Goal: Information Seeking & Learning: Check status

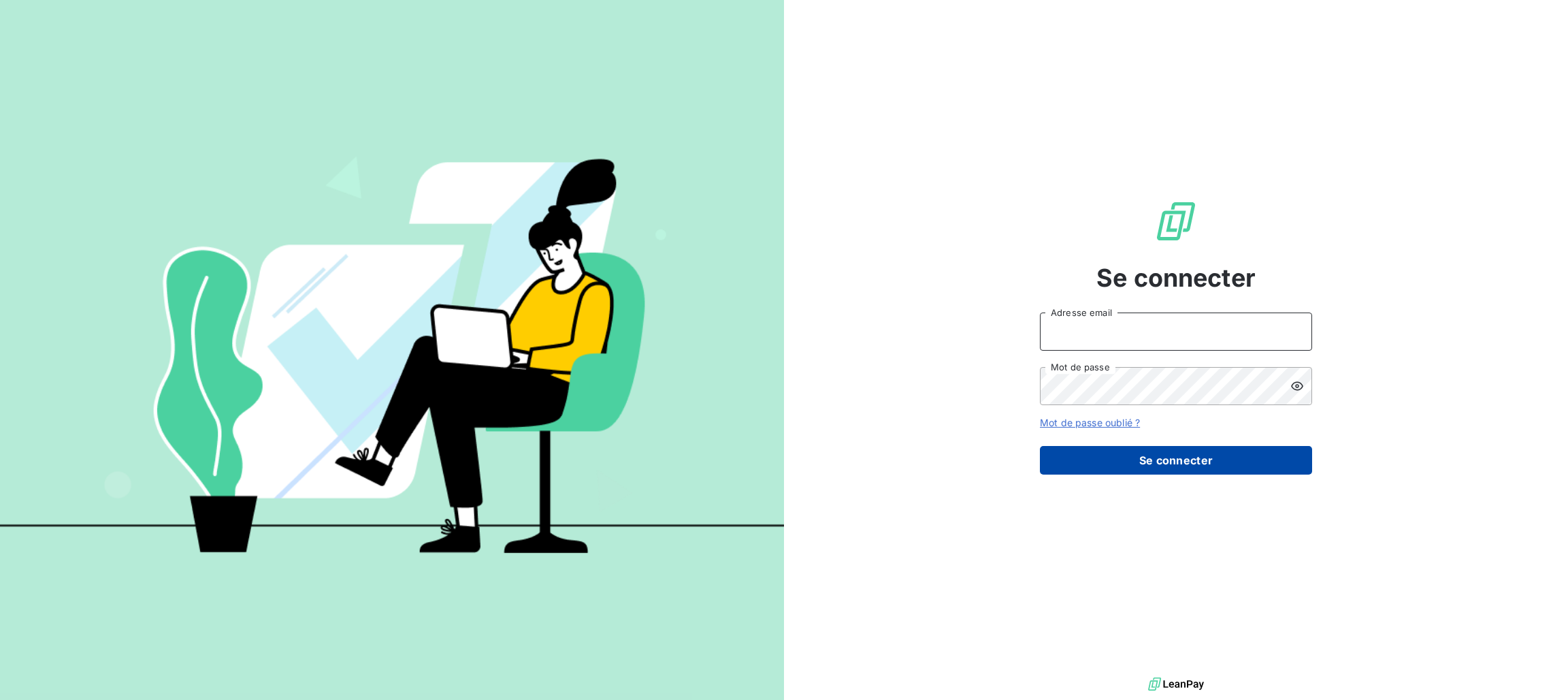
type input "[PERSON_NAME][EMAIL_ADDRESS][PERSON_NAME][DOMAIN_NAME]"
click at [1095, 450] on button "Se connecter" at bounding box center [1176, 460] width 273 height 29
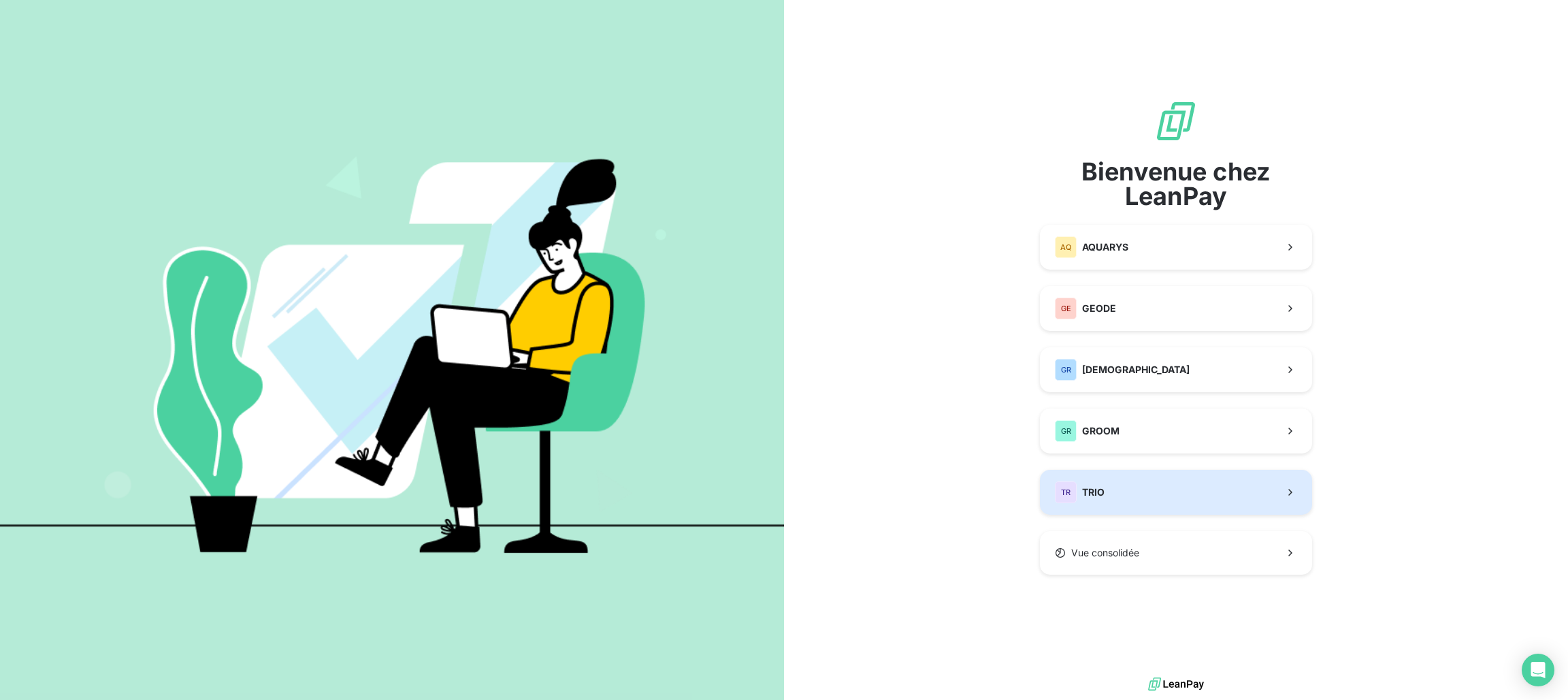
click at [1094, 495] on span "TRIO" at bounding box center [1094, 492] width 22 height 14
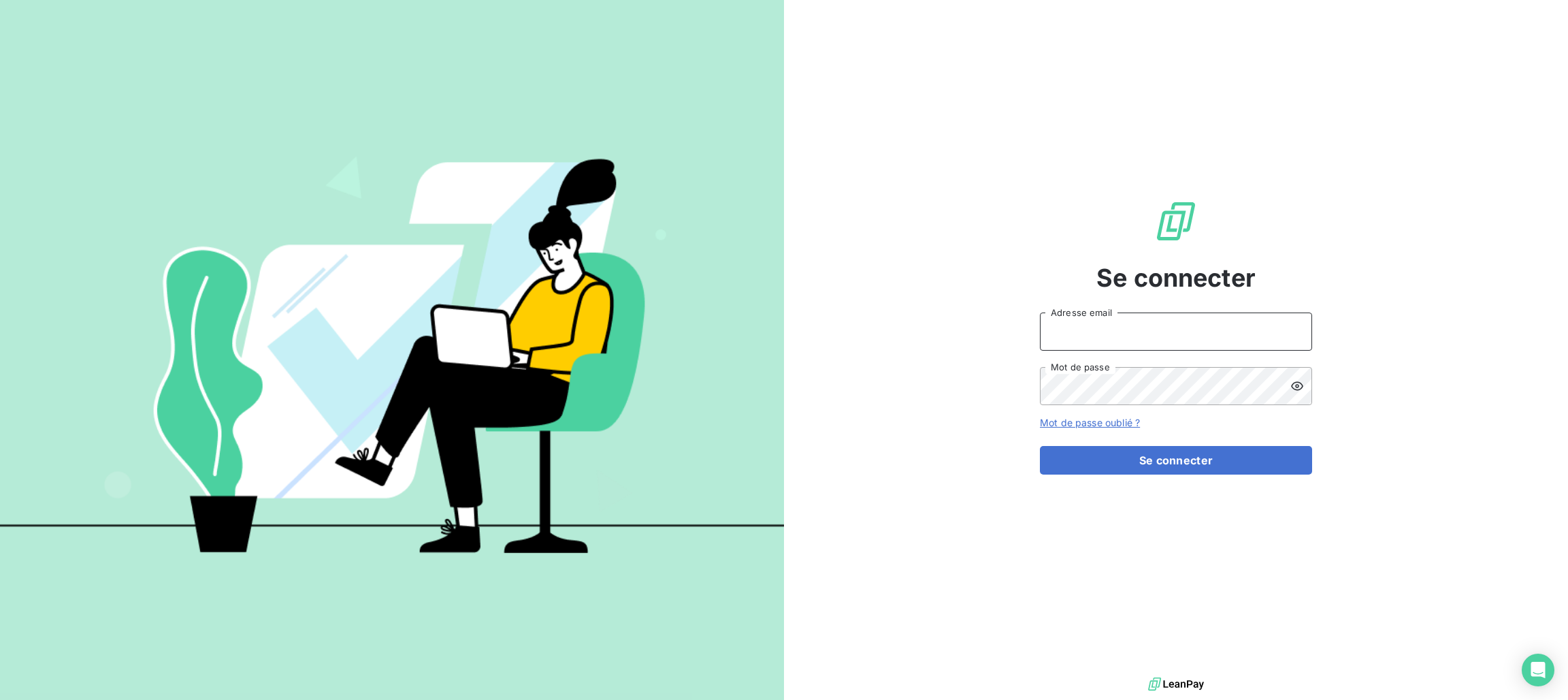
type input "[PERSON_NAME][EMAIL_ADDRESS][PERSON_NAME][DOMAIN_NAME]"
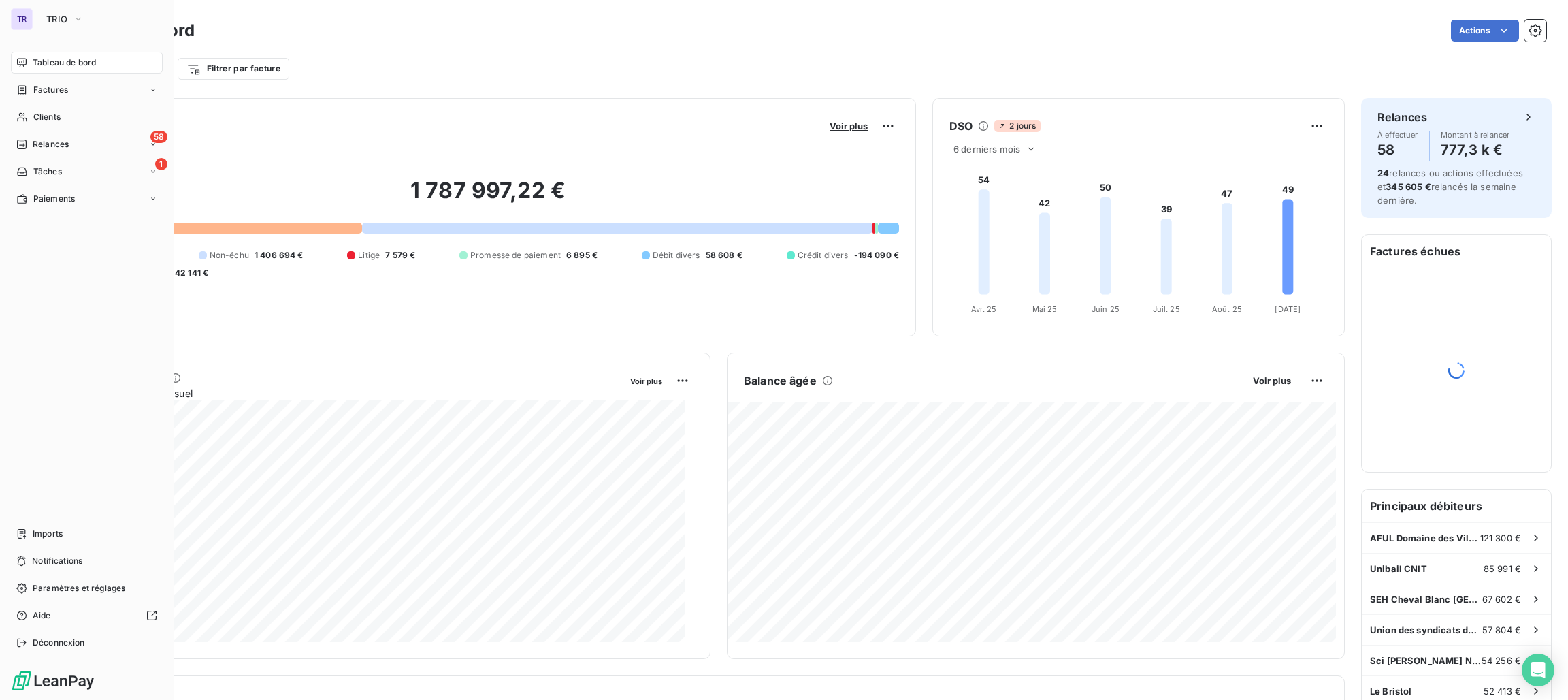
click at [19, 20] on div "TR" at bounding box center [22, 19] width 22 height 22
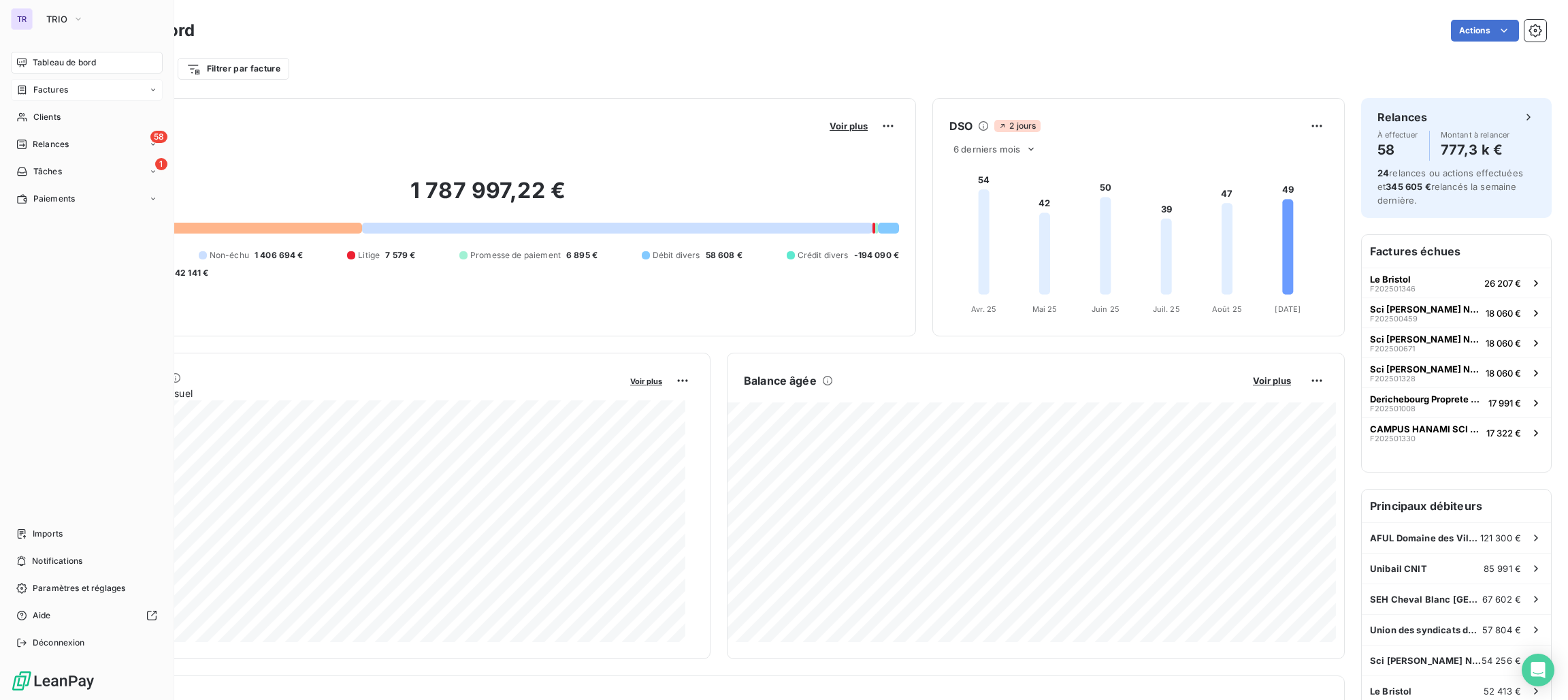
click at [54, 87] on span "Factures" at bounding box center [51, 89] width 35 height 12
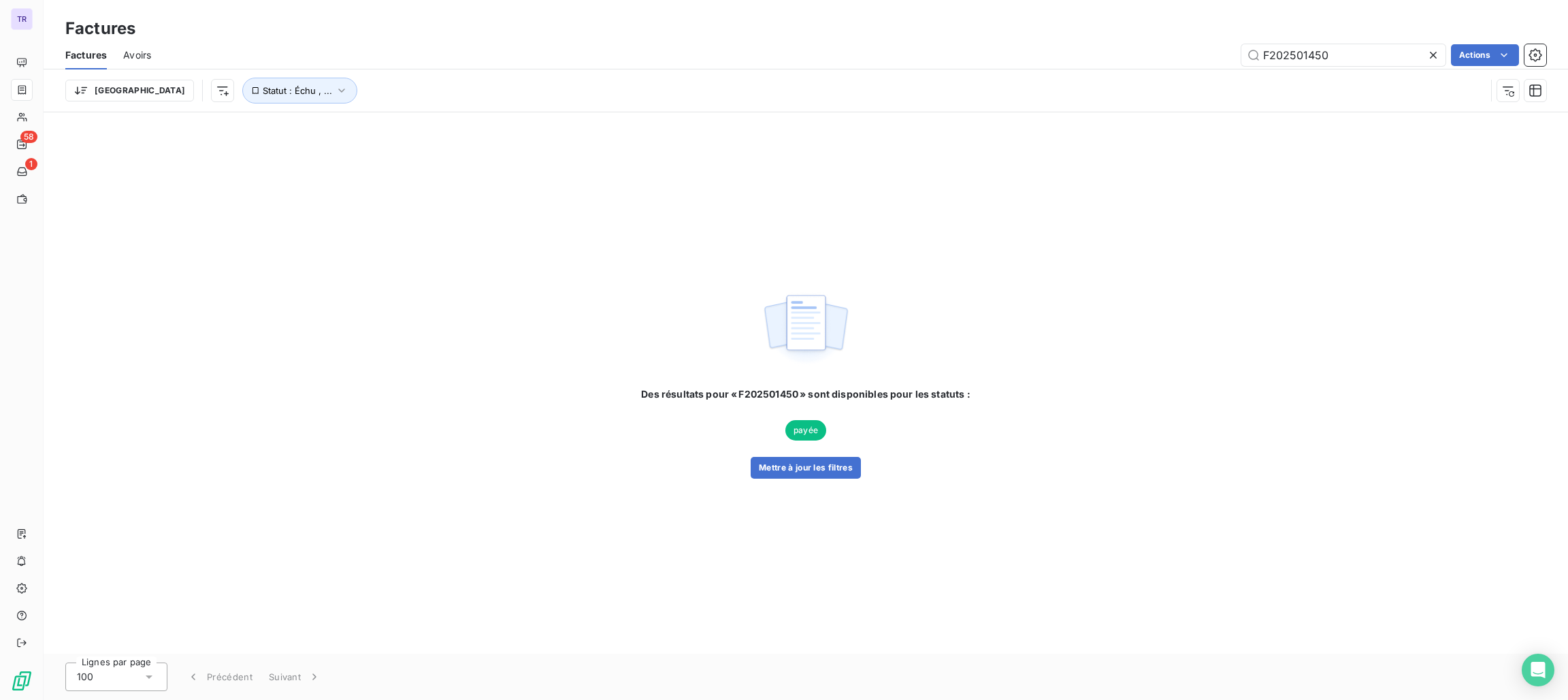
drag, startPoint x: 1334, startPoint y: 57, endPoint x: 1106, endPoint y: 43, distance: 228.4
click at [1106, 44] on div "F202501450 Actions" at bounding box center [857, 55] width 1379 height 22
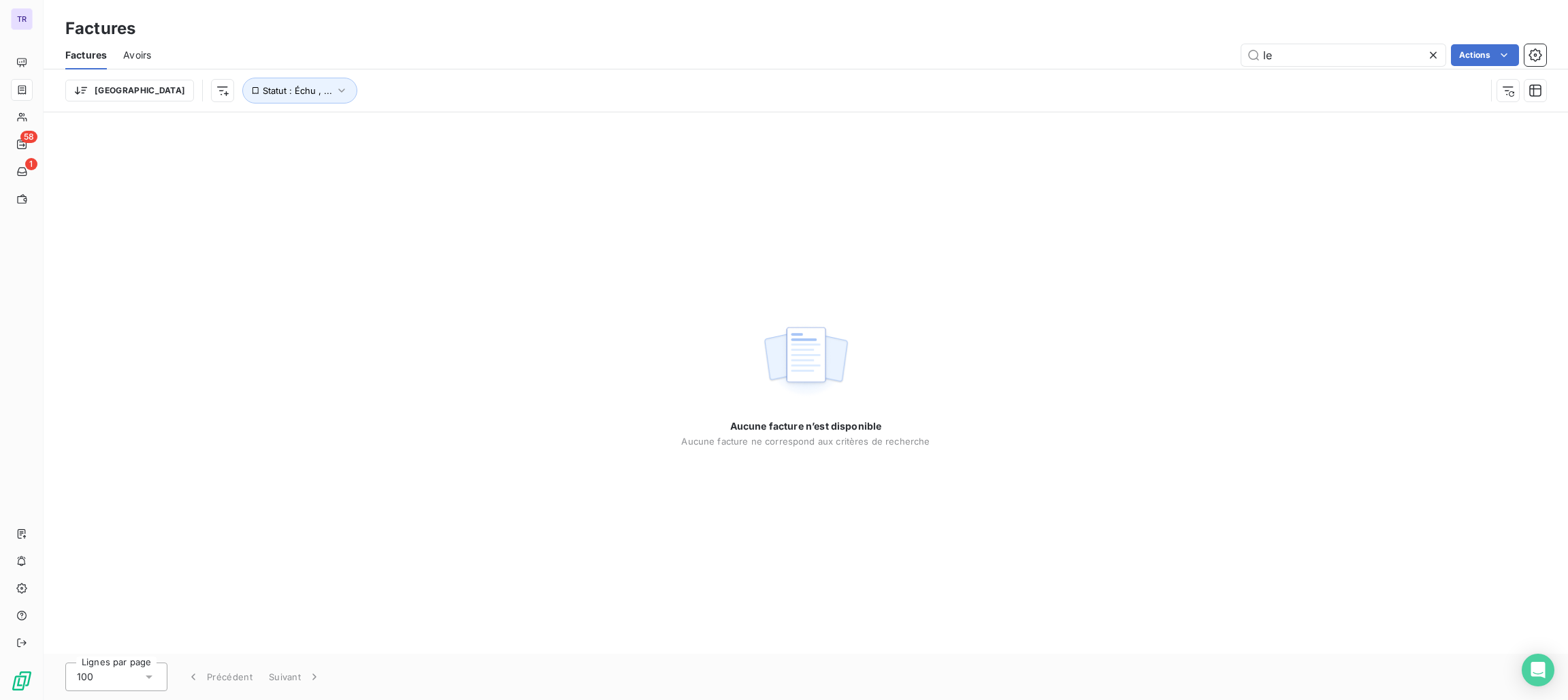
type input "l"
type input "L"
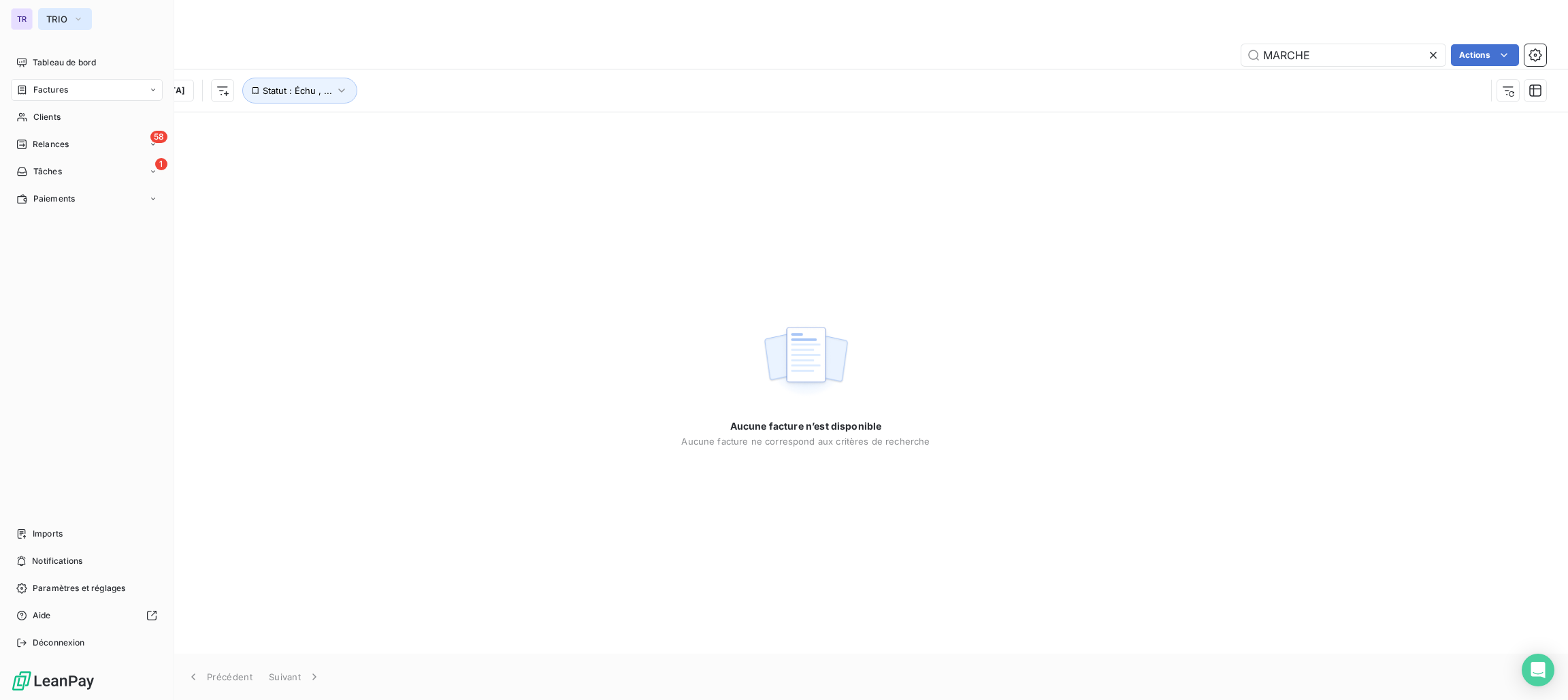
type input "MARCHE"
click at [60, 18] on span "TRIO" at bounding box center [56, 19] width 21 height 11
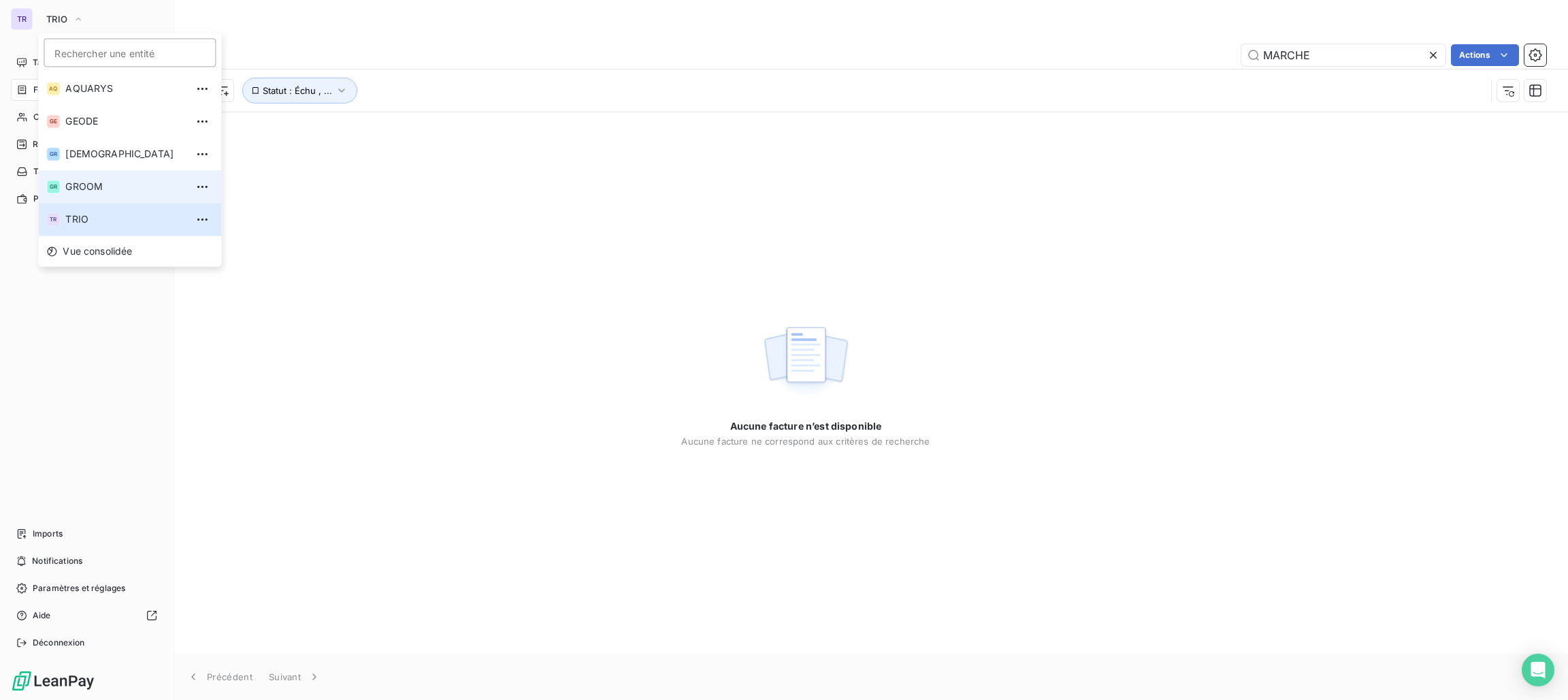
click at [84, 185] on span "GROOM" at bounding box center [125, 186] width 121 height 14
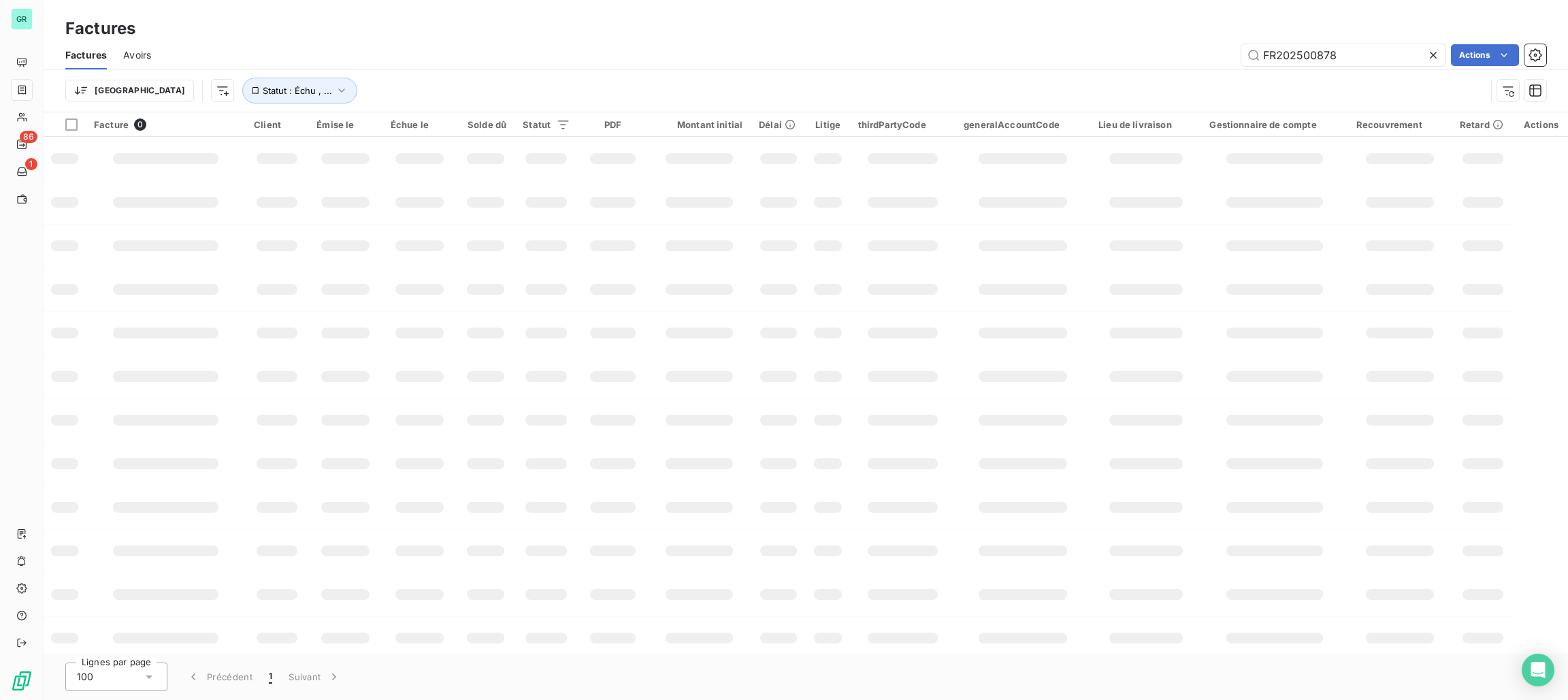
drag, startPoint x: 1371, startPoint y: 56, endPoint x: 1164, endPoint y: 13, distance: 211.4
click at [1167, 13] on div "Factures Factures Avoirs FR202500878 Actions Trier Statut : Échu , ..." at bounding box center [805, 56] width 1525 height 112
type input "MARCHE"
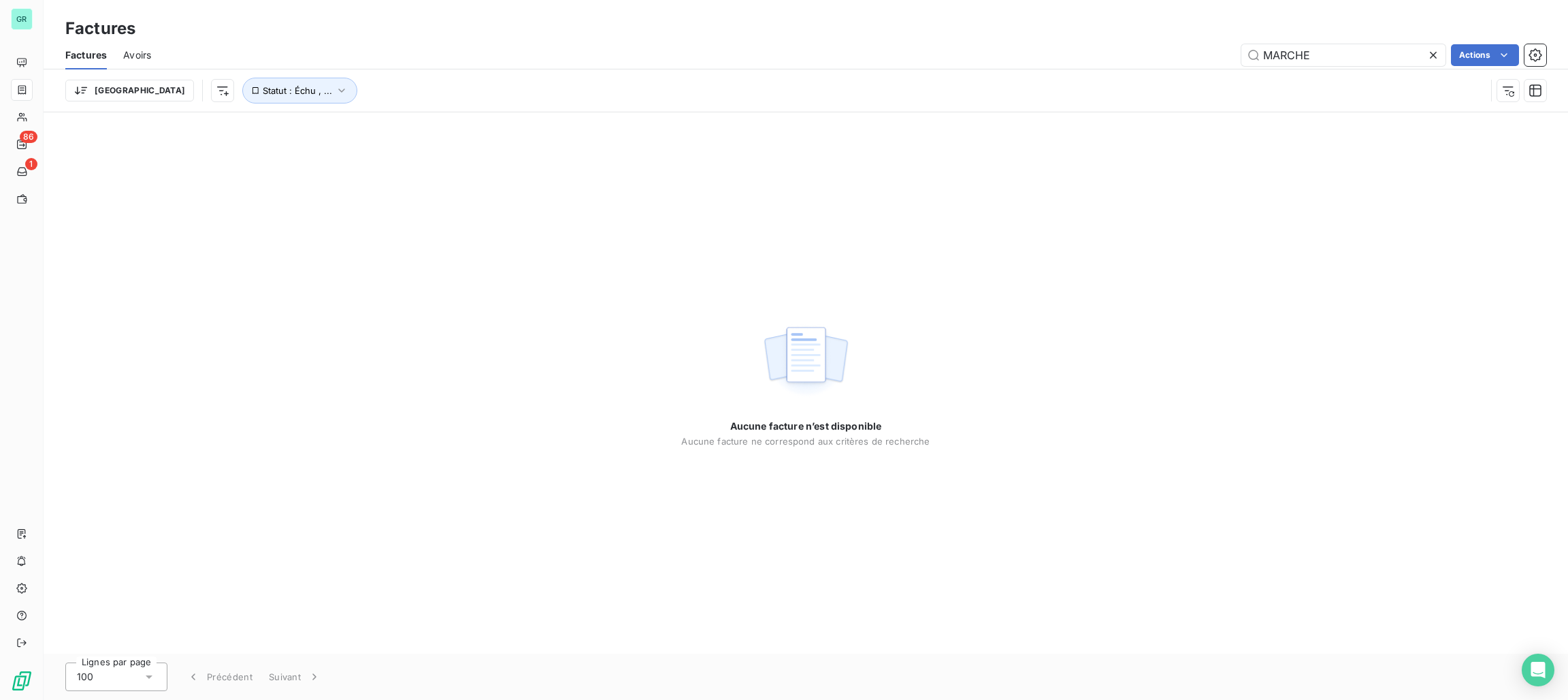
drag, startPoint x: 1320, startPoint y: 57, endPoint x: 1039, endPoint y: -8, distance: 288.4
click at [1039, 0] on html "GR 86 1 Factures Factures Avoirs MARCHE Actions Trier Statut : Échu , ... Aucun…" at bounding box center [784, 350] width 1568 height 700
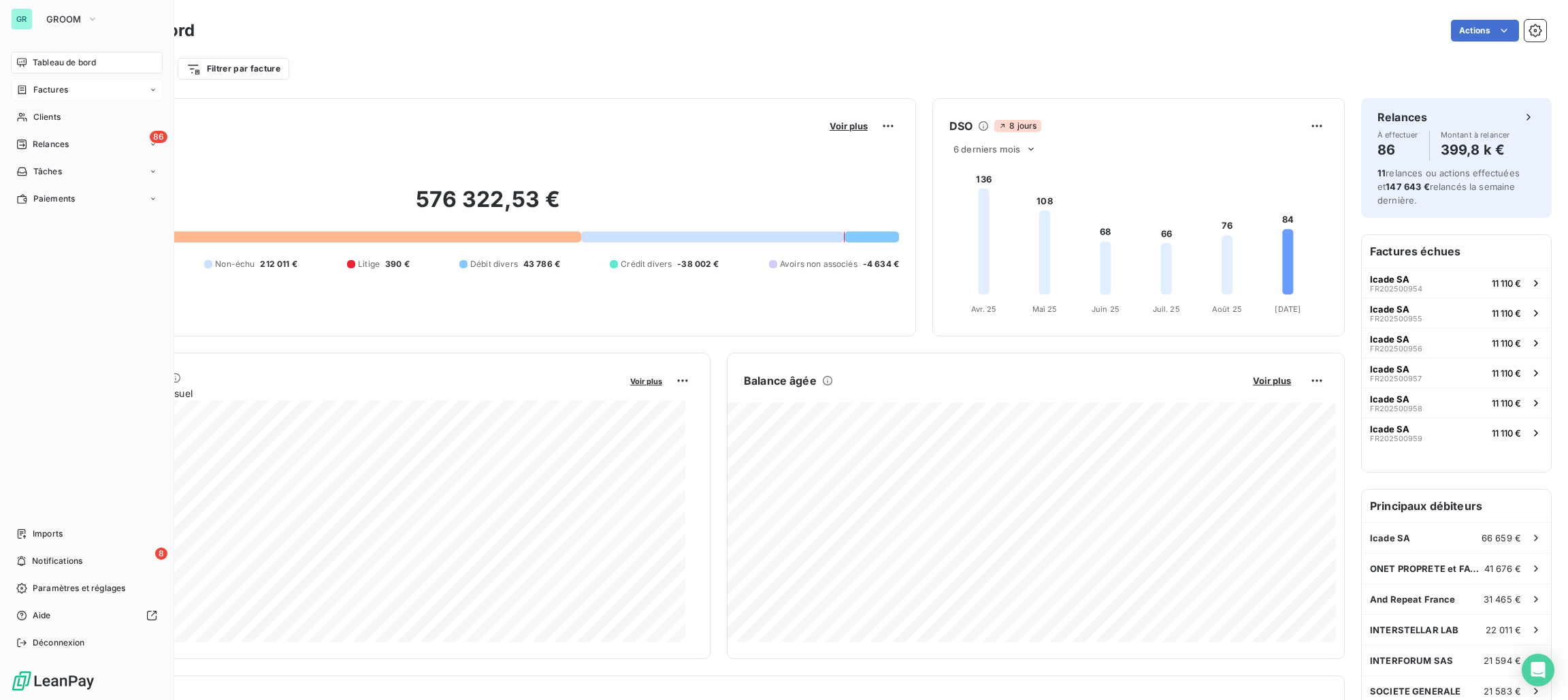
click at [52, 94] on span "Factures" at bounding box center [51, 89] width 35 height 12
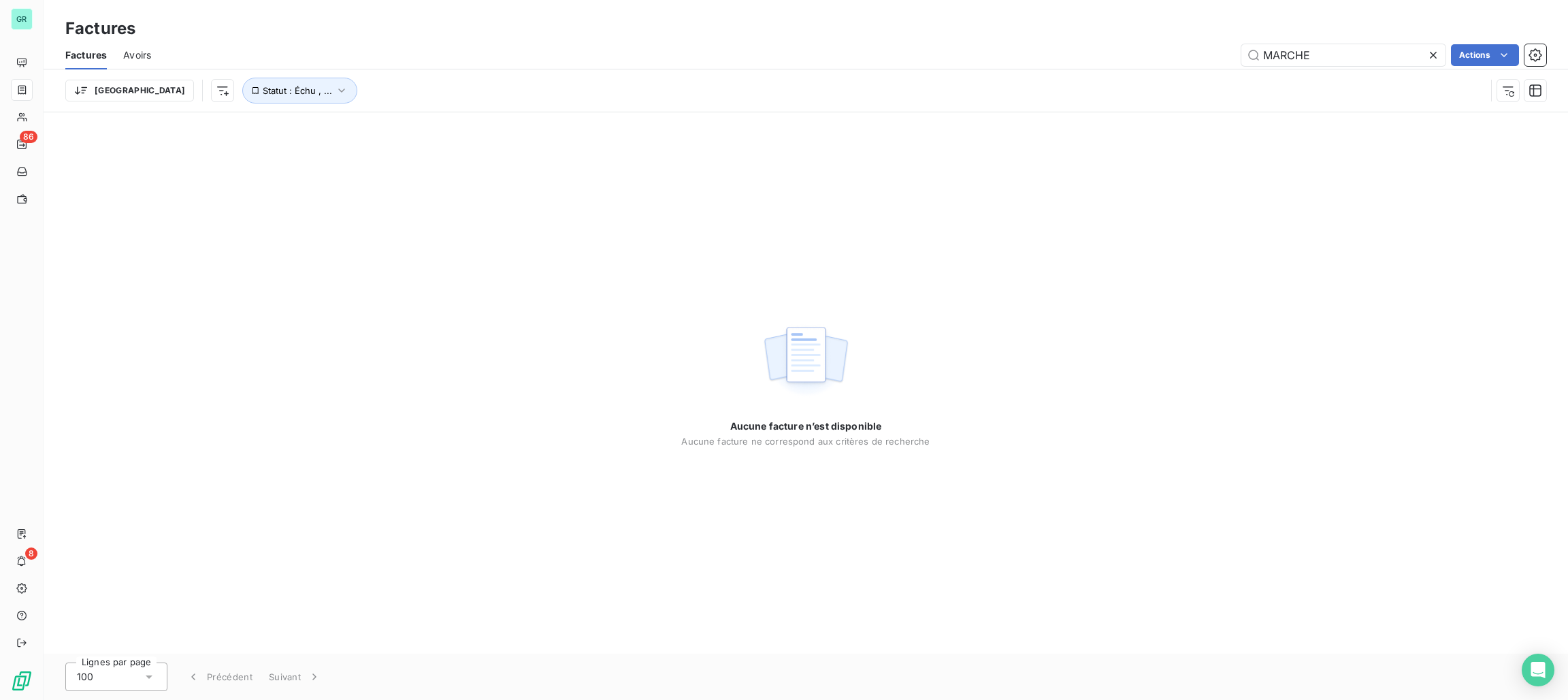
drag, startPoint x: 1346, startPoint y: 57, endPoint x: 1124, endPoint y: -15, distance: 233.4
click at [1124, 0] on html "GR 86 8 Factures Factures Avoirs MARCHE Actions Trier Statut : Échu , ... Aucun…" at bounding box center [784, 350] width 1568 height 700
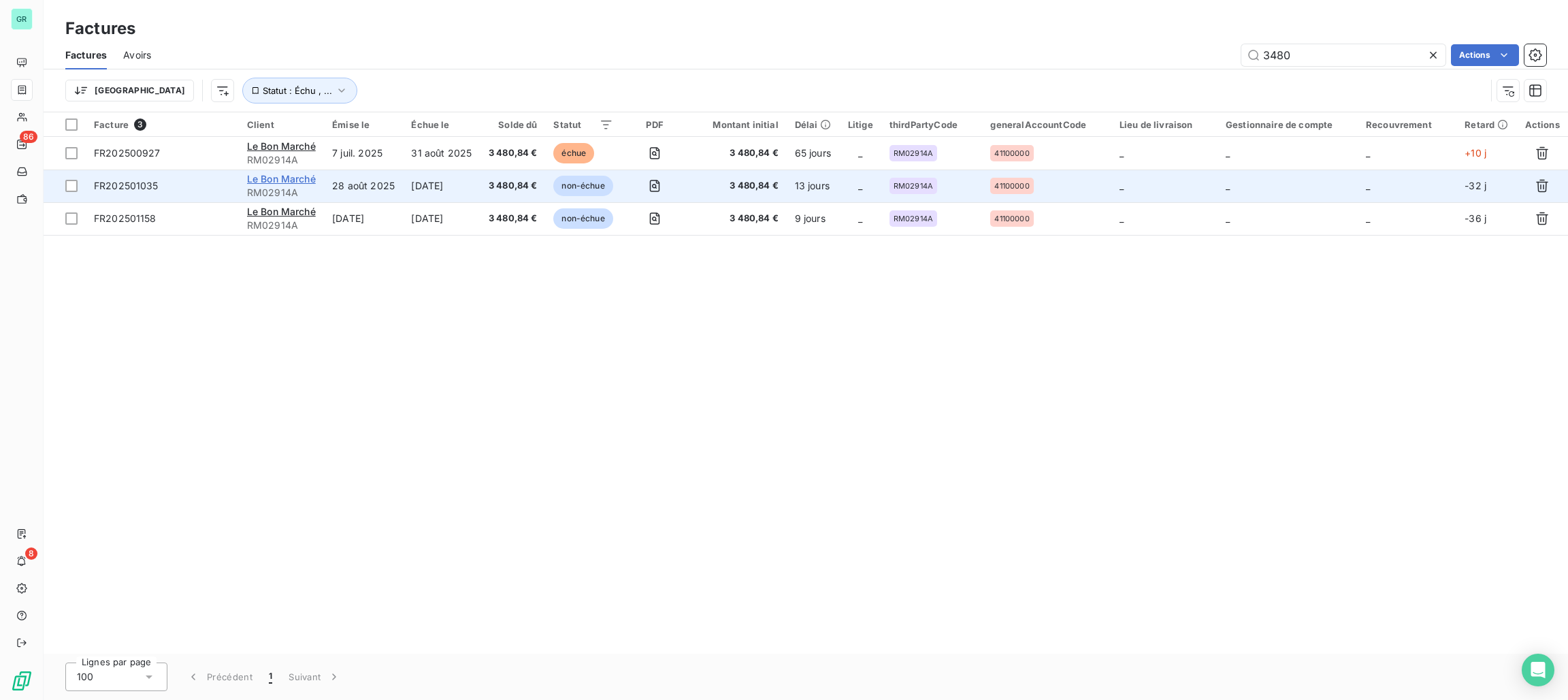
type input "3480"
click at [287, 179] on span "Le Bon Marché" at bounding box center [281, 179] width 69 height 12
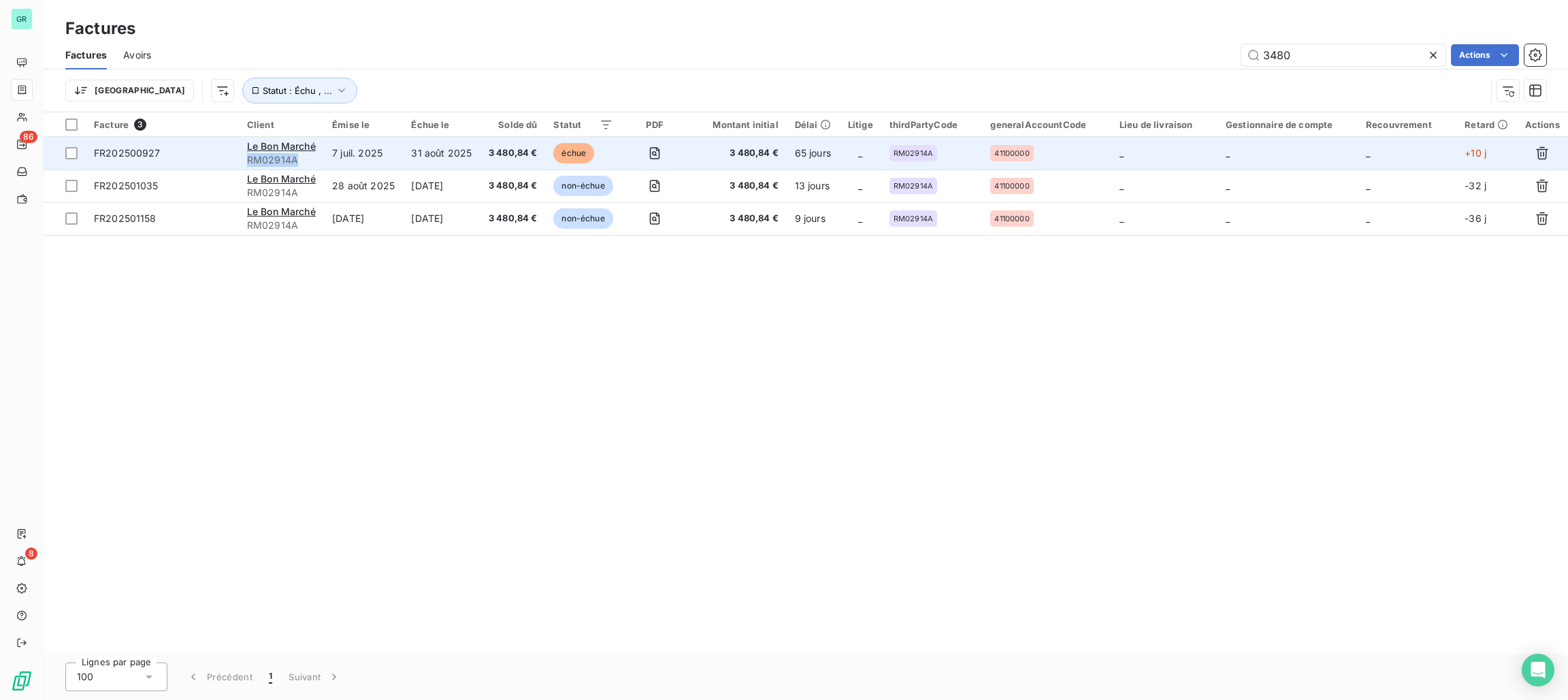
drag, startPoint x: 300, startPoint y: 160, endPoint x: 250, endPoint y: 159, distance: 50.0
click at [250, 159] on span "RM02914A" at bounding box center [281, 159] width 69 height 14
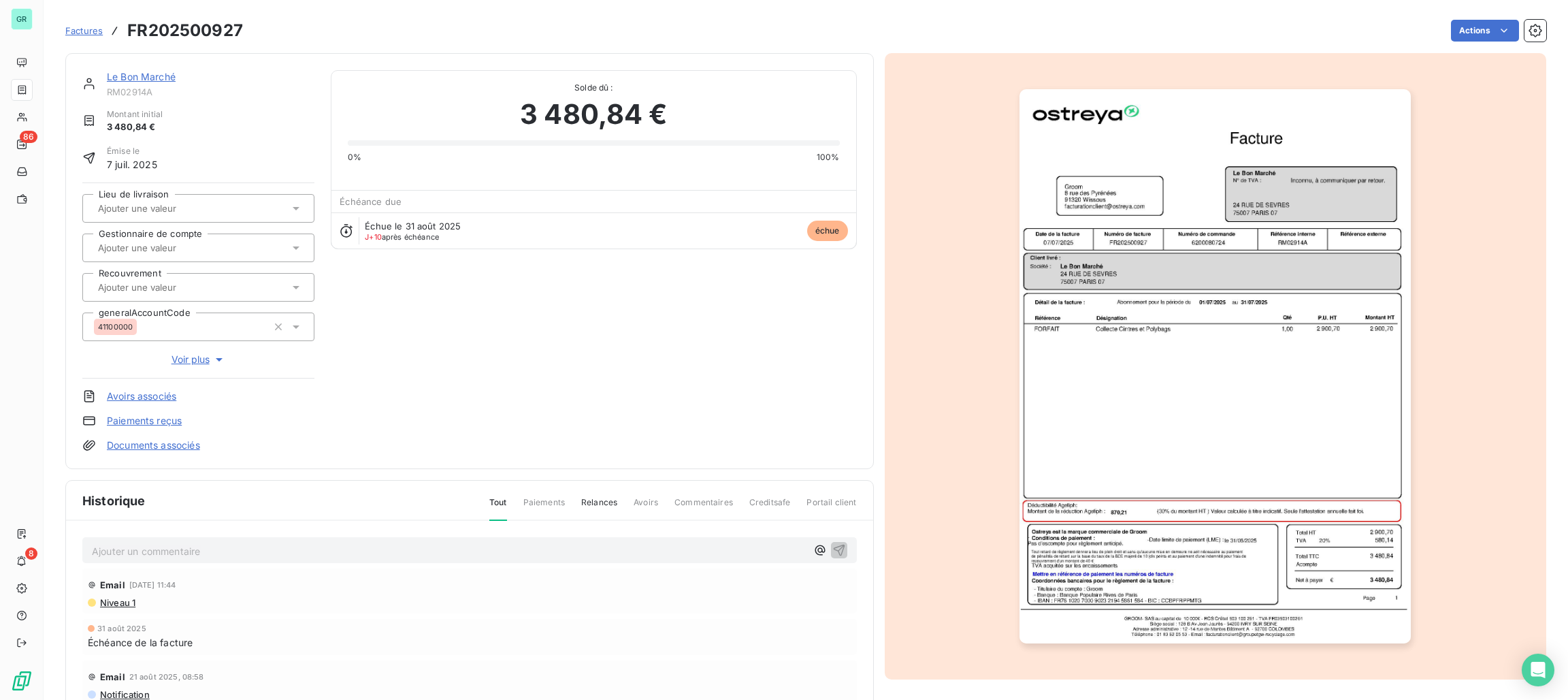
click at [160, 78] on link "Le Bon Marché" at bounding box center [141, 76] width 69 height 12
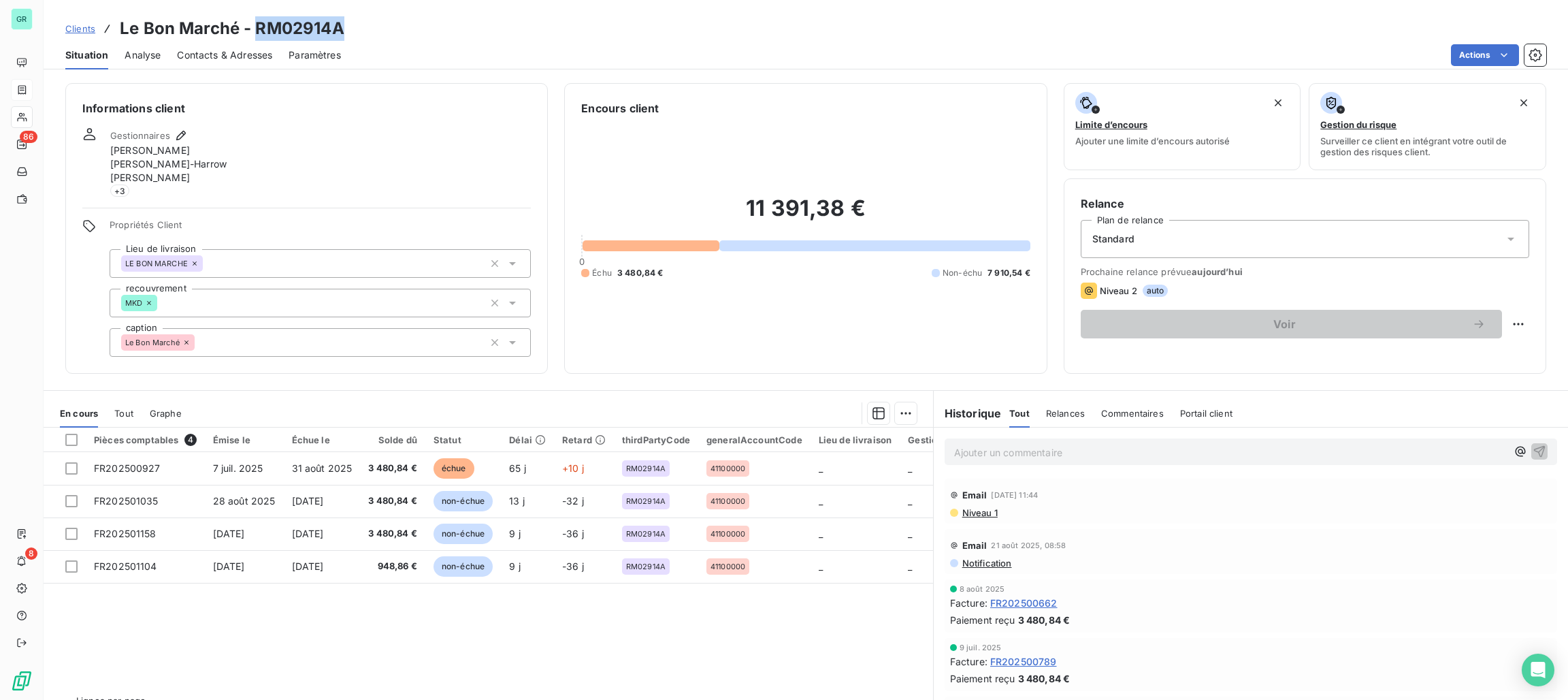
drag, startPoint x: 345, startPoint y: 30, endPoint x: 252, endPoint y: 18, distance: 93.8
click at [252, 18] on div "Clients Le Bon Marché - RM02914A" at bounding box center [805, 29] width 1525 height 25
copy h3 "RM02914A"
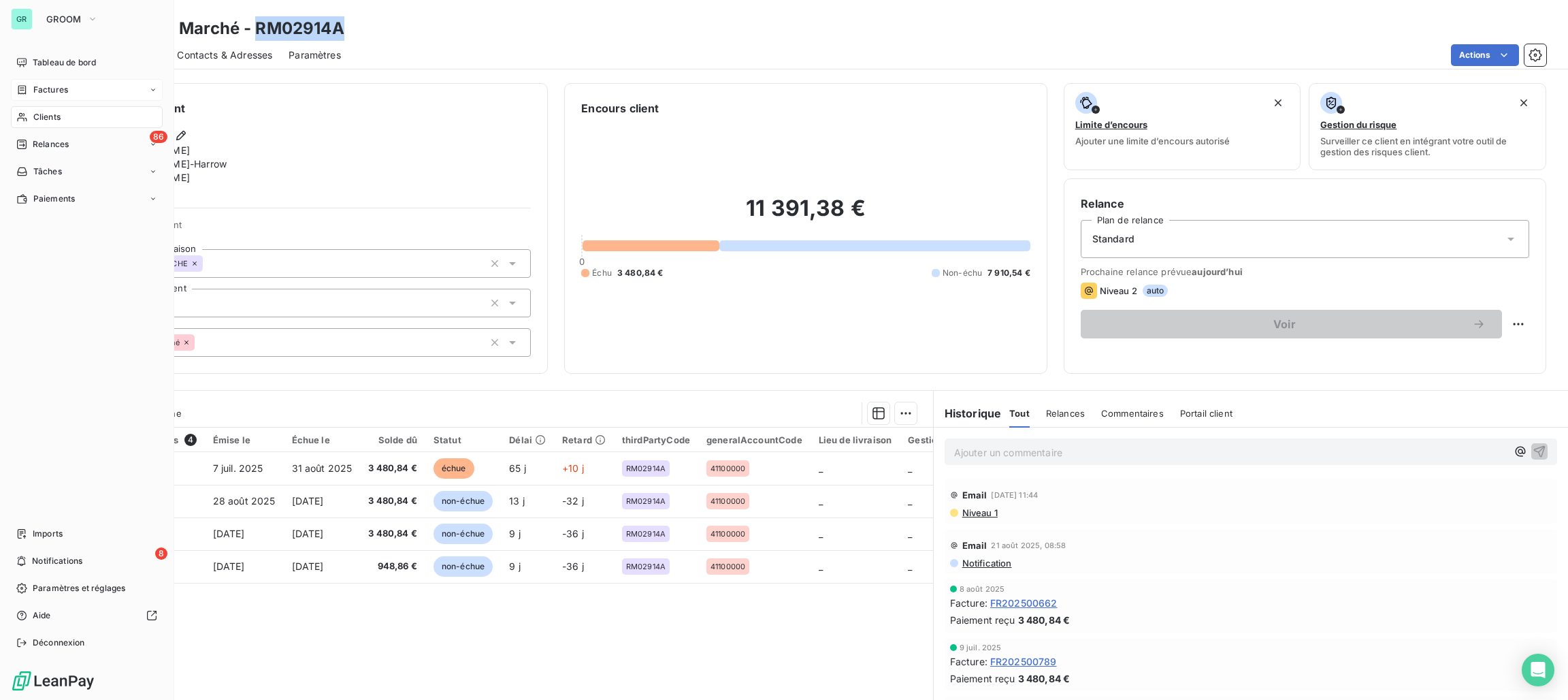
click at [43, 90] on span "Factures" at bounding box center [51, 89] width 35 height 12
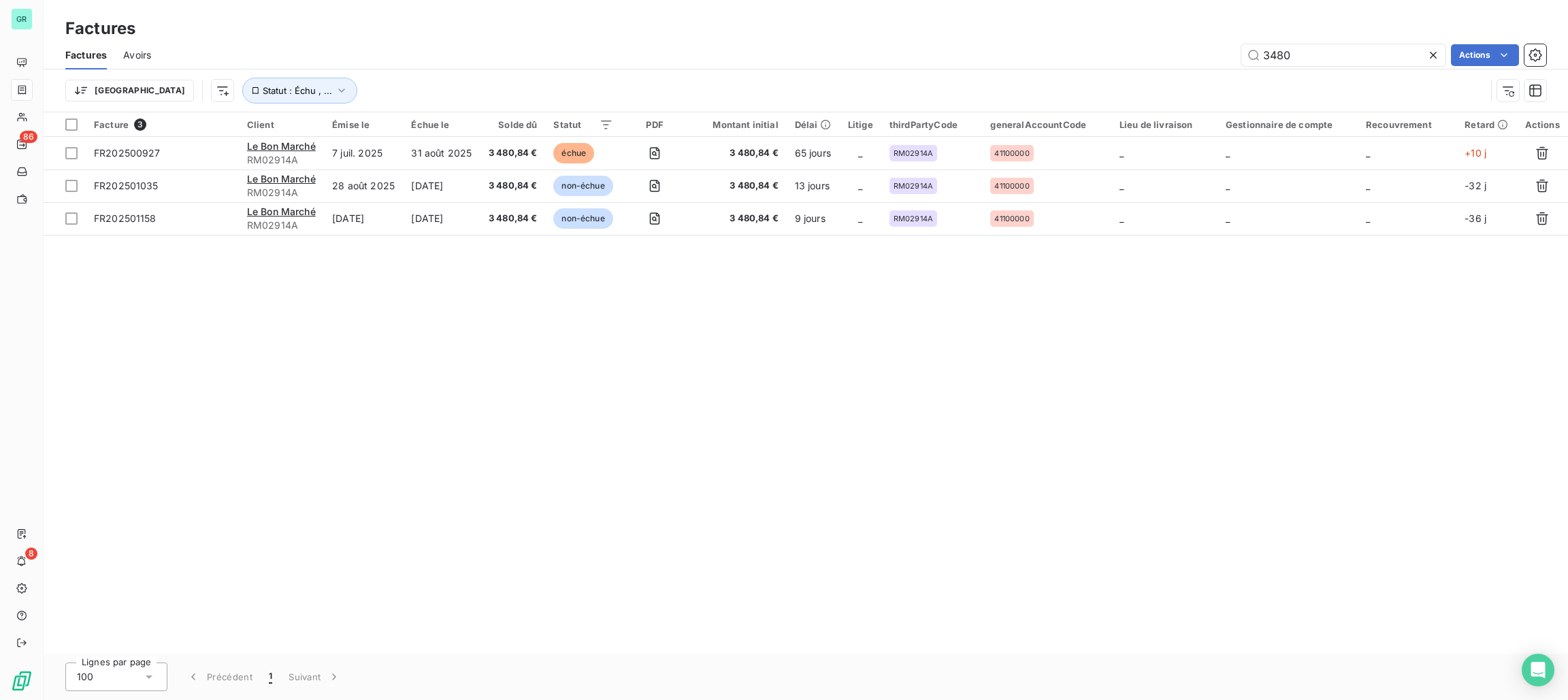
drag, startPoint x: 1326, startPoint y: 55, endPoint x: 1088, endPoint y: 55, distance: 238.0
click at [1088, 55] on div "3480 Actions" at bounding box center [857, 55] width 1379 height 22
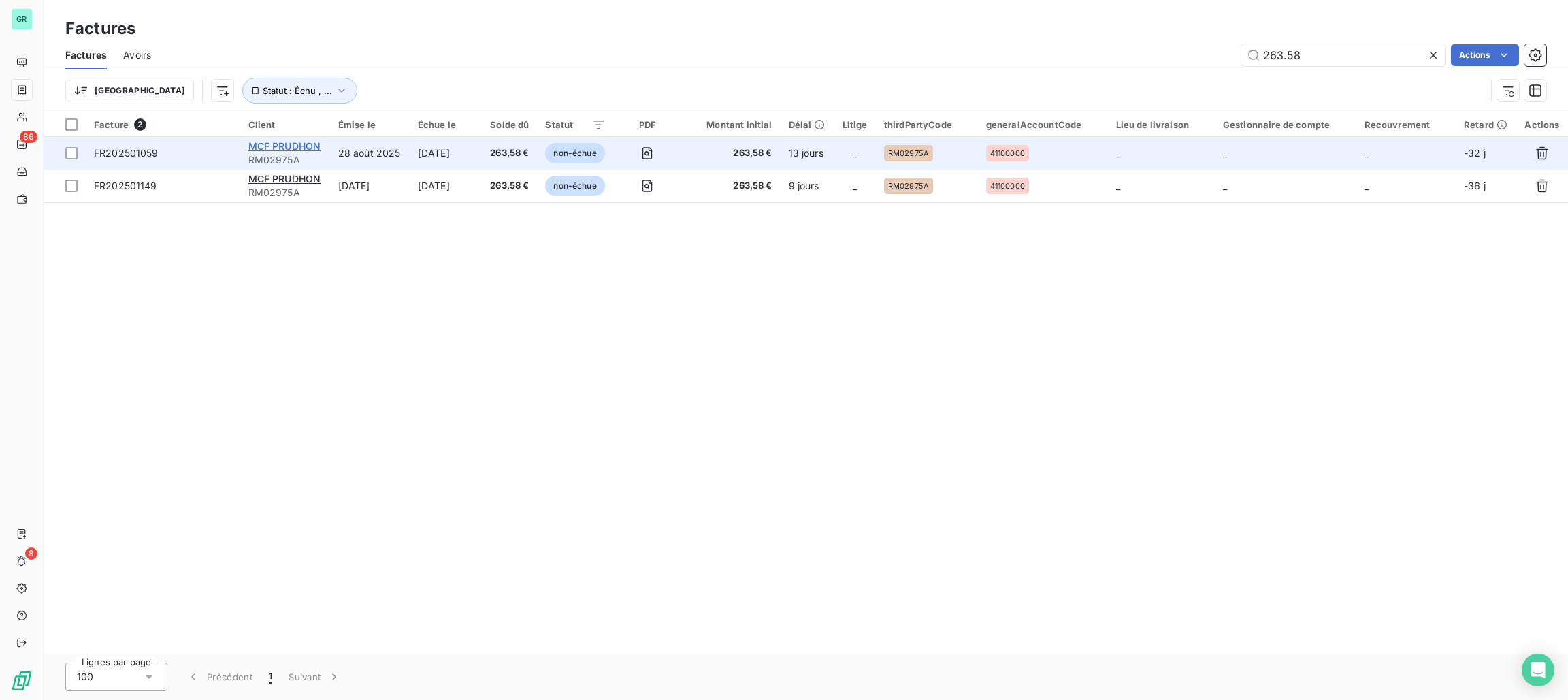
type input "263.58"
click at [303, 144] on span "MCF PRUDHON" at bounding box center [285, 146] width 73 height 12
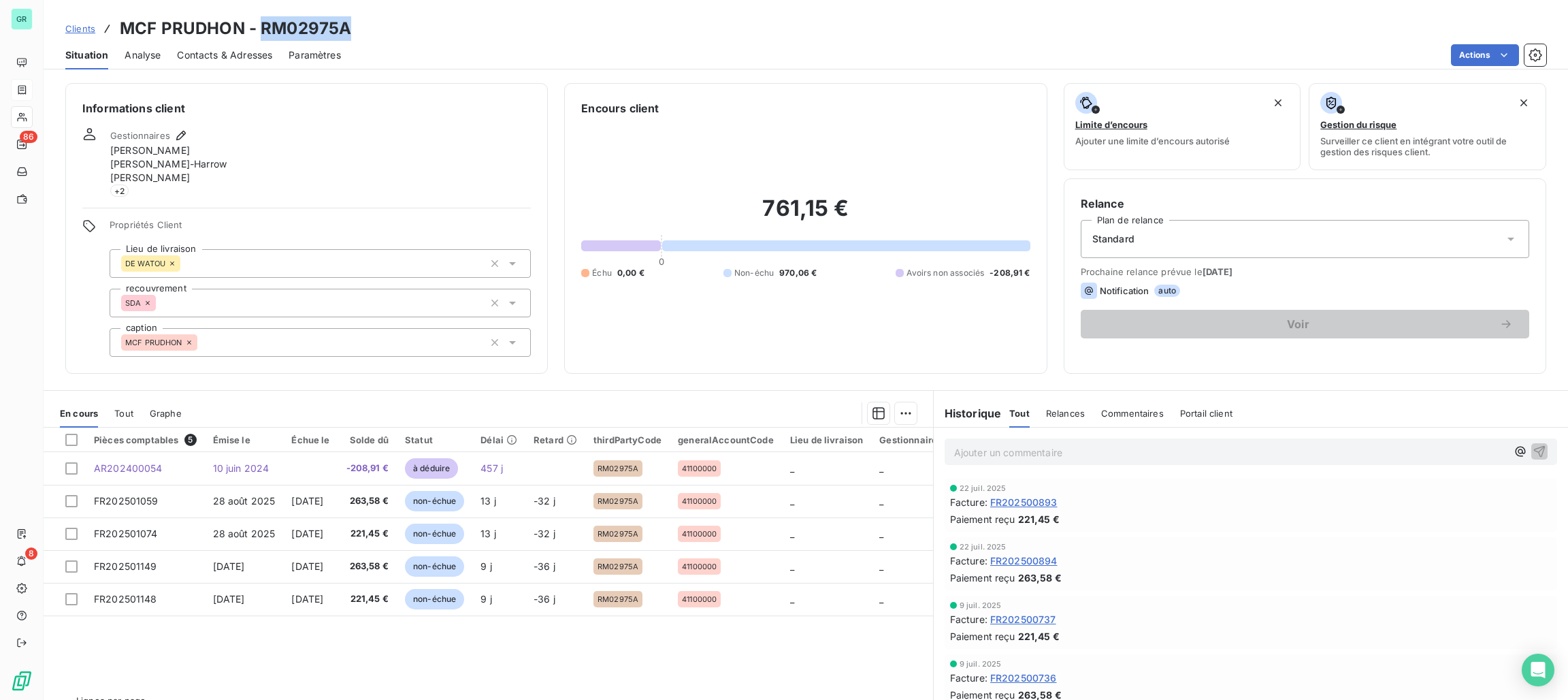
drag, startPoint x: 360, startPoint y: 35, endPoint x: 263, endPoint y: 27, distance: 97.3
click at [263, 27] on div "Clients MCF PRUDHON - RM02975A" at bounding box center [805, 29] width 1525 height 25
copy h3 "RM02975A"
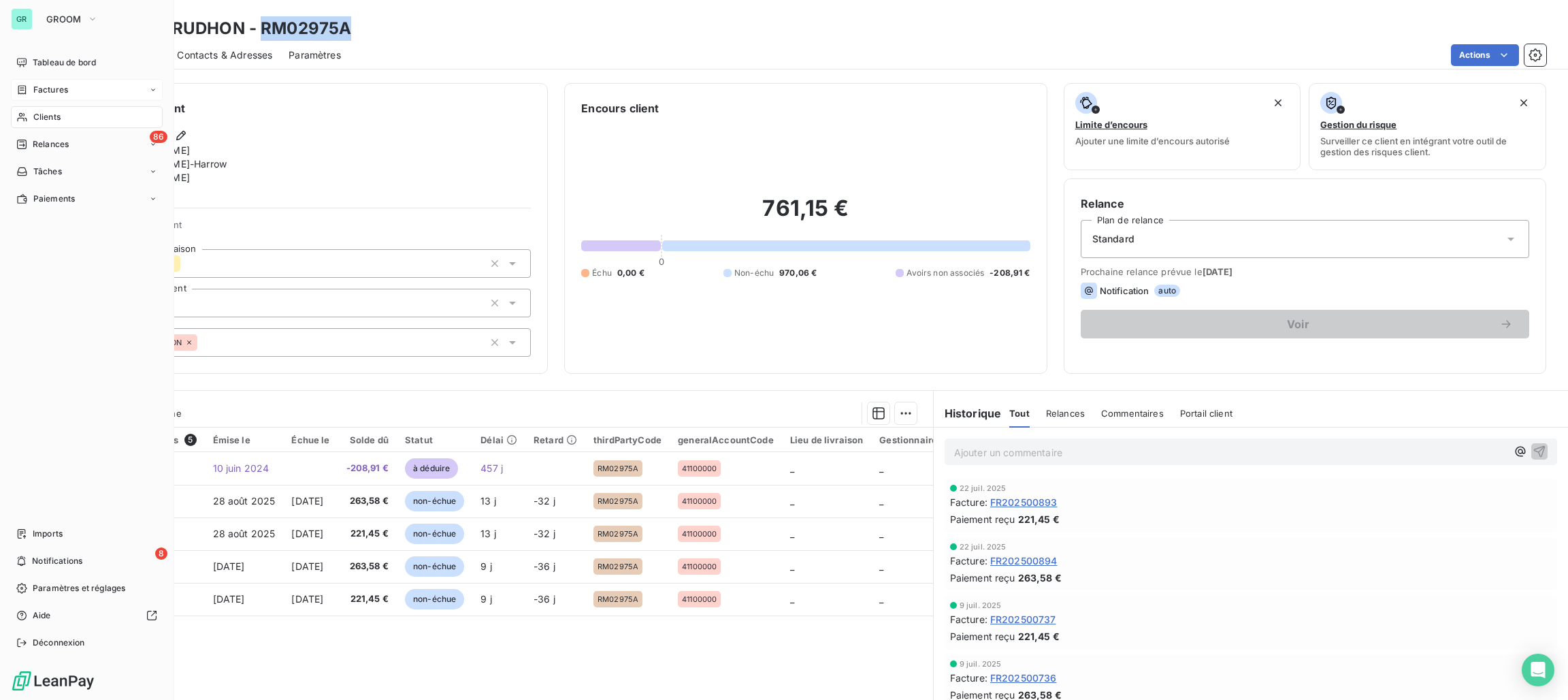
click at [51, 84] on span "Factures" at bounding box center [51, 89] width 35 height 12
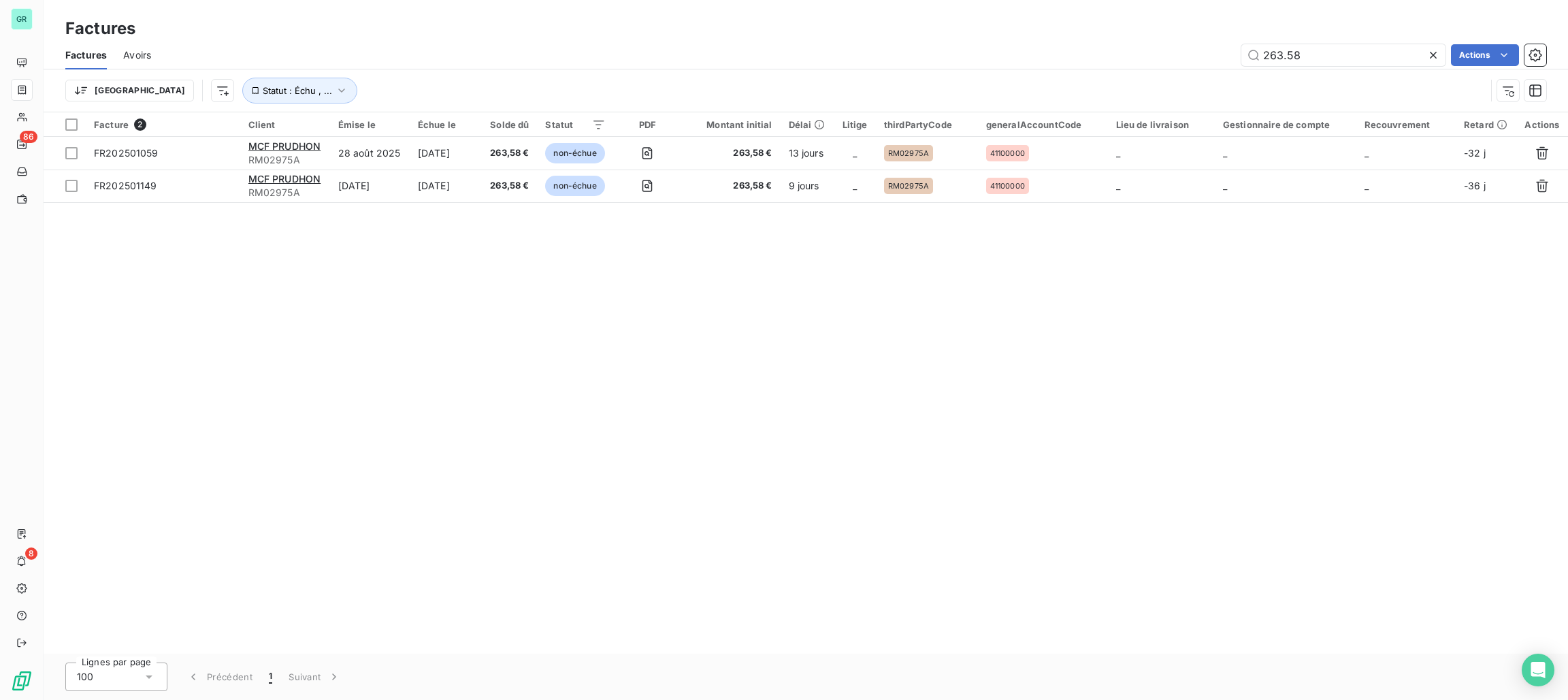
drag, startPoint x: 1323, startPoint y: 47, endPoint x: 1073, endPoint y: 53, distance: 250.1
click at [1073, 53] on div "263.58 Actions" at bounding box center [857, 55] width 1379 height 22
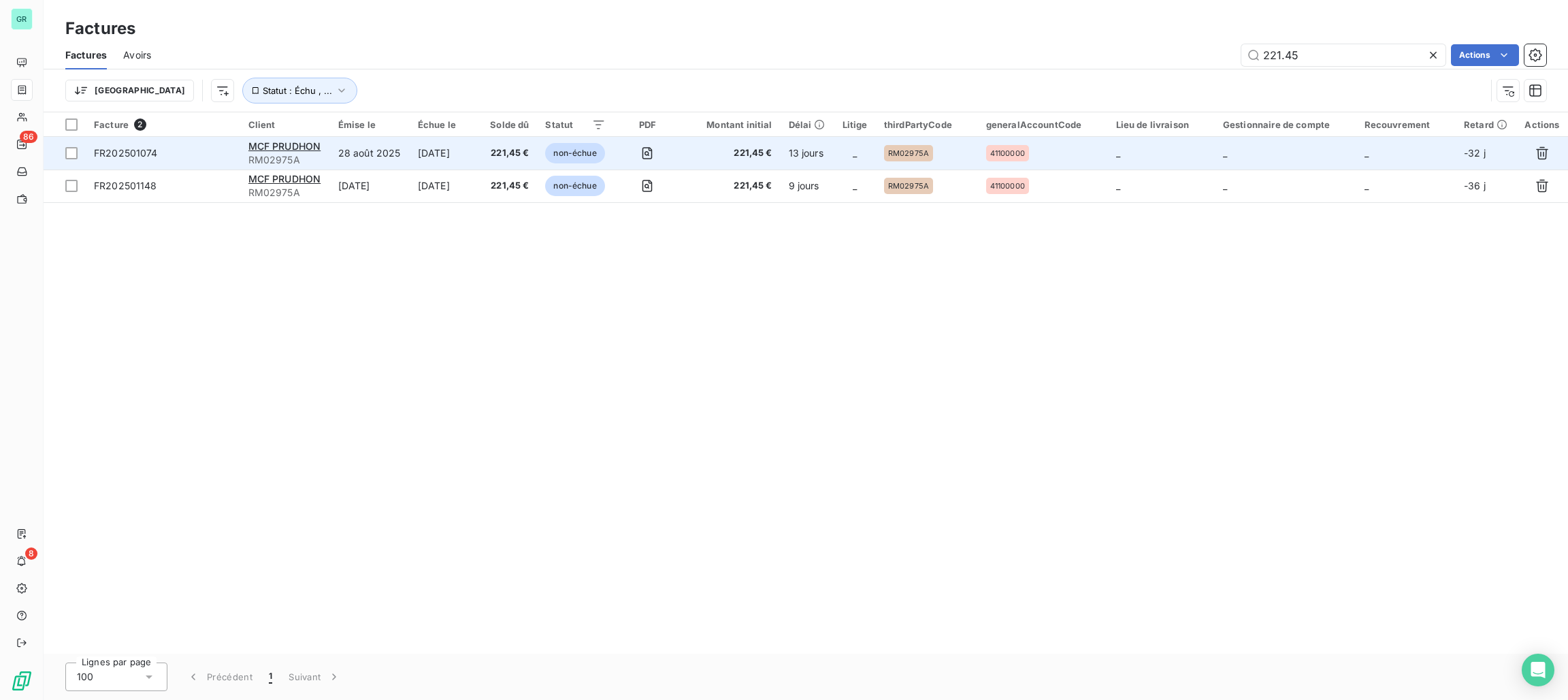
type input "221.45"
click at [326, 152] on td "MCF PRUDHON RM02975A" at bounding box center [286, 153] width 90 height 32
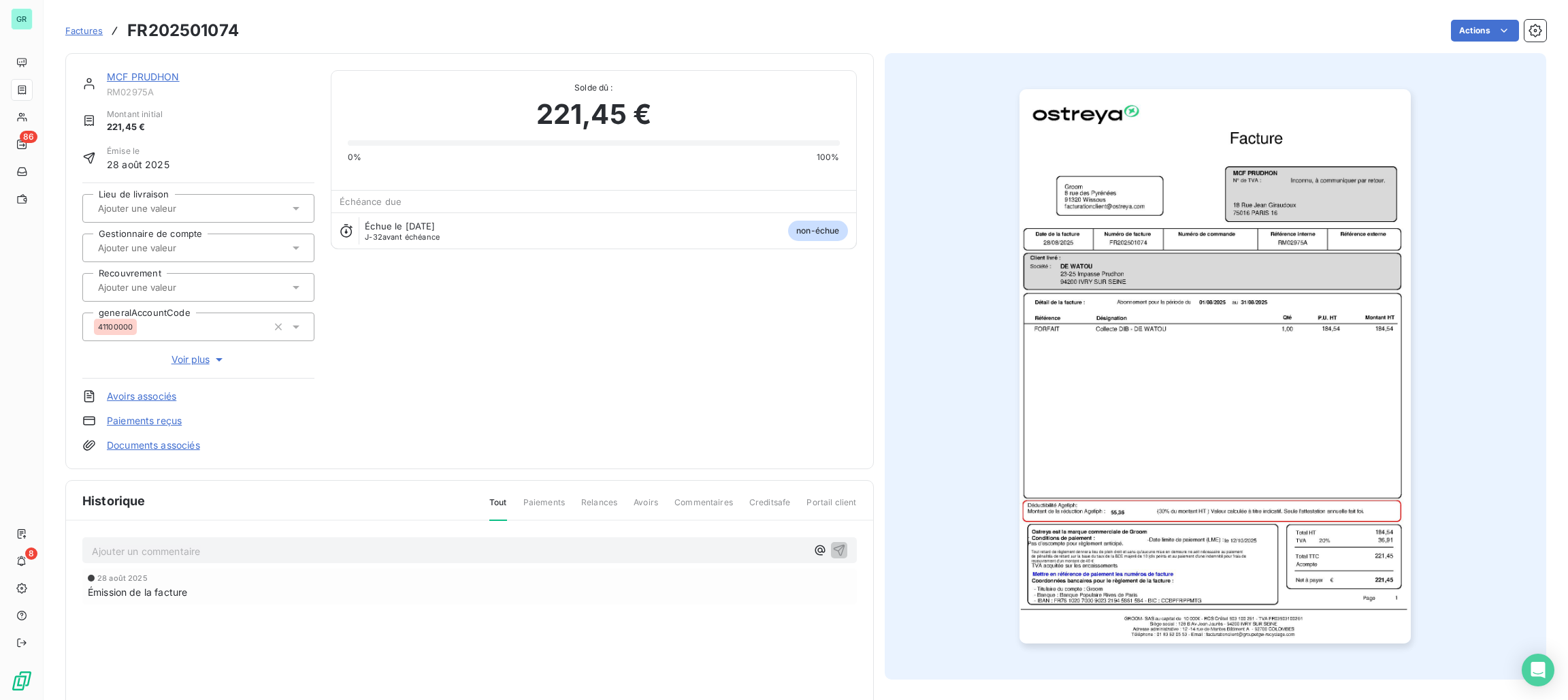
click at [165, 67] on div "MCF PRUDHON RM02975A Montant initial 221,45 € Émise le 28 août 2025 Lieu de liv…" at bounding box center [470, 261] width 809 height 415
click at [162, 75] on link "MCF PRUDHON" at bounding box center [143, 76] width 73 height 12
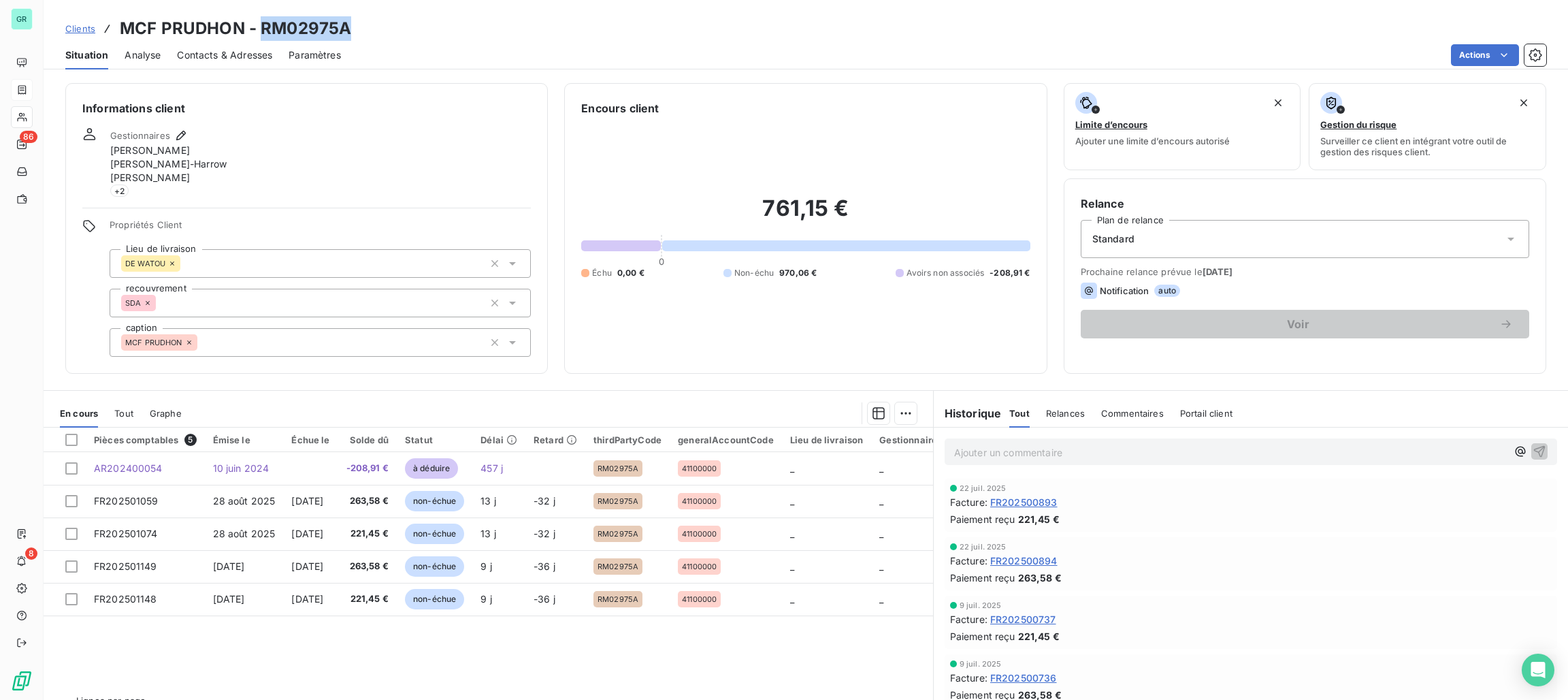
drag, startPoint x: 353, startPoint y: 33, endPoint x: 260, endPoint y: 30, distance: 93.0
click at [260, 30] on div "Clients MCF PRUDHON - RM02975A" at bounding box center [805, 29] width 1525 height 25
copy h3 "RM02975A"
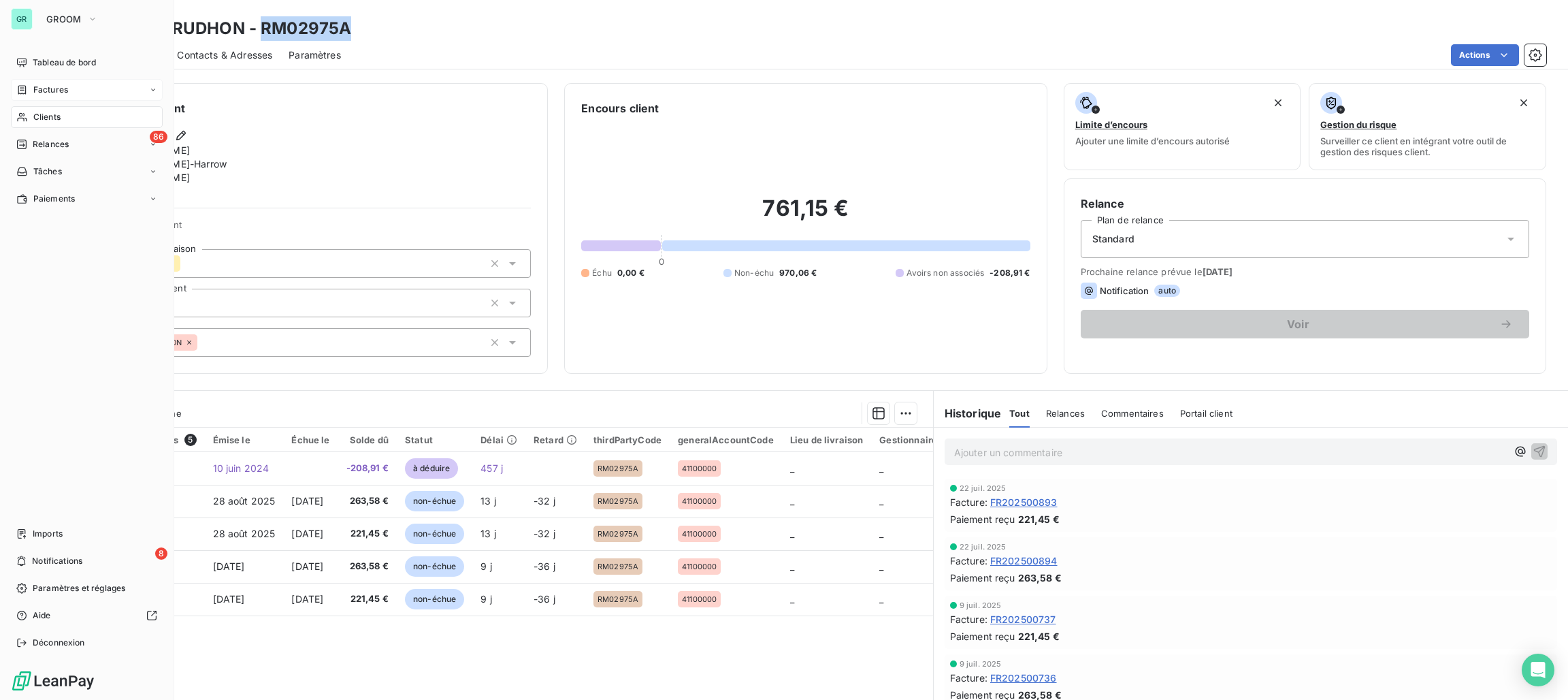
click at [42, 111] on span "Clients" at bounding box center [47, 116] width 28 height 12
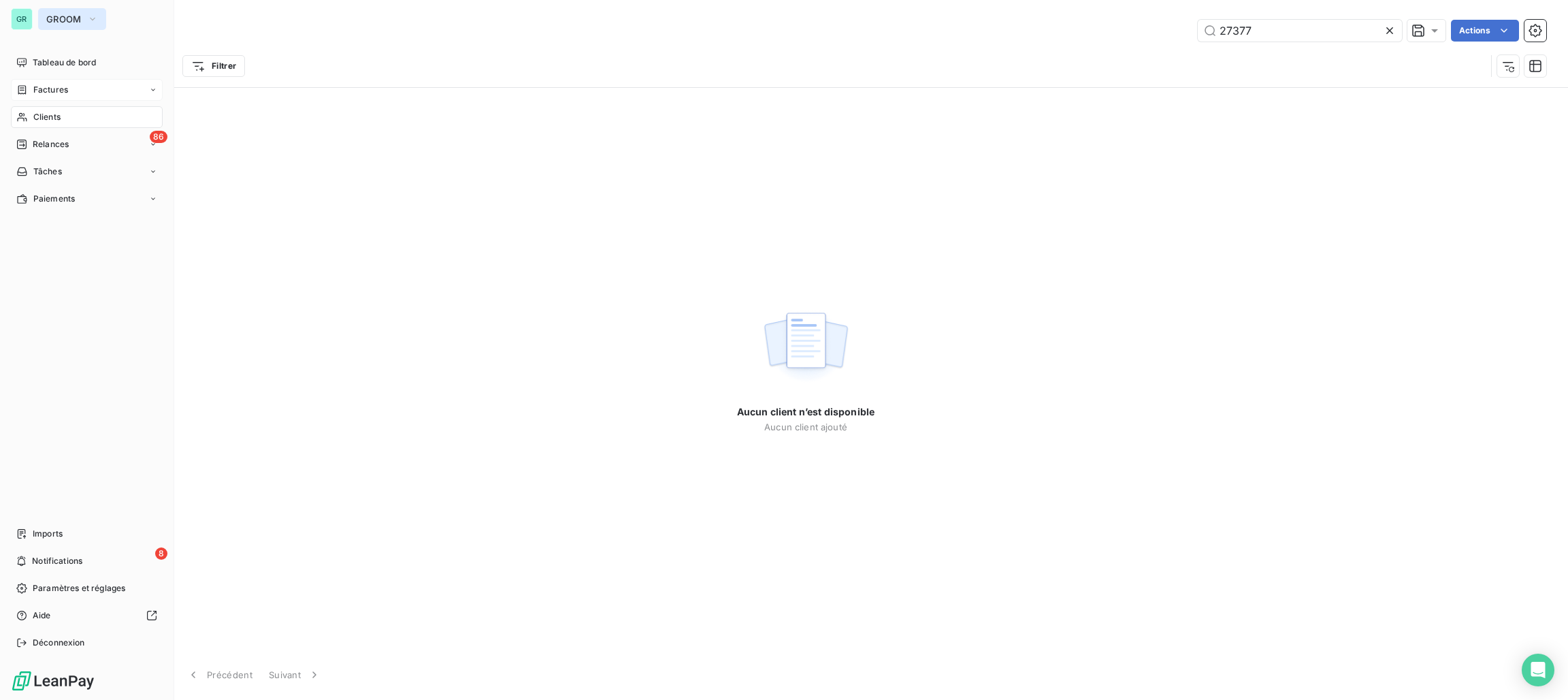
type input "27377"
click at [75, 19] on span "GROOM" at bounding box center [64, 19] width 35 height 11
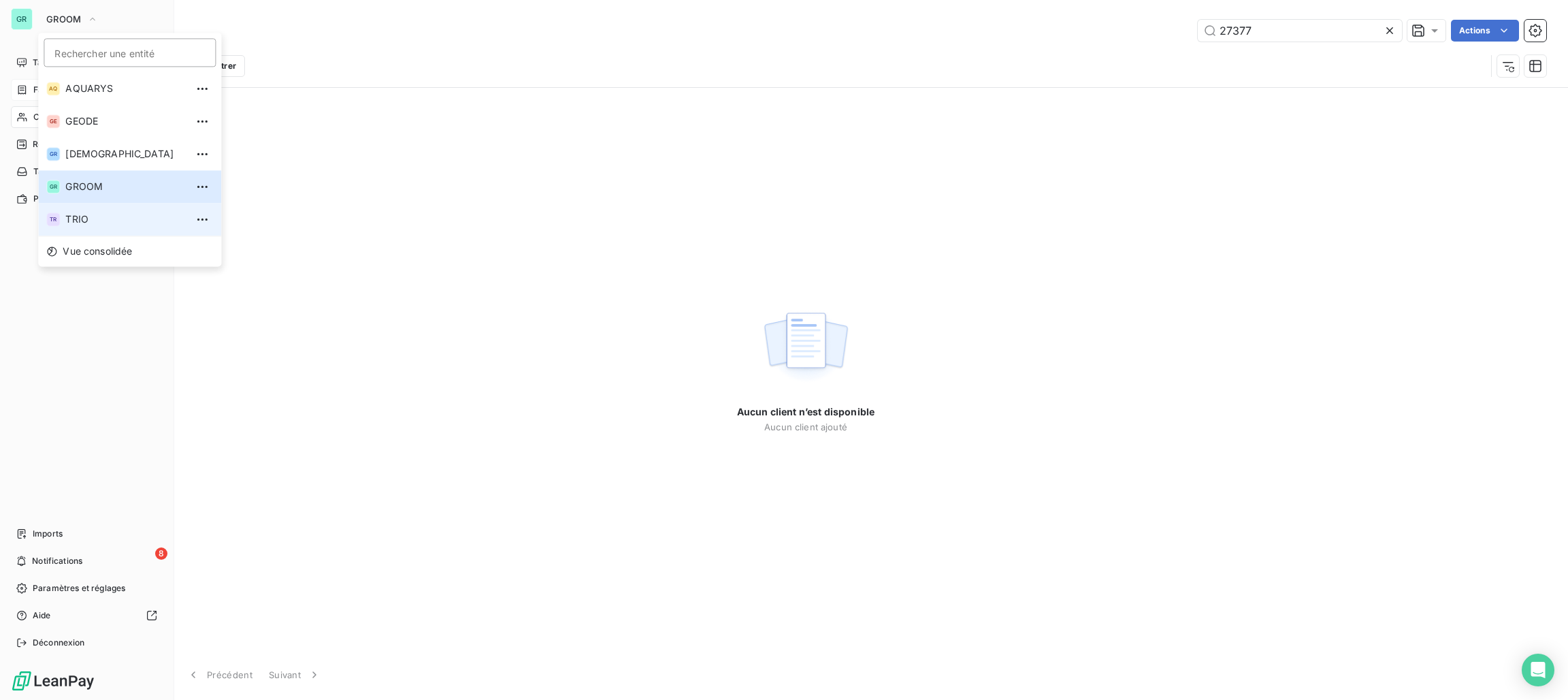
click at [85, 220] on span "TRIO" at bounding box center [125, 219] width 121 height 14
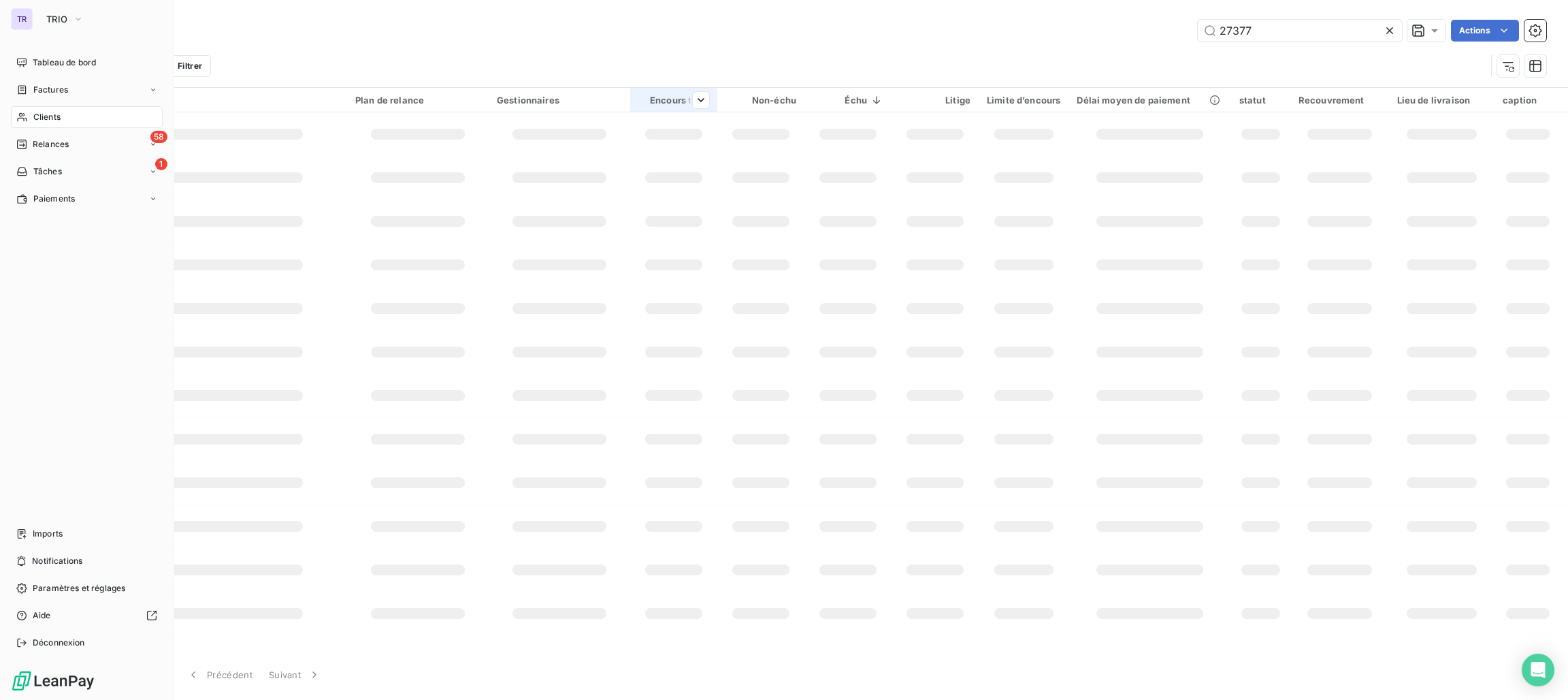
type input "27377"
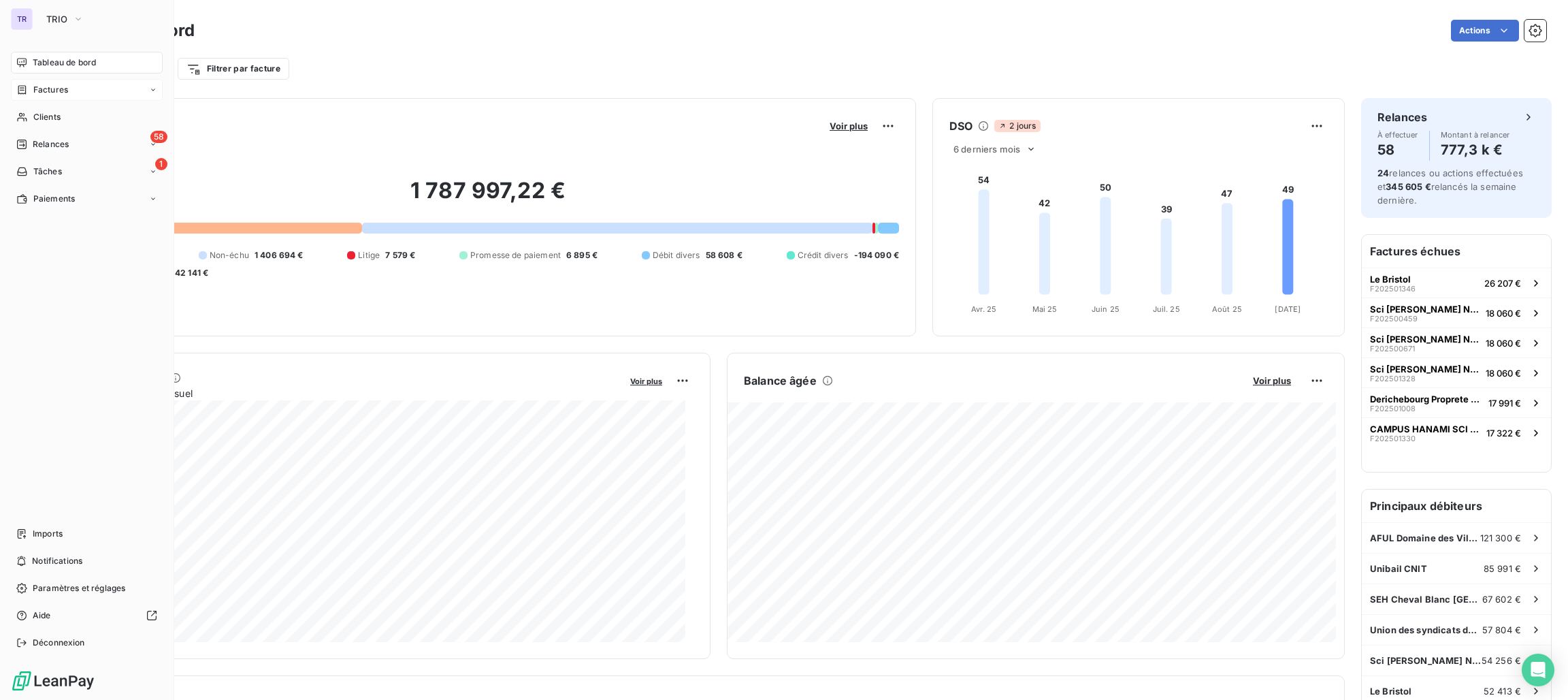
click at [66, 88] on span "Factures" at bounding box center [51, 89] width 35 height 12
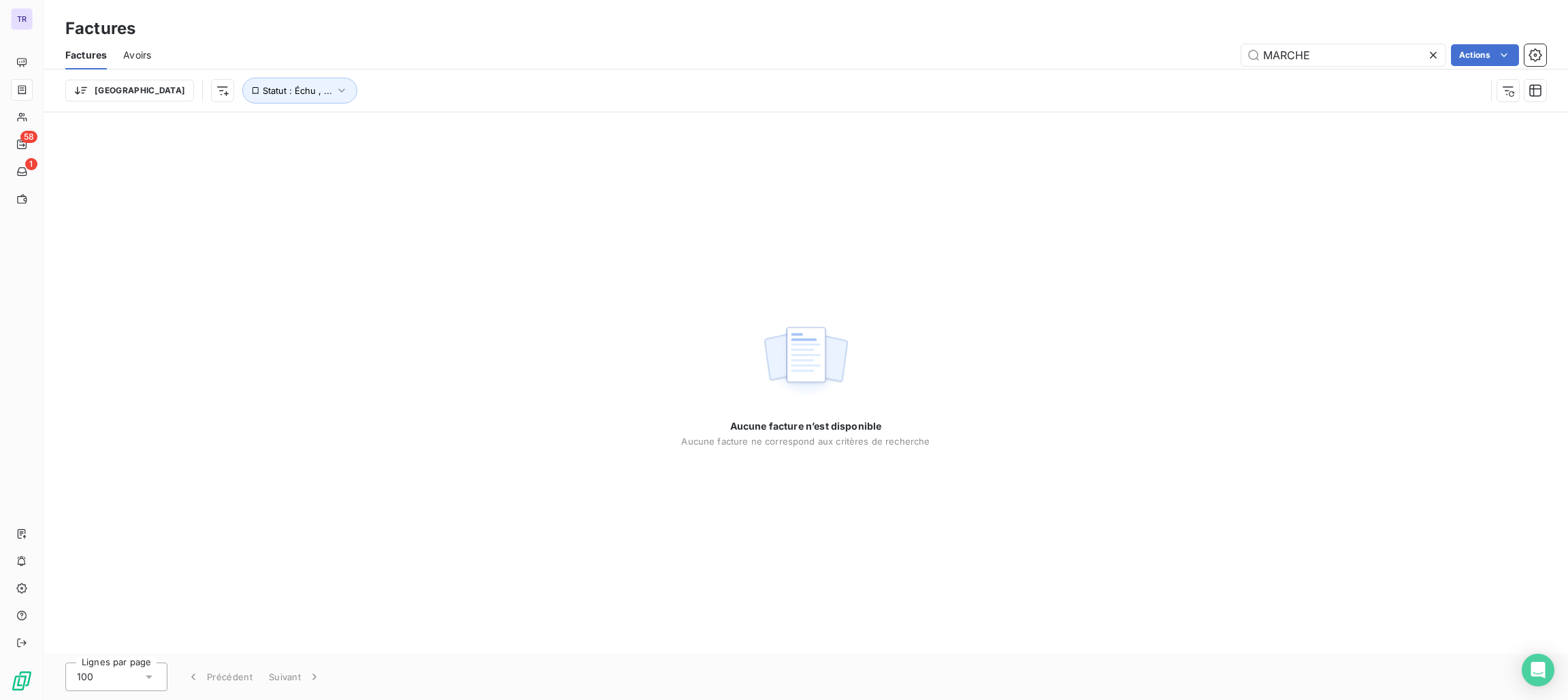
drag, startPoint x: 1343, startPoint y: 52, endPoint x: 1125, endPoint y: 78, distance: 219.5
click at [1125, 78] on div "Factures Avoirs MARCHE Actions Trier Statut : Échu , ..." at bounding box center [805, 76] width 1525 height 71
type input "27377"
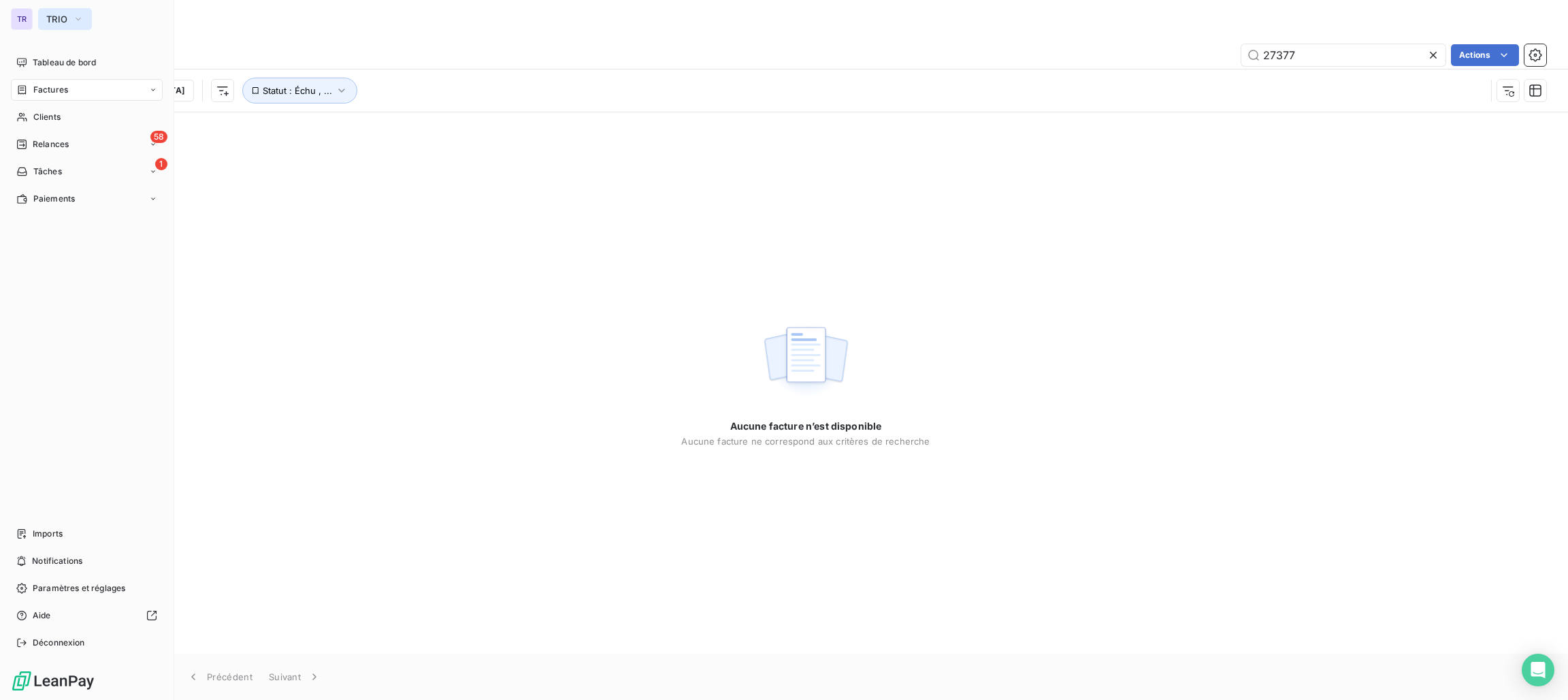
click at [64, 26] on button "TRIO" at bounding box center [64, 19] width 53 height 22
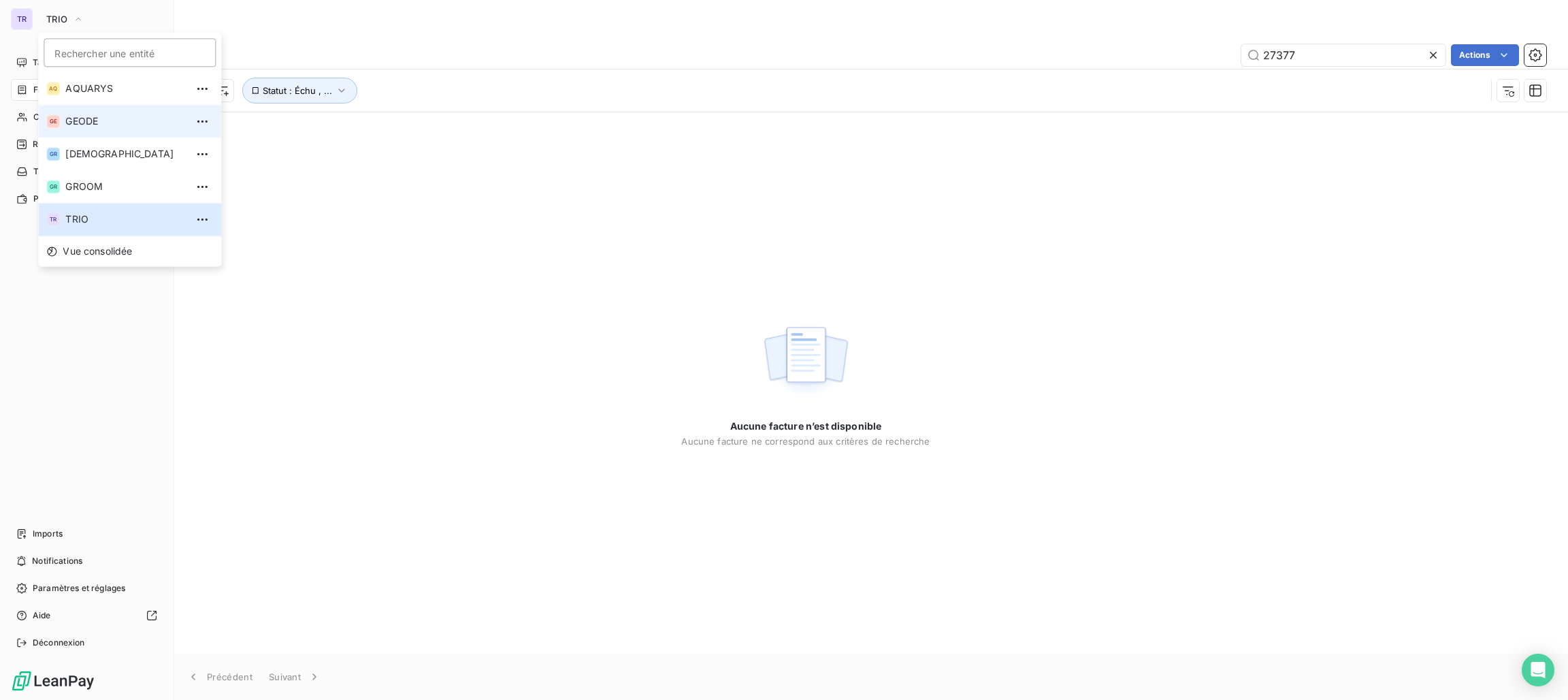
click at [116, 124] on span "GEODE" at bounding box center [125, 121] width 121 height 14
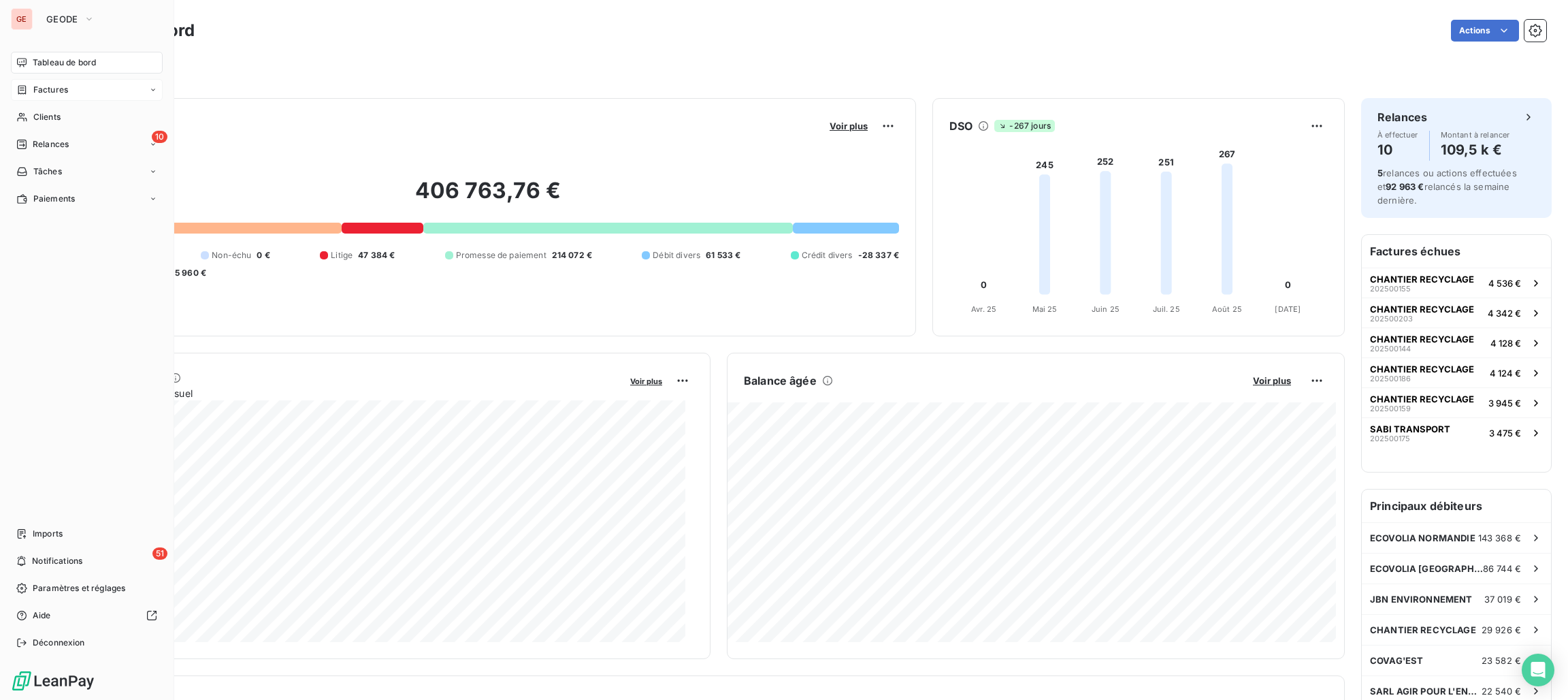
click at [51, 91] on span "Factures" at bounding box center [51, 89] width 35 height 12
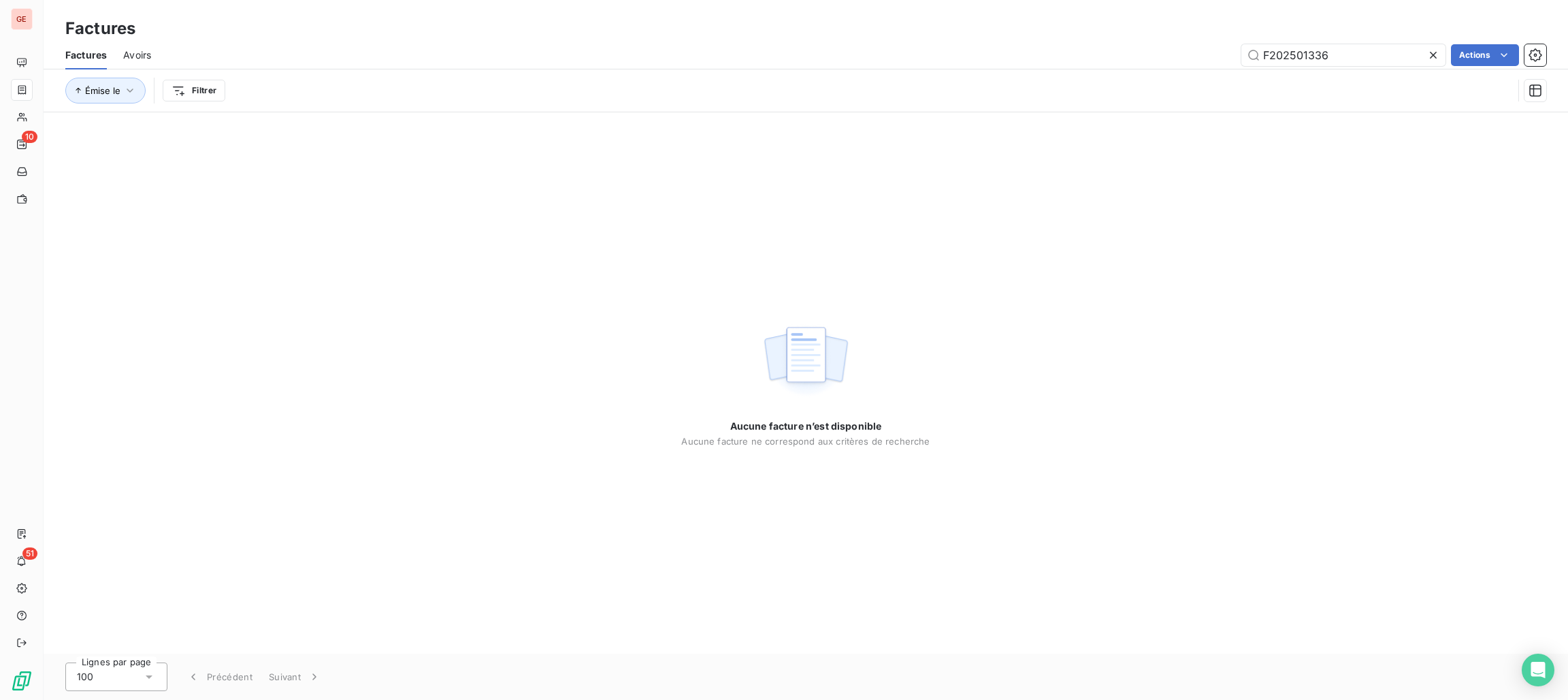
drag, startPoint x: 1374, startPoint y: 52, endPoint x: 1153, endPoint y: 62, distance: 221.2
click at [1153, 62] on div "F202501336 Actions" at bounding box center [857, 55] width 1379 height 22
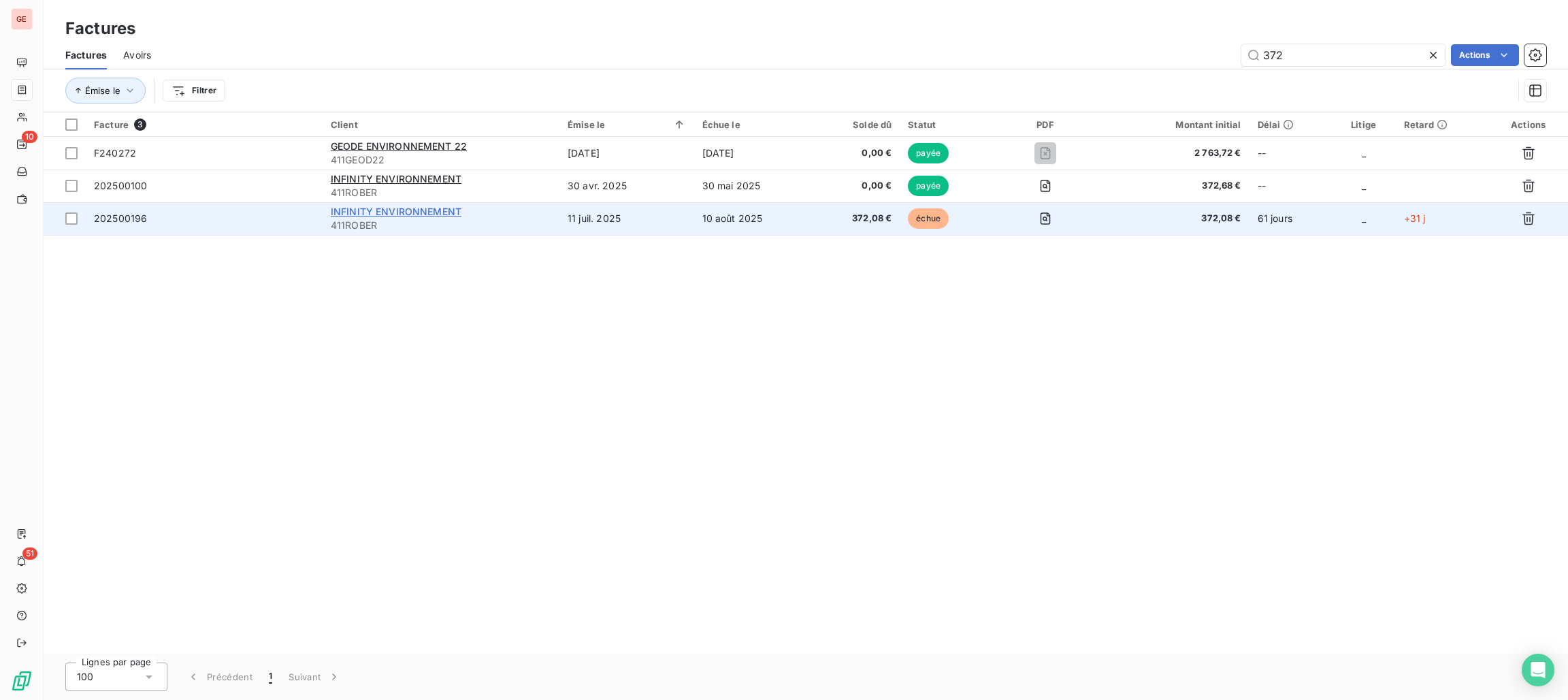
type input "372"
click at [405, 210] on span "INFINITY ENVIRONNEMENT" at bounding box center [396, 211] width 131 height 12
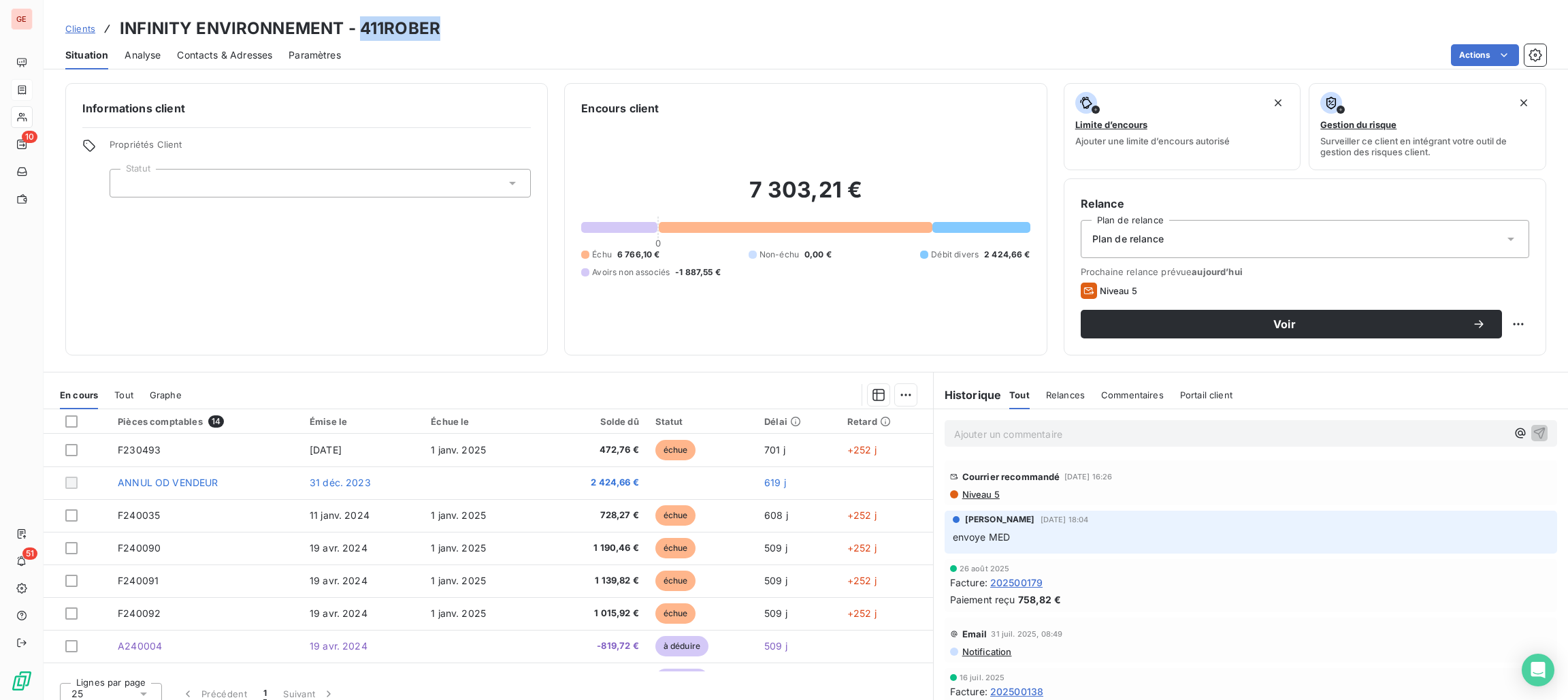
drag, startPoint x: 442, startPoint y: 32, endPoint x: 361, endPoint y: 30, distance: 81.0
click at [361, 30] on div "Clients INFINITY ENVIRONNEMENT - 411ROBER" at bounding box center [805, 29] width 1525 height 25
copy h3 "411ROBER"
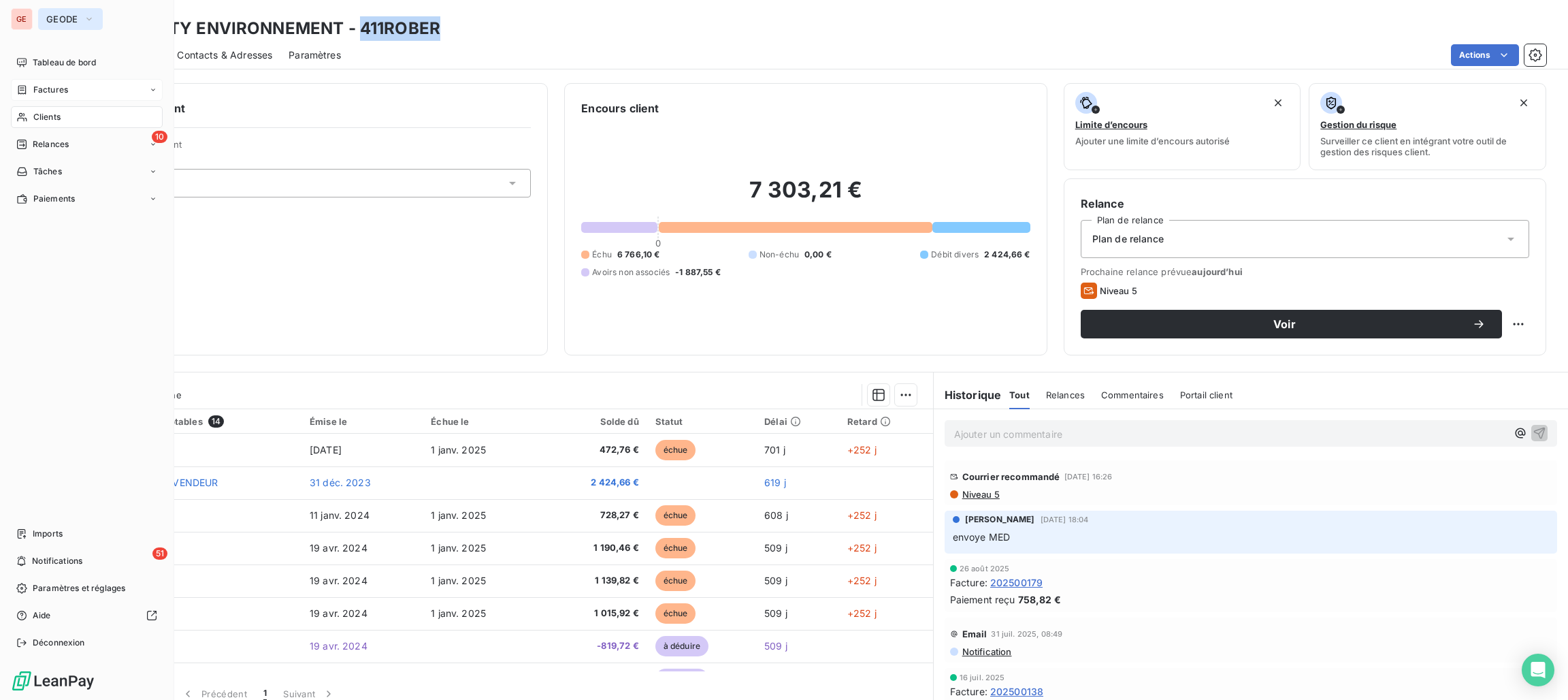
click at [64, 9] on button "GEODE" at bounding box center [70, 19] width 64 height 22
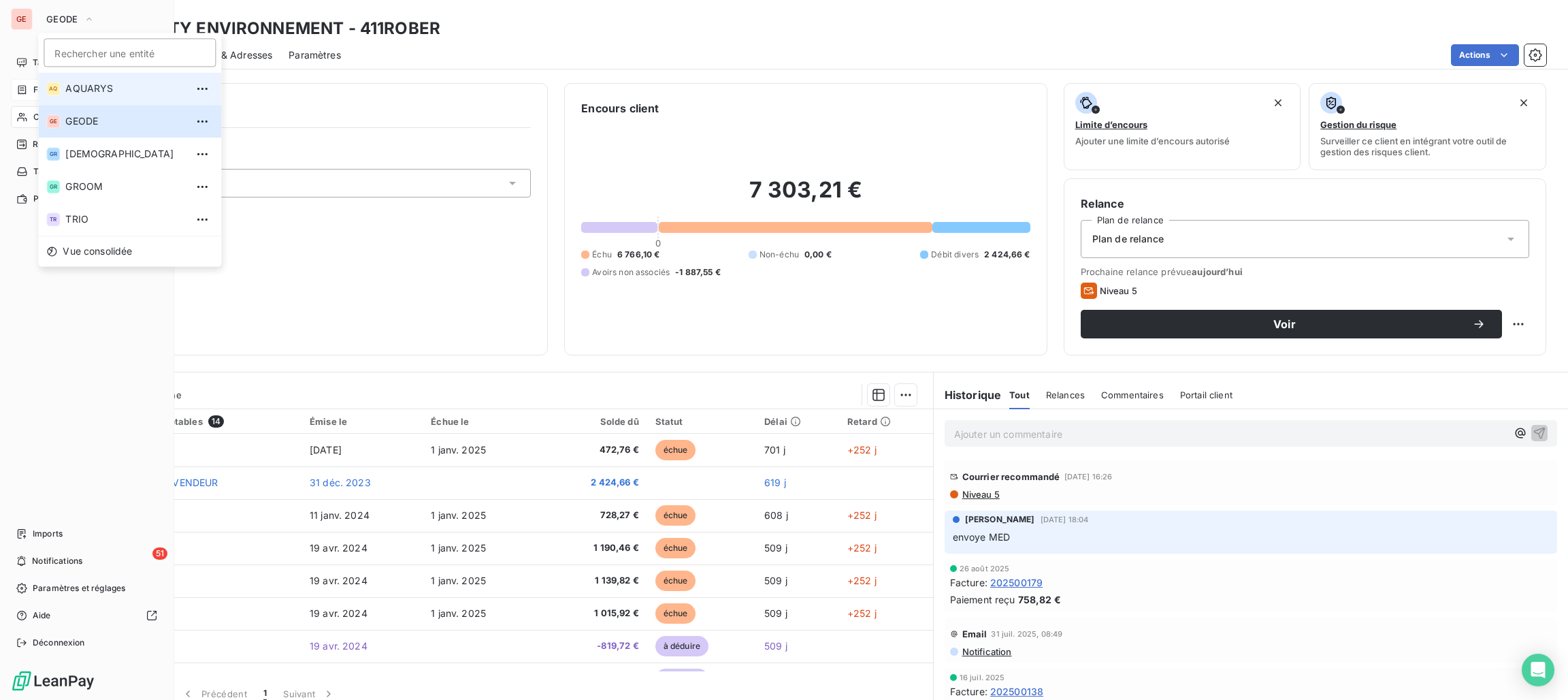
click at [100, 89] on span "AQUARYS" at bounding box center [125, 88] width 121 height 14
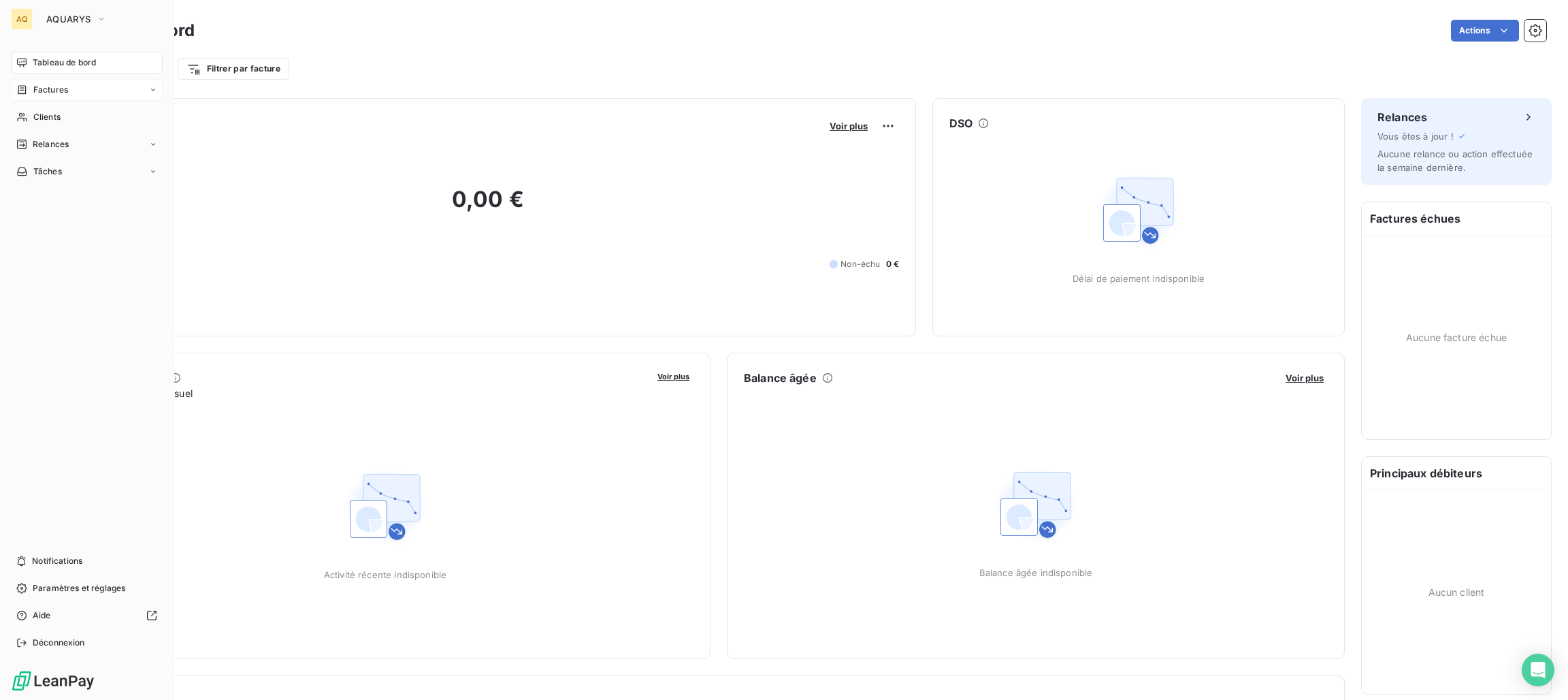
click at [59, 88] on span "Factures" at bounding box center [51, 89] width 35 height 12
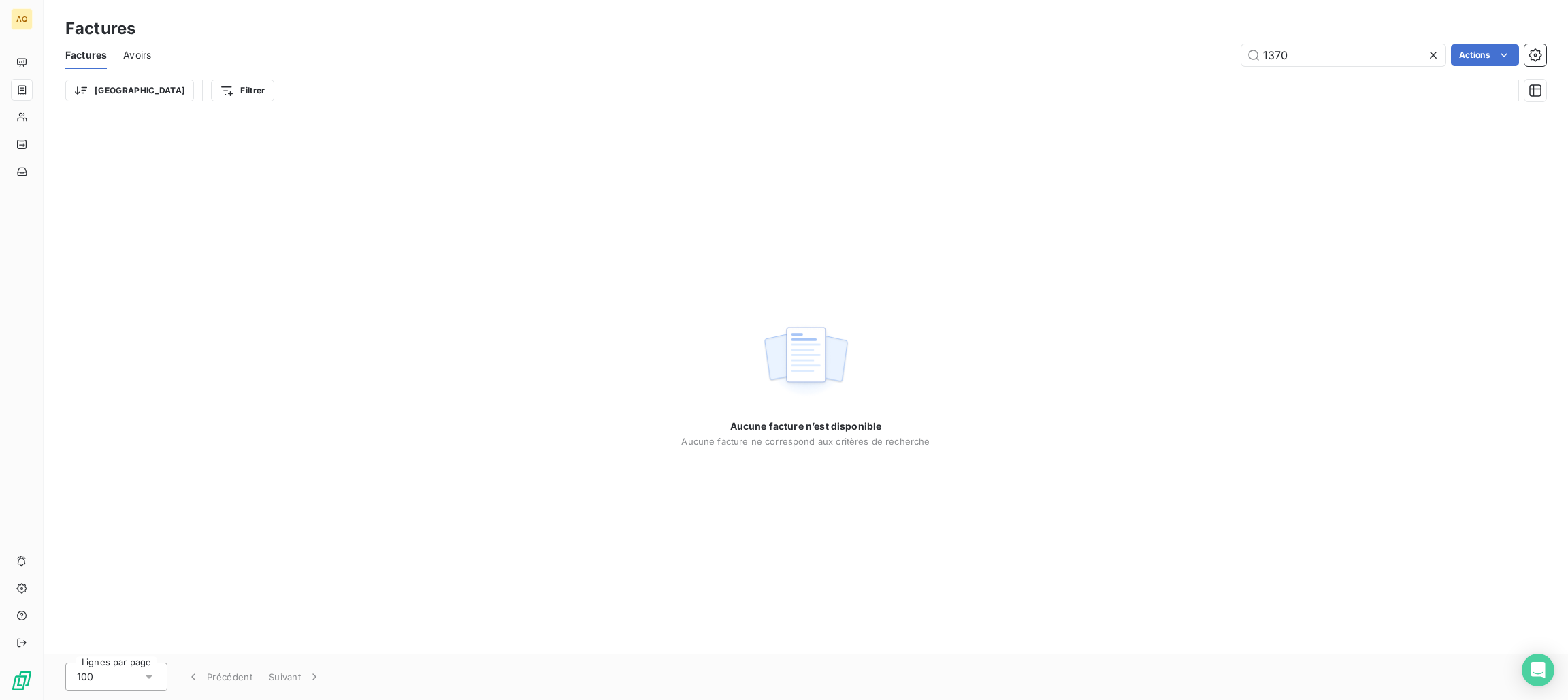
drag, startPoint x: 1309, startPoint y: 54, endPoint x: 1137, endPoint y: 85, distance: 174.8
click at [1137, 85] on div "Factures Avoirs 1370 Actions Trier Filtrer" at bounding box center [805, 76] width 1525 height 71
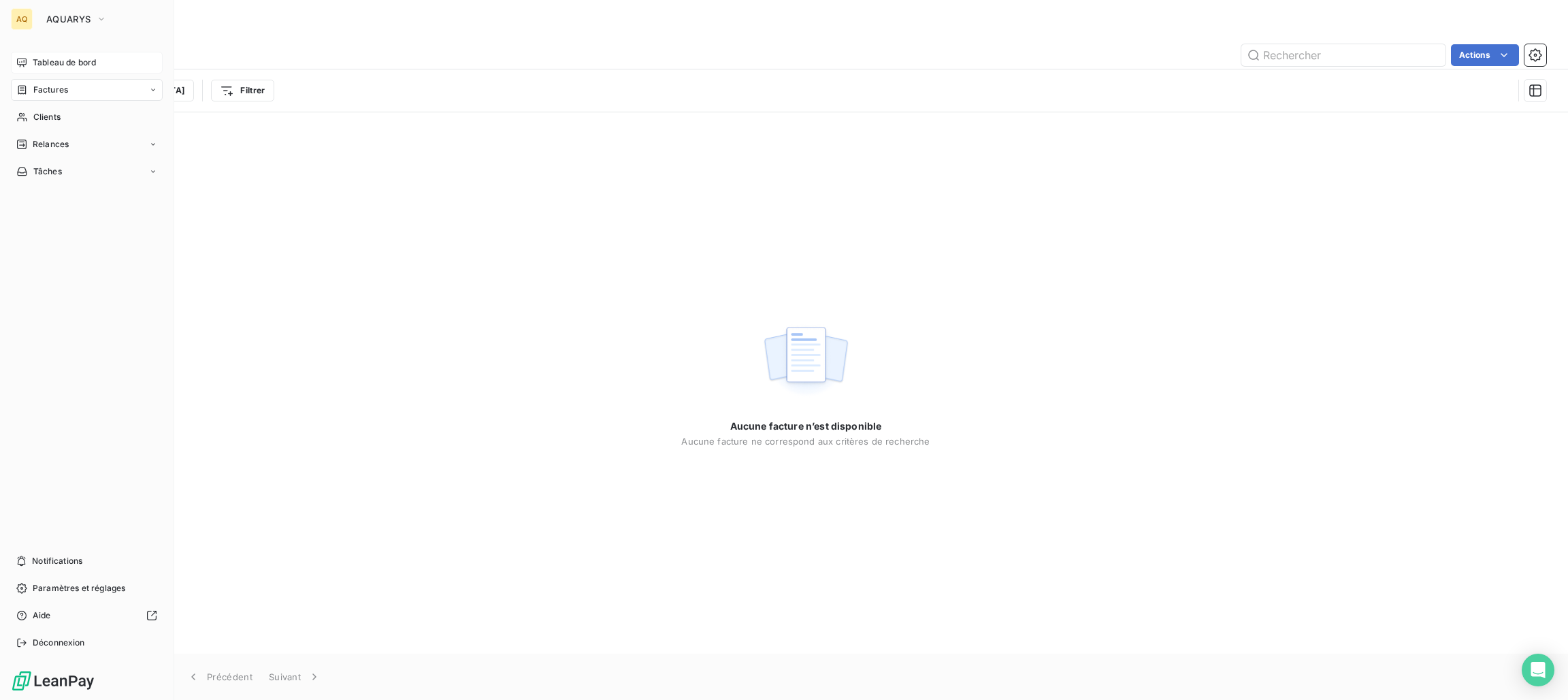
click at [68, 61] on span "Tableau de bord" at bounding box center [64, 62] width 64 height 12
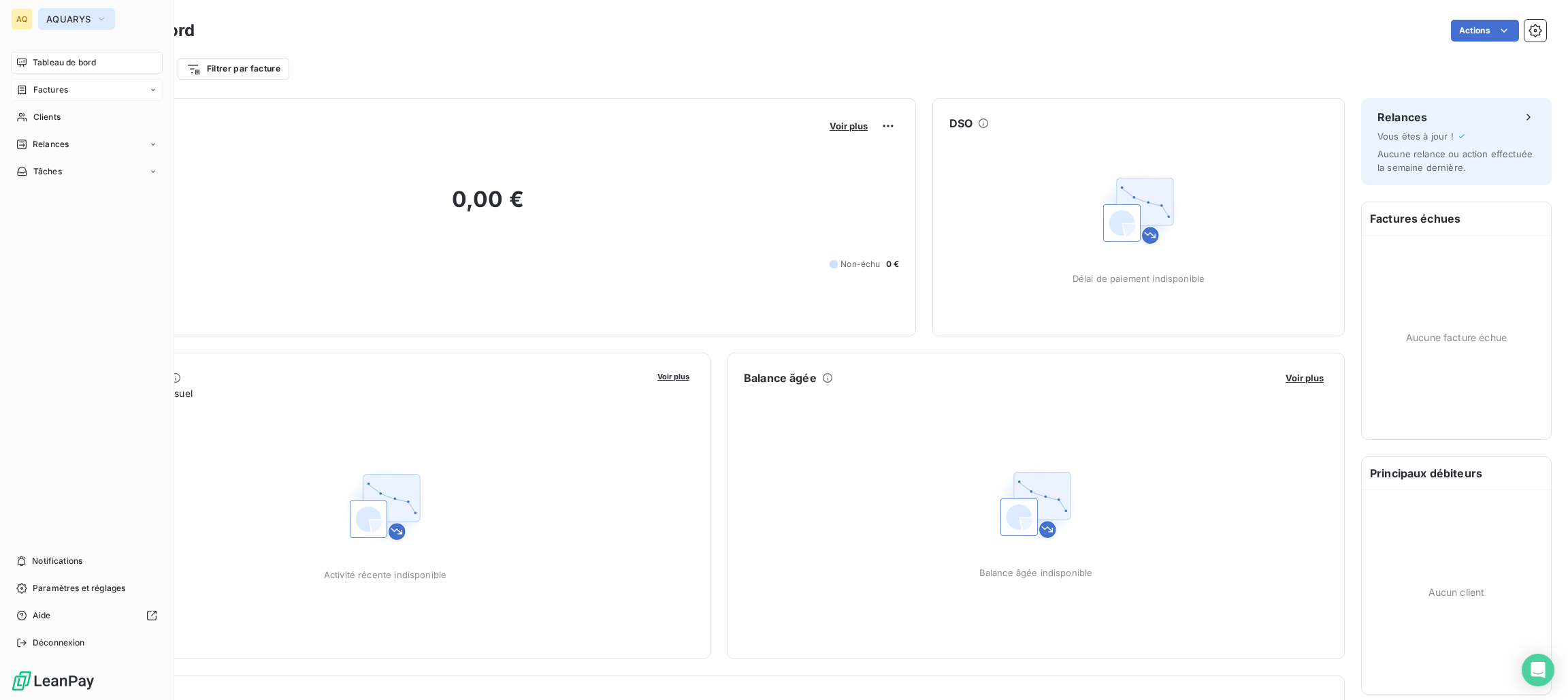
click at [81, 22] on span "AQUARYS" at bounding box center [68, 19] width 44 height 11
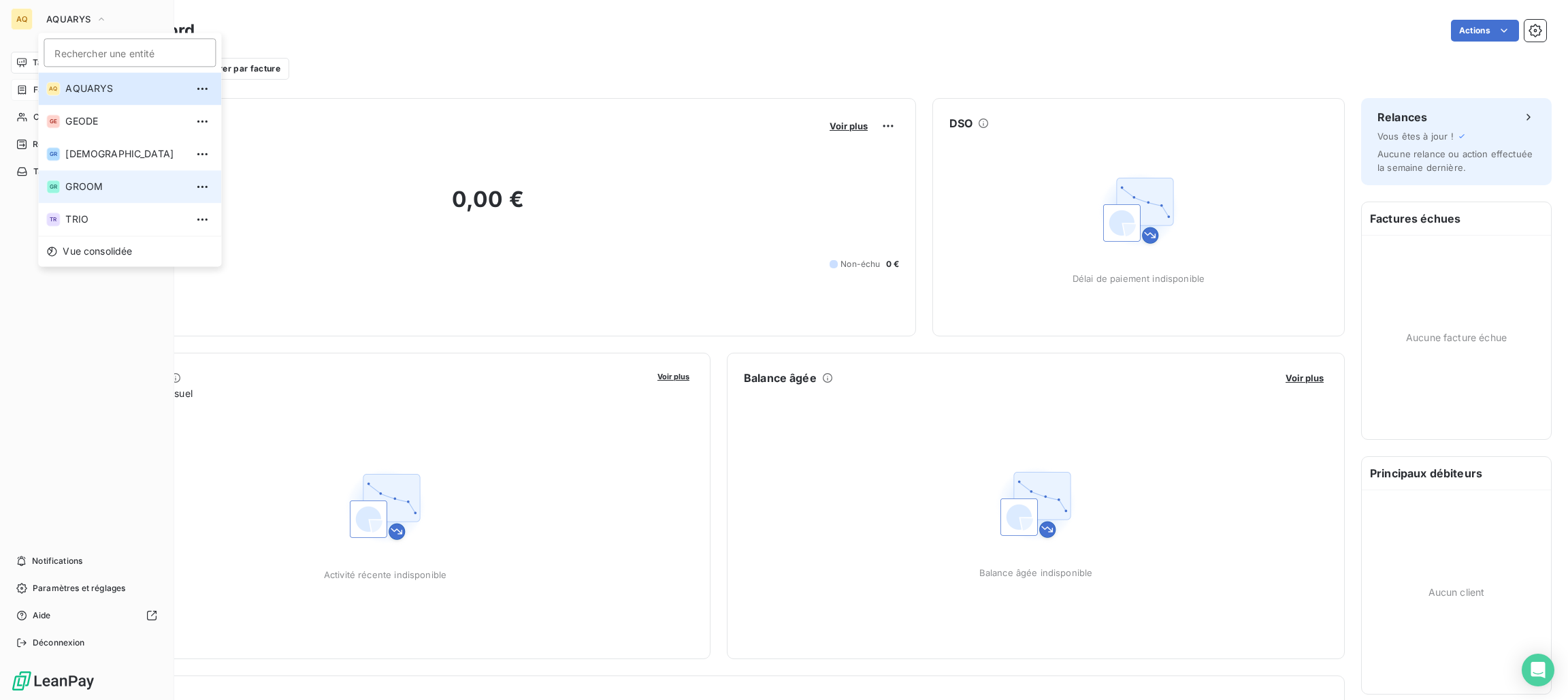
click at [93, 173] on li "GR GROOM" at bounding box center [129, 186] width 183 height 32
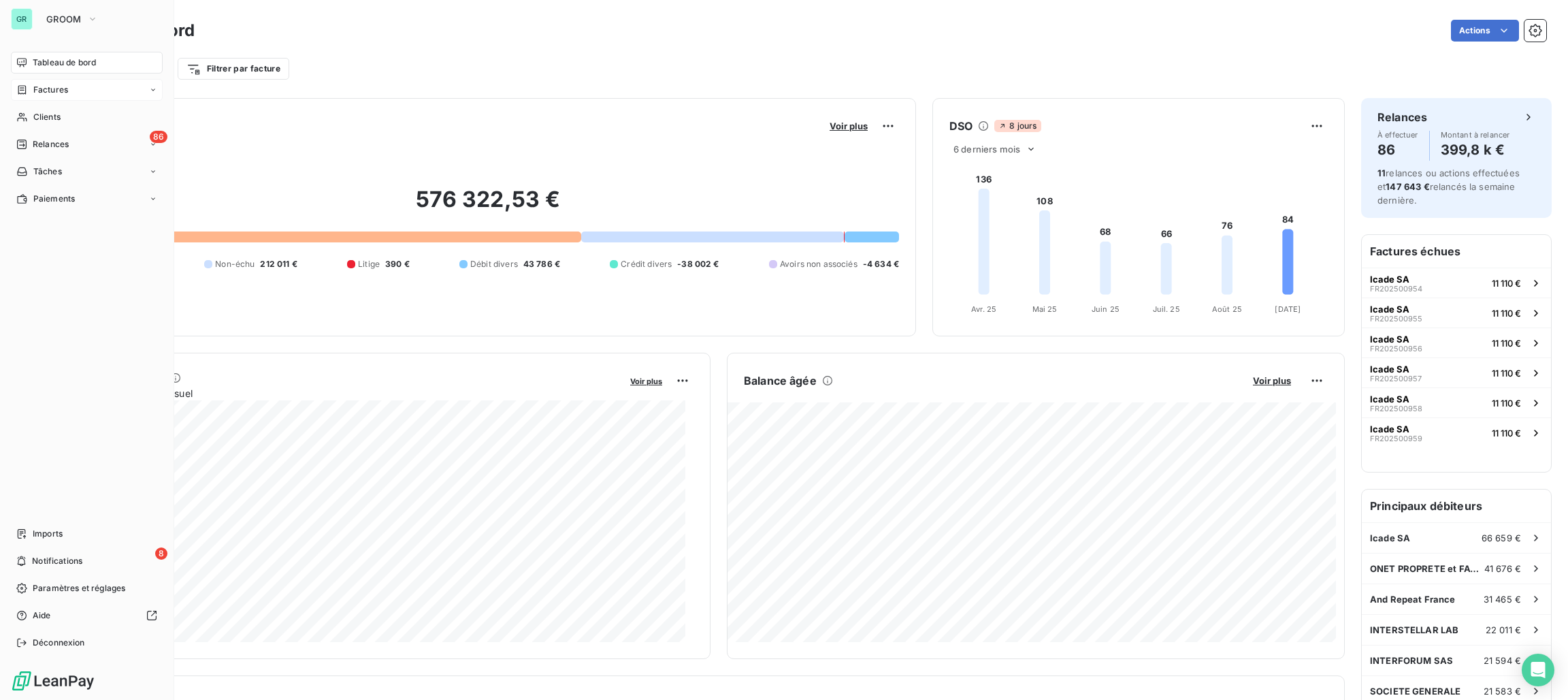
click at [64, 90] on span "Factures" at bounding box center [51, 89] width 35 height 12
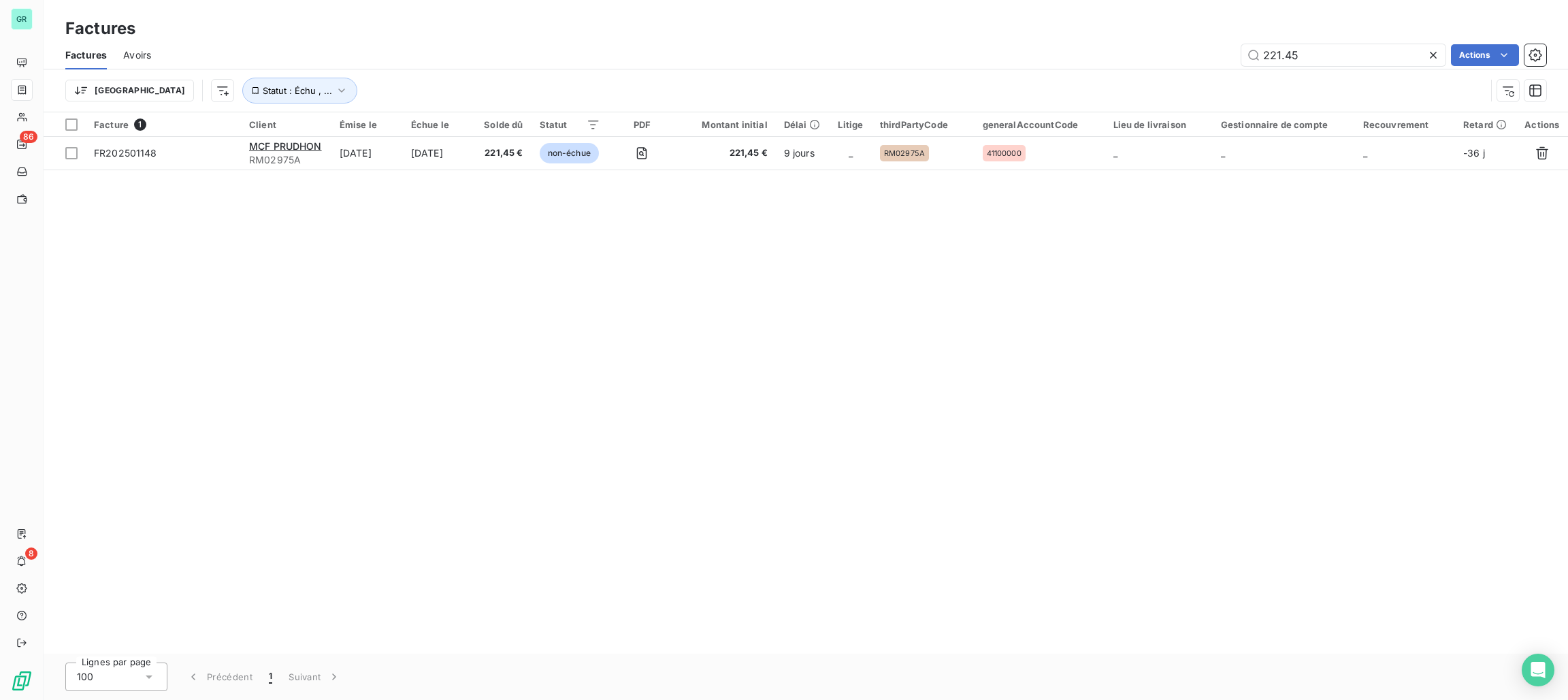
drag, startPoint x: 1317, startPoint y: 53, endPoint x: 1163, endPoint y: 58, distance: 154.1
click at [1163, 58] on div "221.45 Actions" at bounding box center [857, 55] width 1379 height 22
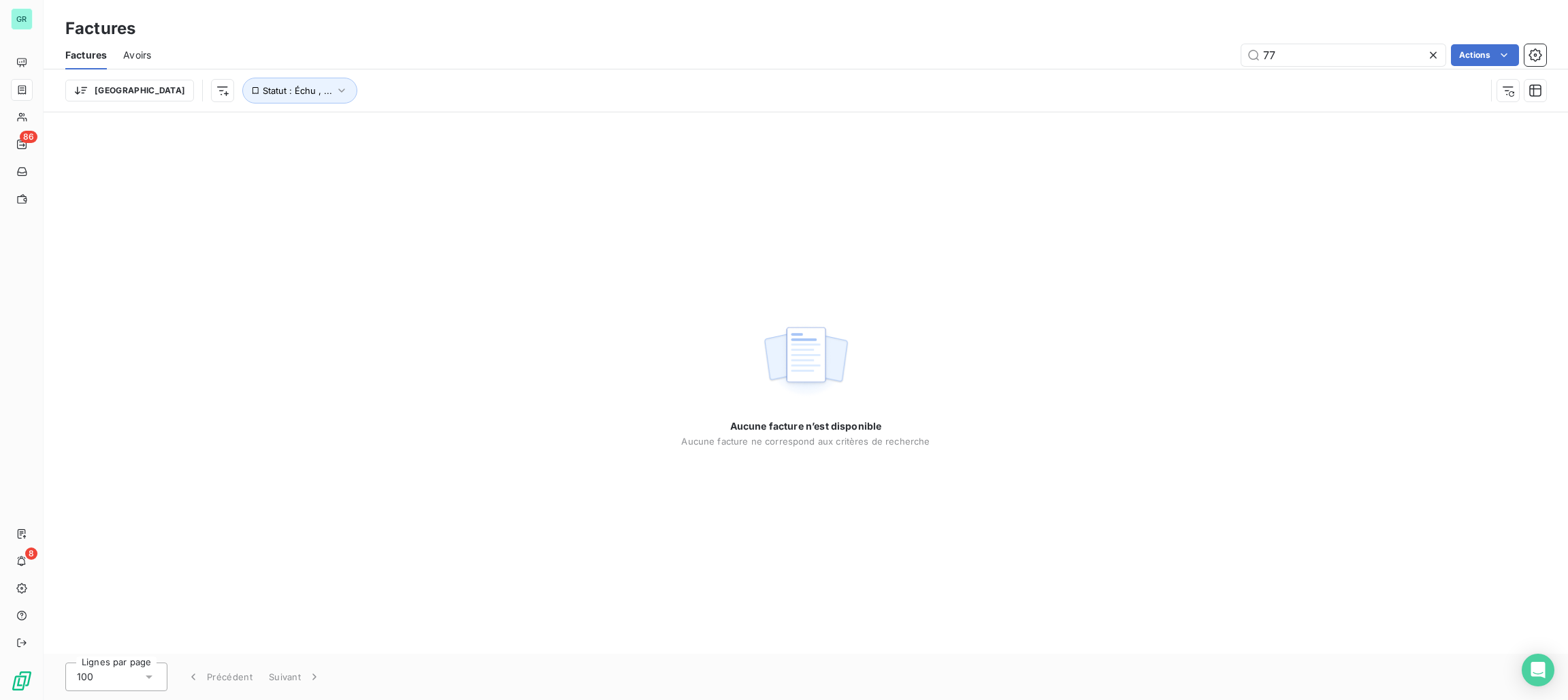
type input "7"
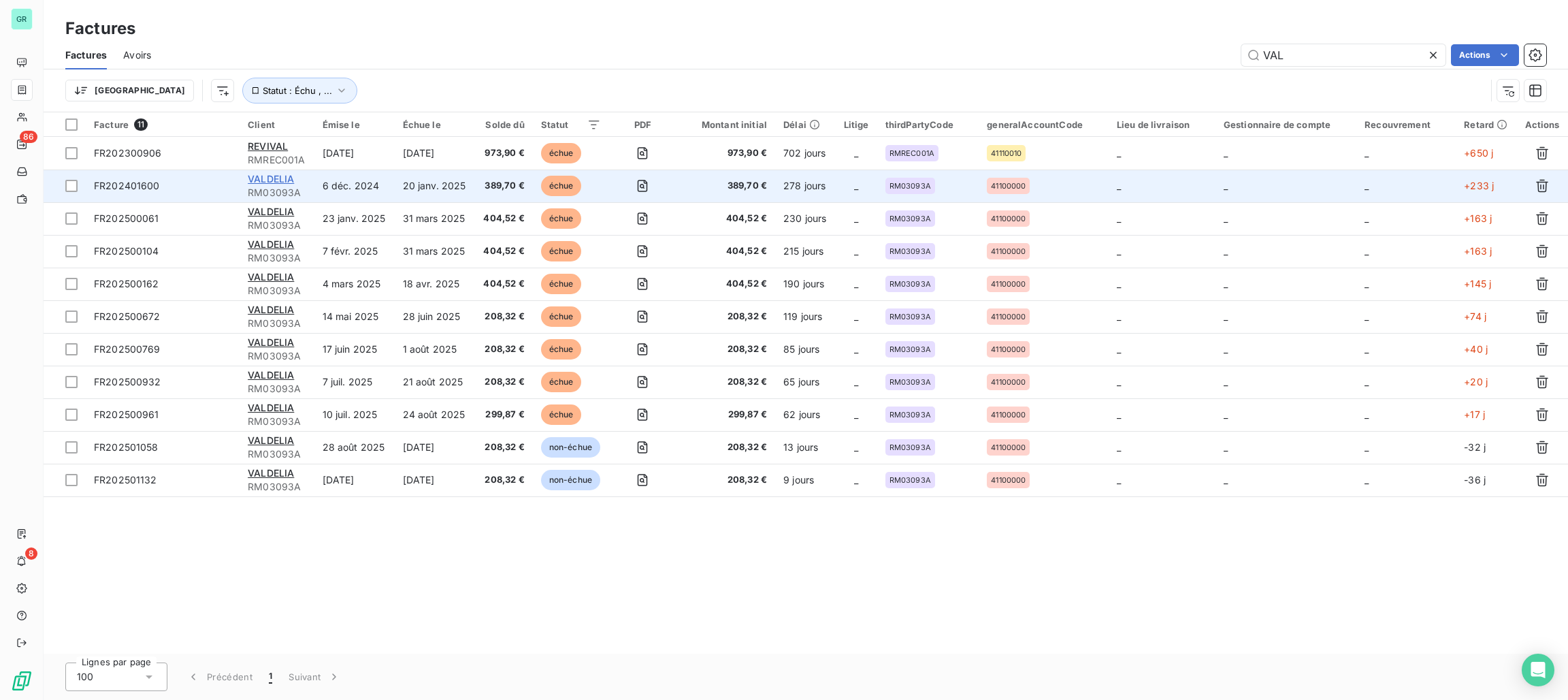
type input "VAL"
click at [275, 175] on span "VALDELIA" at bounding box center [271, 179] width 46 height 12
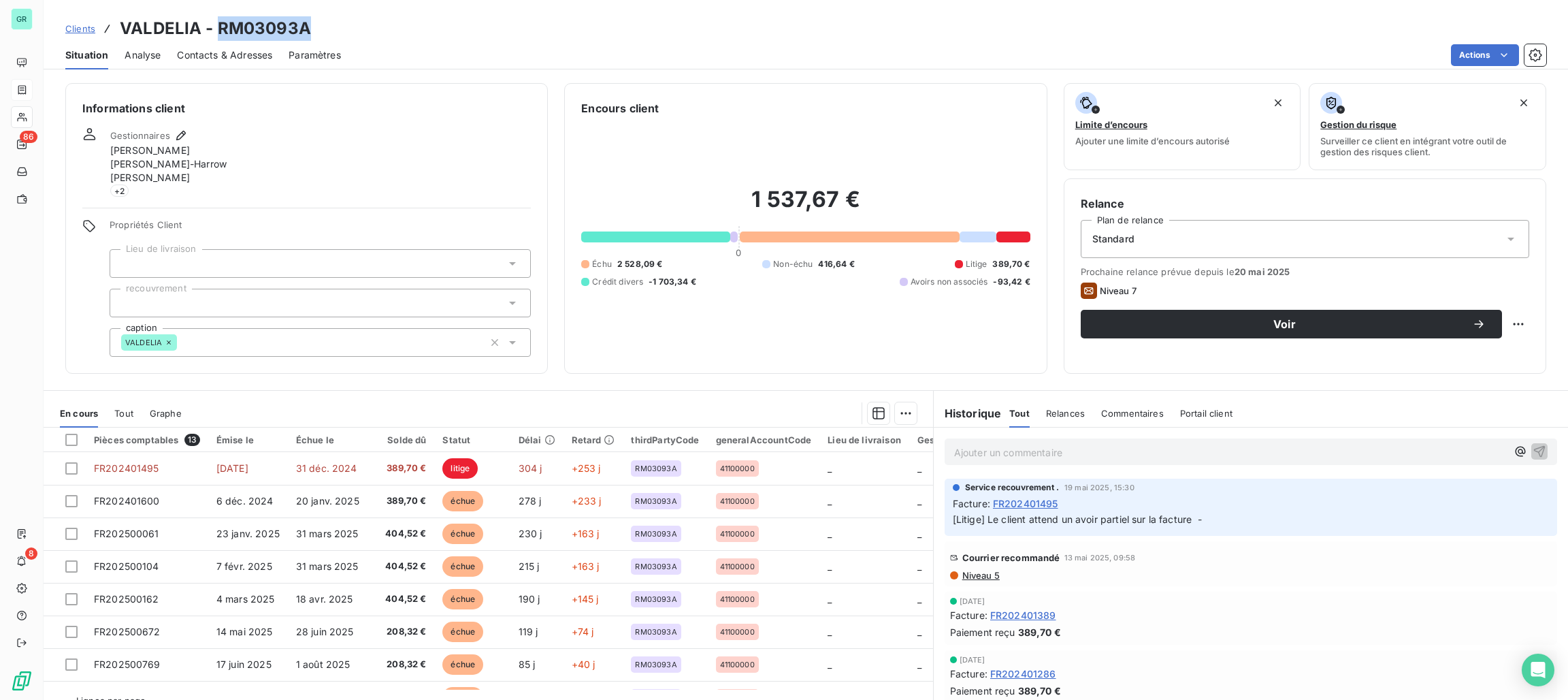
drag, startPoint x: 330, startPoint y: 36, endPoint x: 216, endPoint y: 30, distance: 114.2
click at [216, 30] on div "Clients VALDELIA - RM03093A" at bounding box center [805, 29] width 1525 height 25
copy h3 "RM03093A"
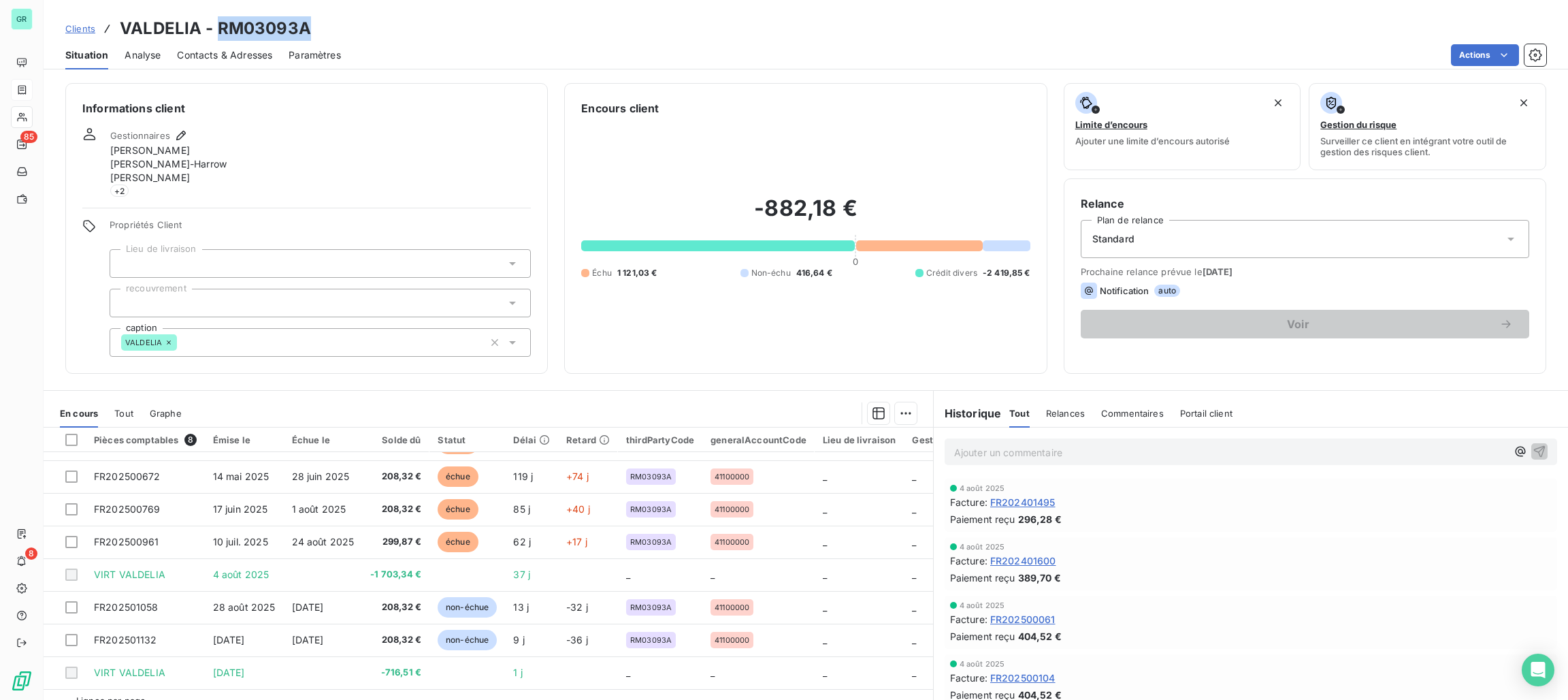
scroll to position [29, 0]
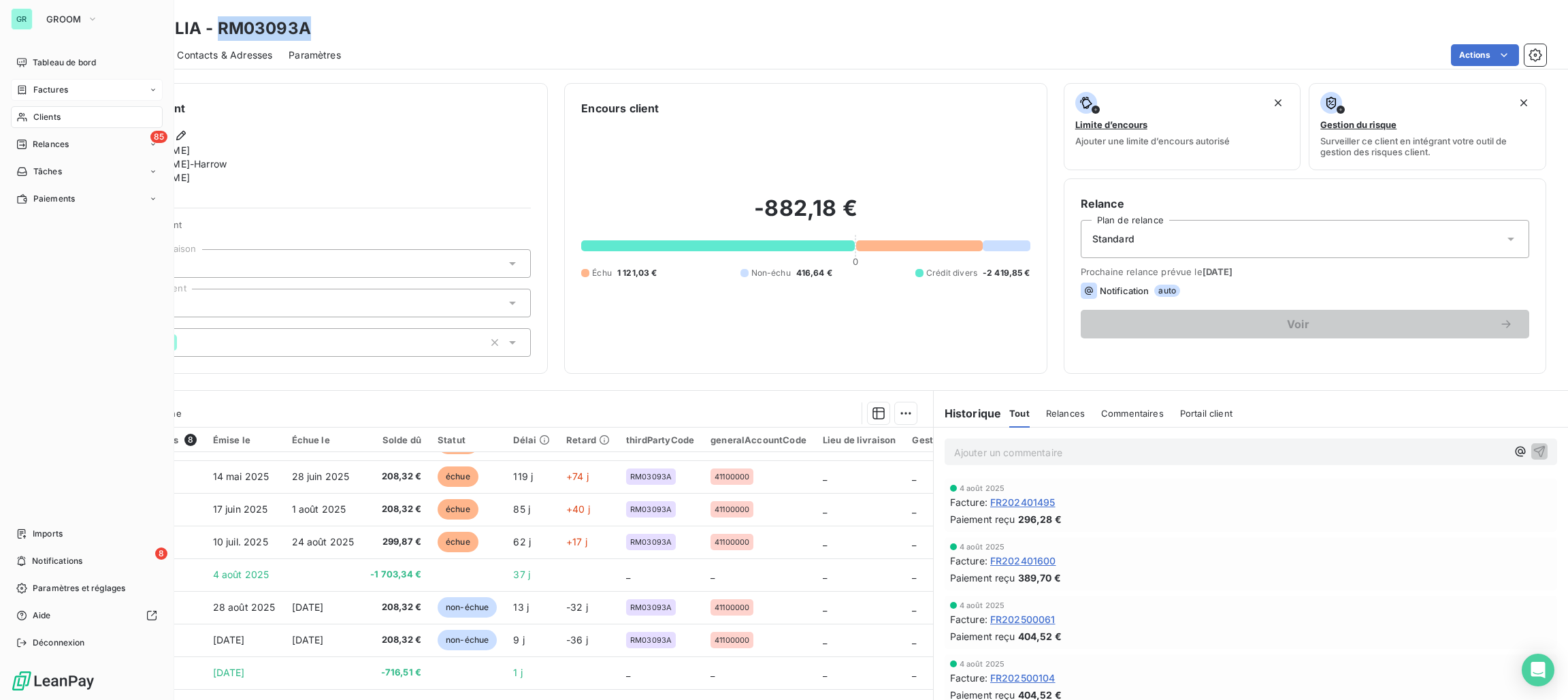
click at [51, 82] on div "Factures" at bounding box center [87, 90] width 152 height 22
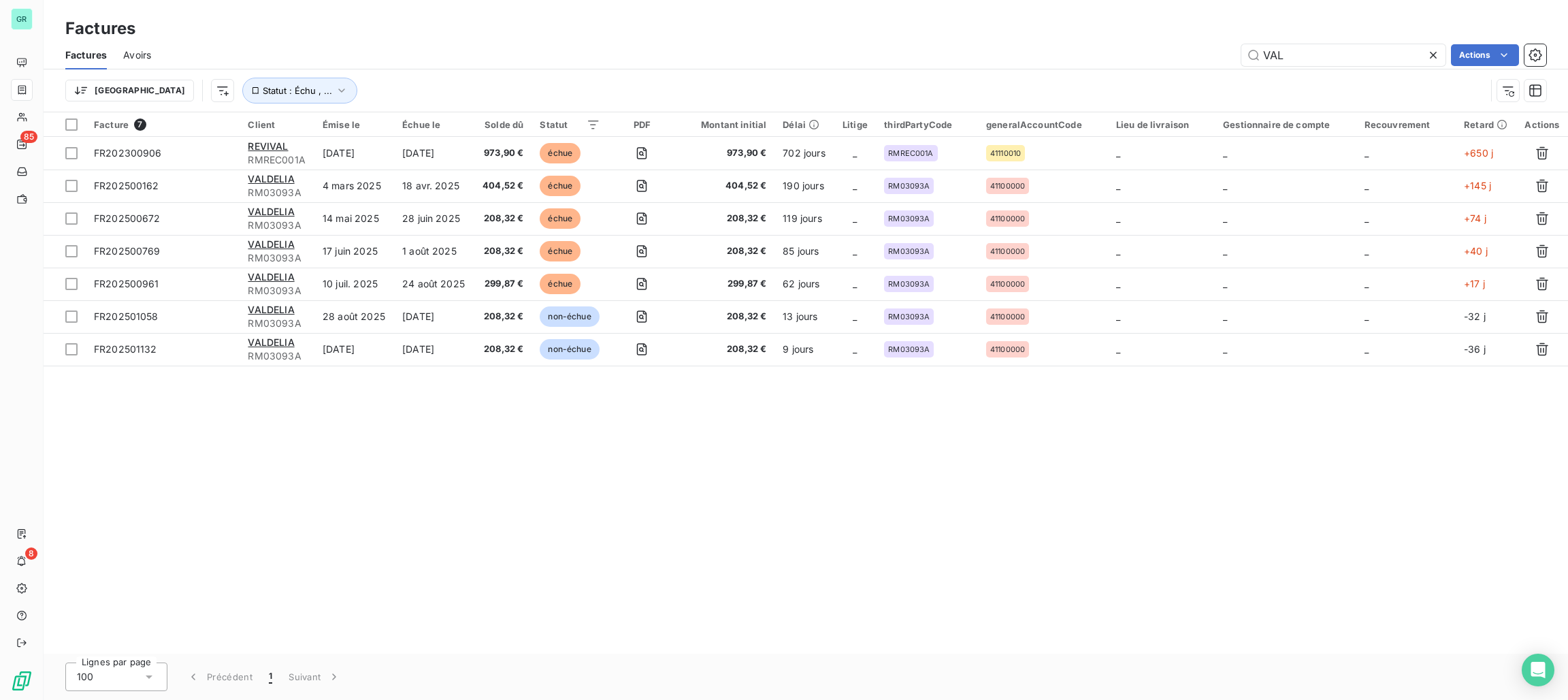
drag, startPoint x: 1323, startPoint y: 56, endPoint x: 1121, endPoint y: 61, distance: 202.1
click at [1121, 61] on div "VAL Actions" at bounding box center [857, 55] width 1379 height 22
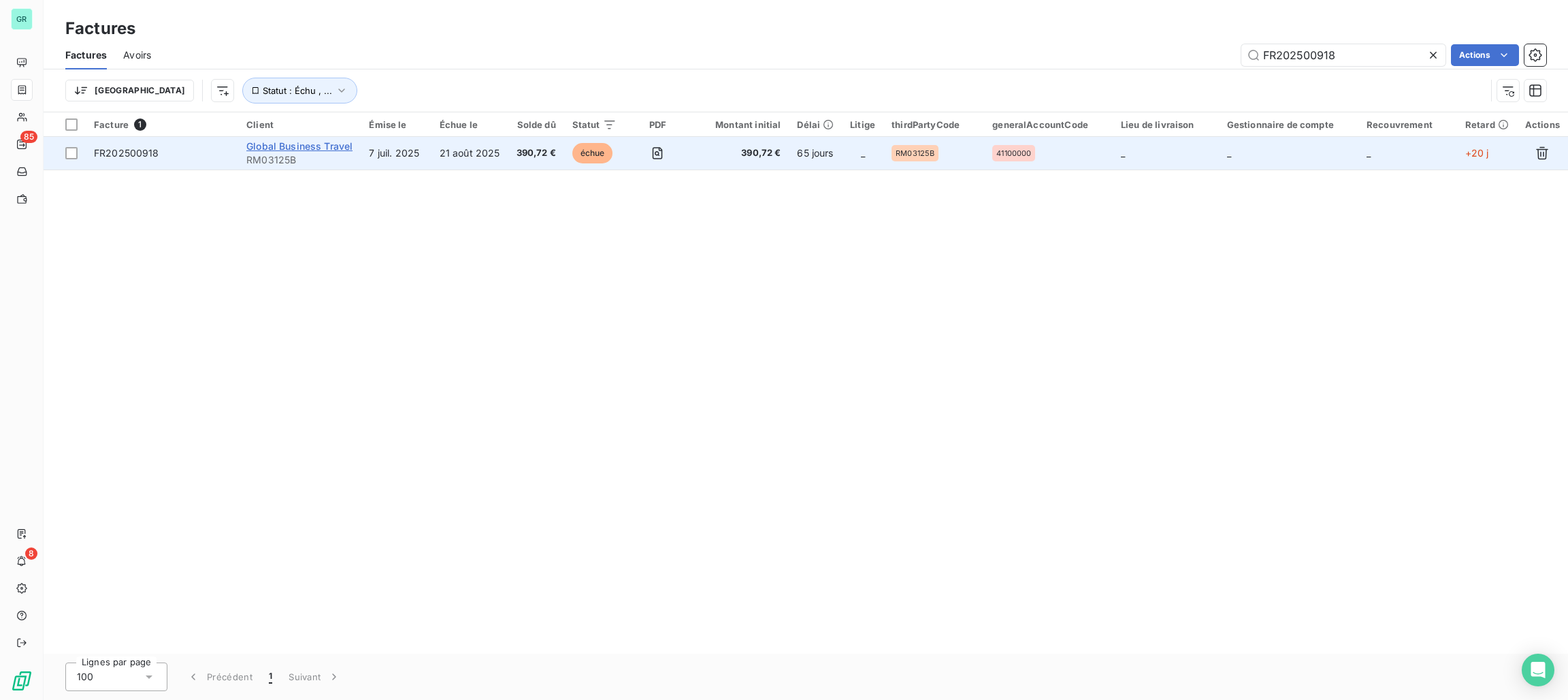
type input "FR202500918"
click at [310, 148] on span "Global Business Travel" at bounding box center [298, 146] width 106 height 12
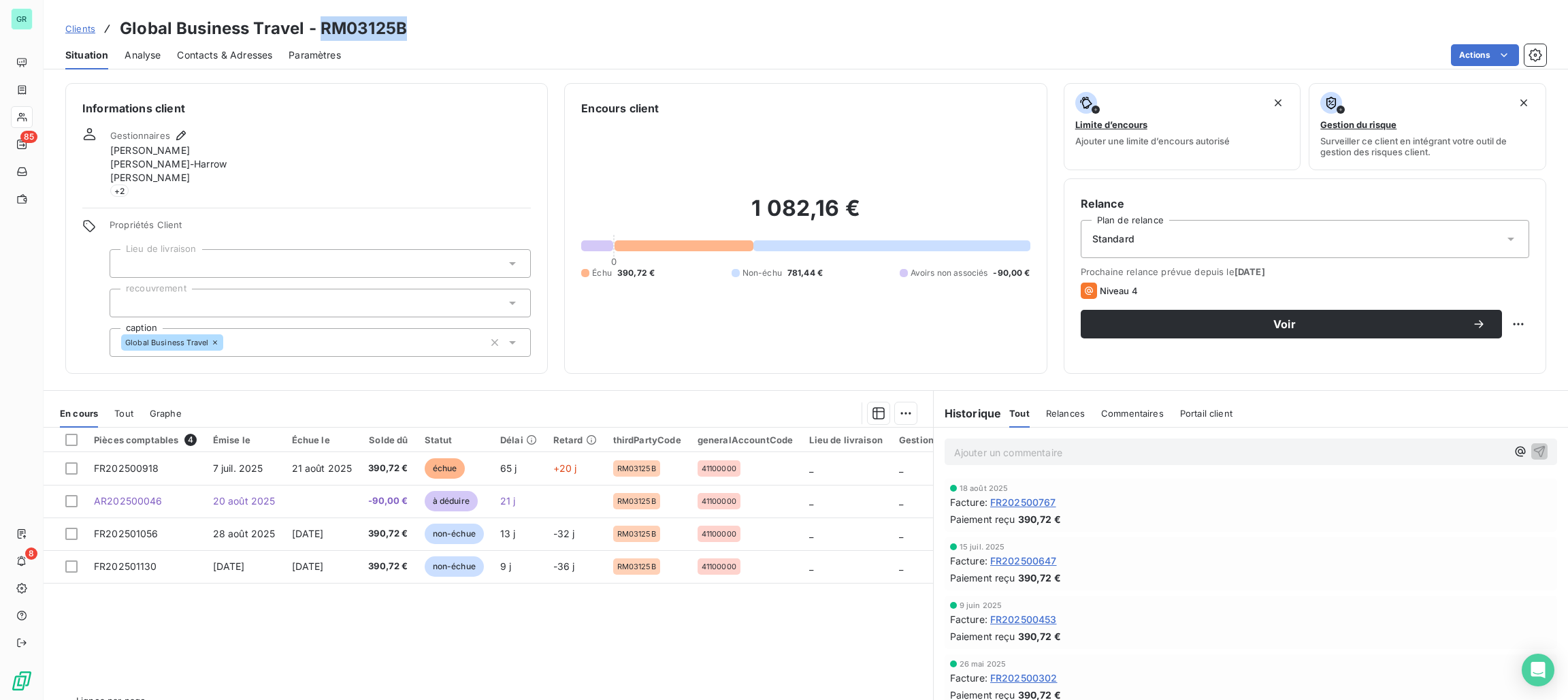
drag, startPoint x: 411, startPoint y: 29, endPoint x: 317, endPoint y: 34, distance: 94.1
click at [317, 34] on div "Clients Global Business Travel - RM03125B" at bounding box center [805, 29] width 1525 height 25
copy h3 "RM03125B"
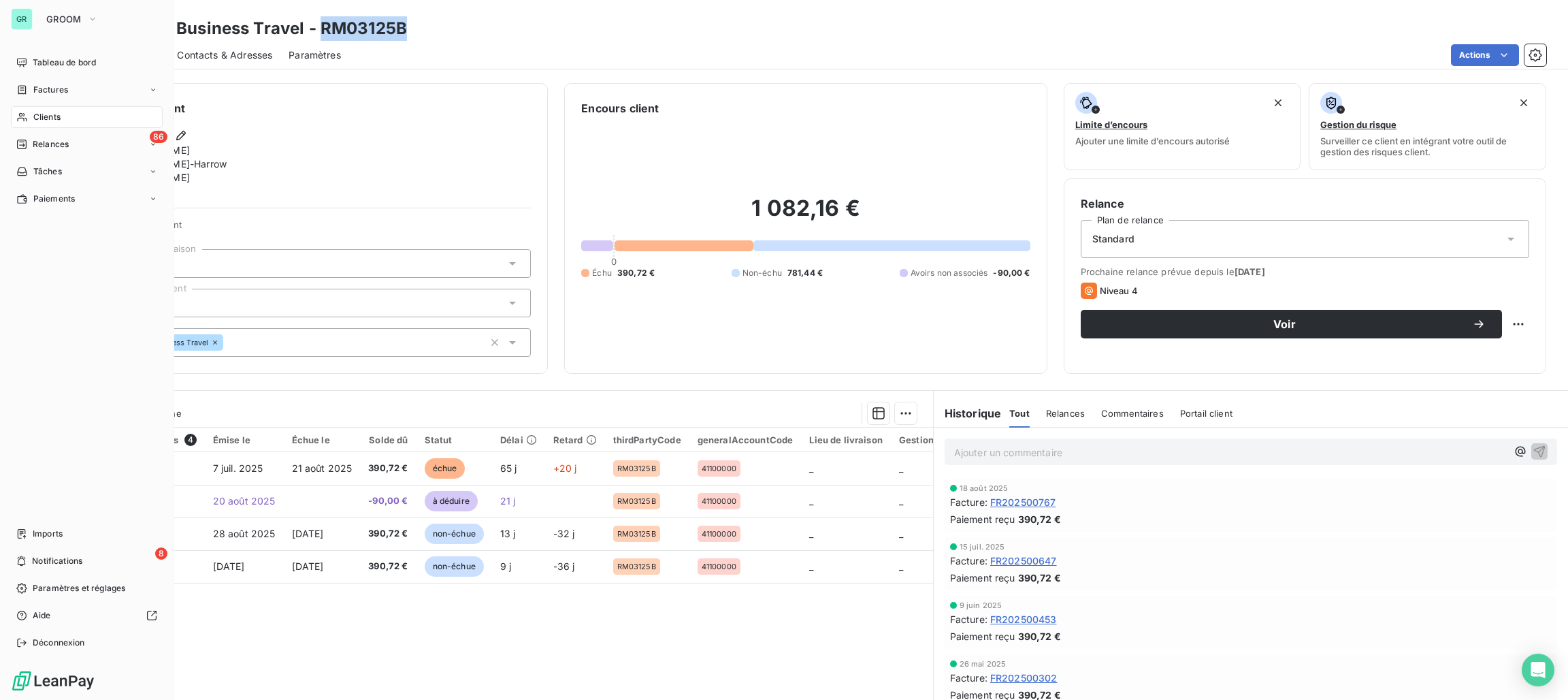
click at [56, 88] on span "Factures" at bounding box center [51, 89] width 35 height 12
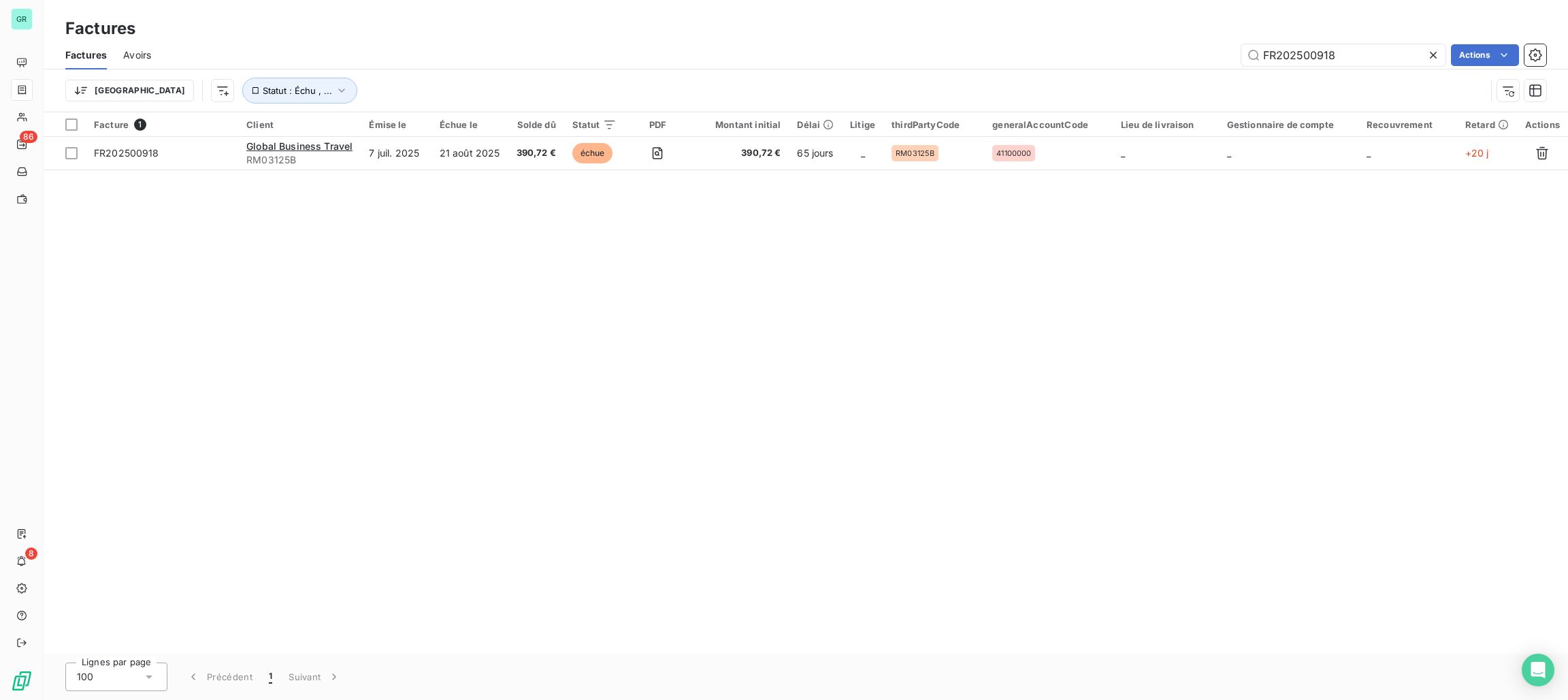
drag, startPoint x: 1354, startPoint y: 51, endPoint x: 1077, endPoint y: 18, distance: 279.0
click at [1077, 18] on div "Factures Factures Avoirs FR202500918 Actions Trier Statut : Échu , ..." at bounding box center [805, 56] width 1525 height 112
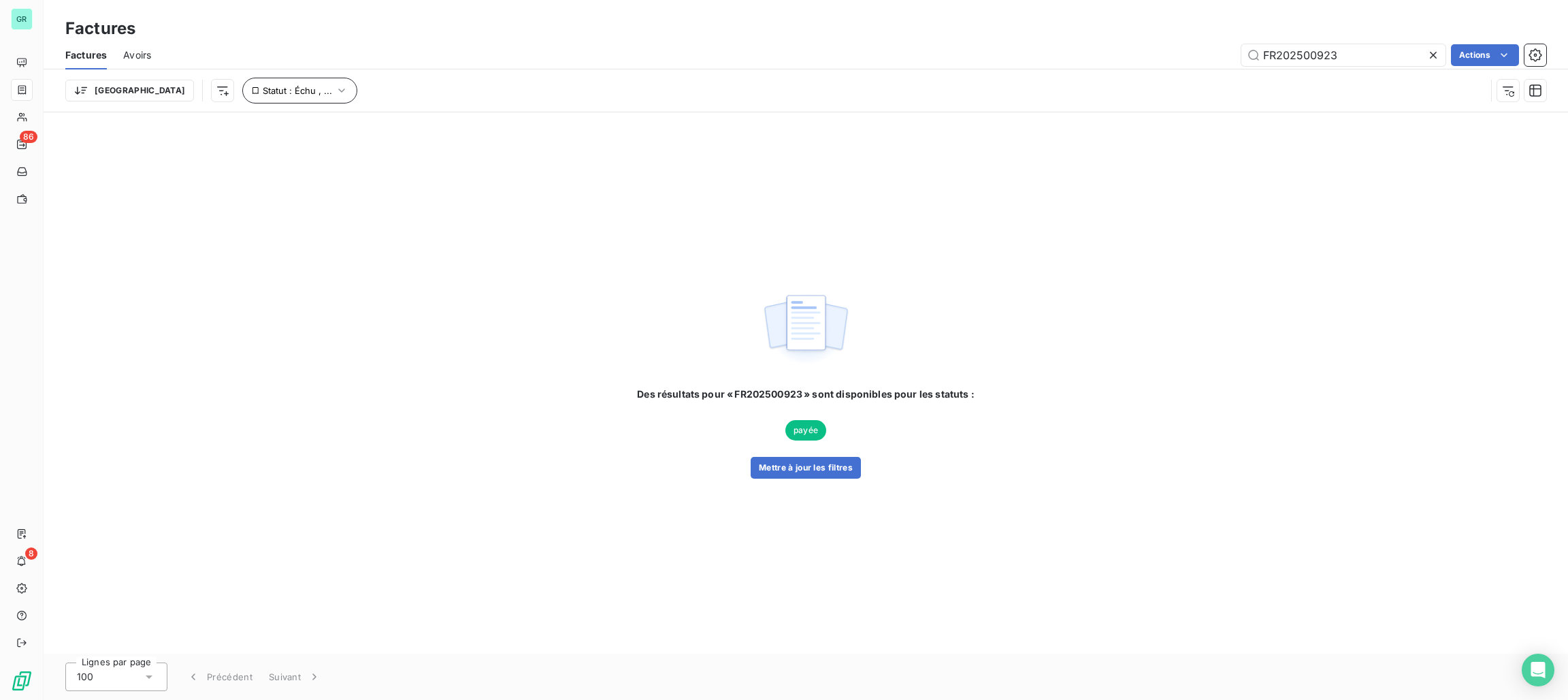
type input "FR202500923"
click at [267, 98] on button "Statut : Échu , ..." at bounding box center [299, 90] width 115 height 26
click at [405, 123] on span "non-échue" at bounding box center [403, 125] width 51 height 12
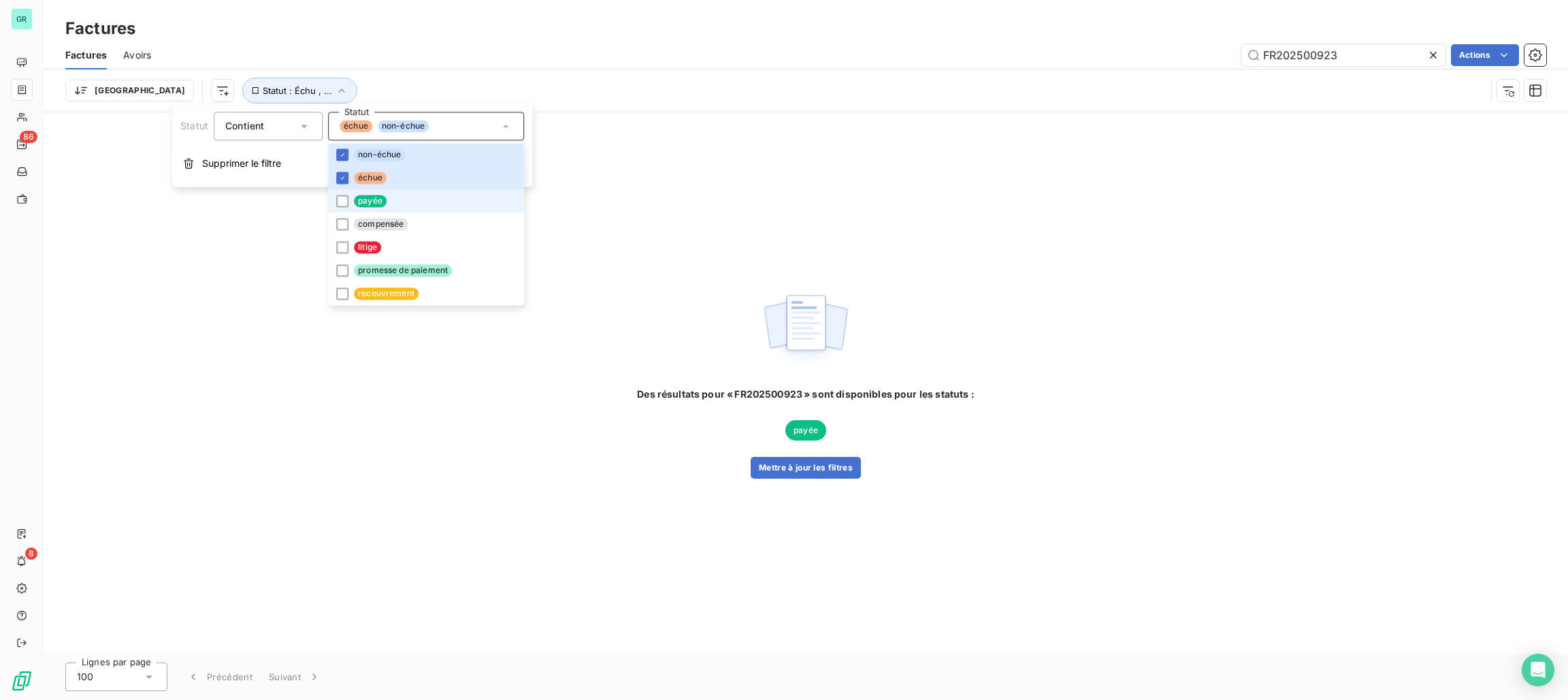
click at [378, 192] on li "payée" at bounding box center [426, 200] width 196 height 23
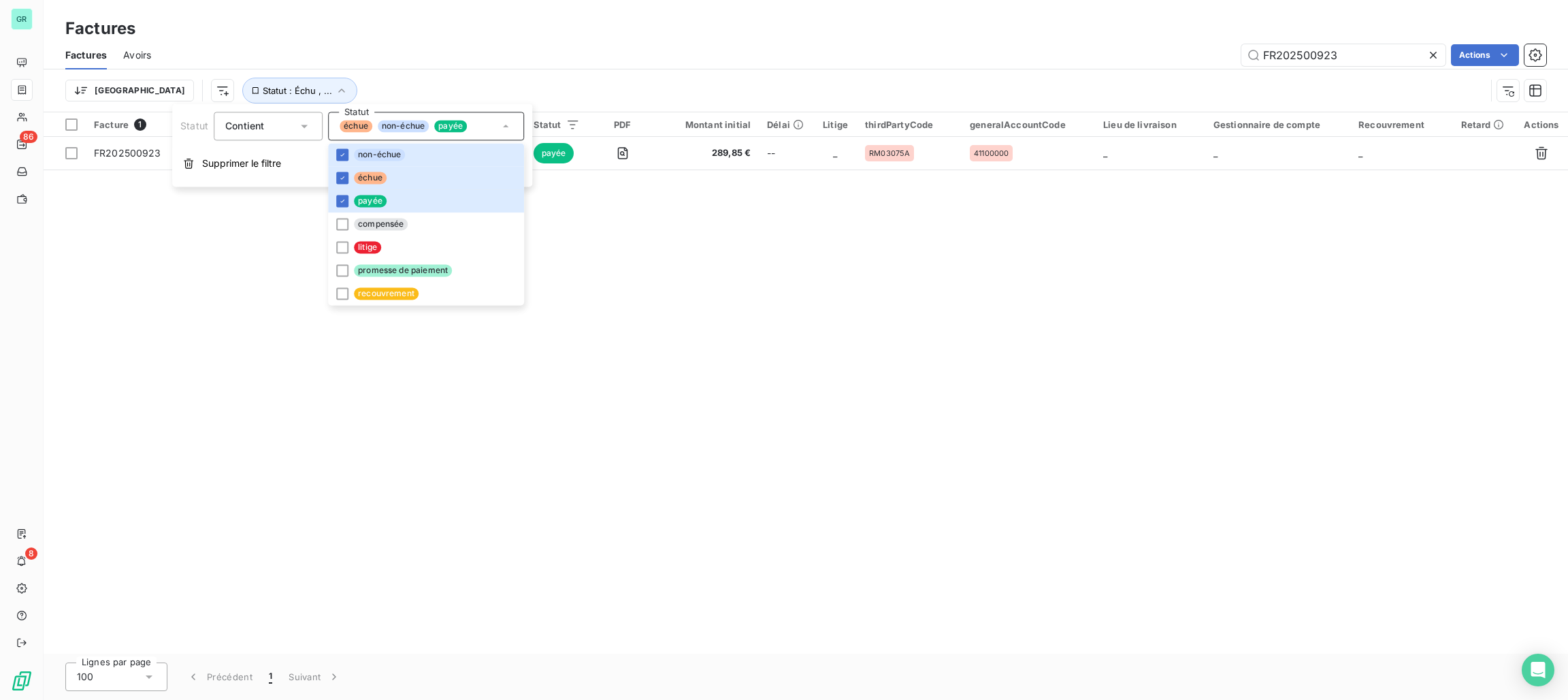
click at [729, 35] on div "Factures" at bounding box center [805, 29] width 1525 height 25
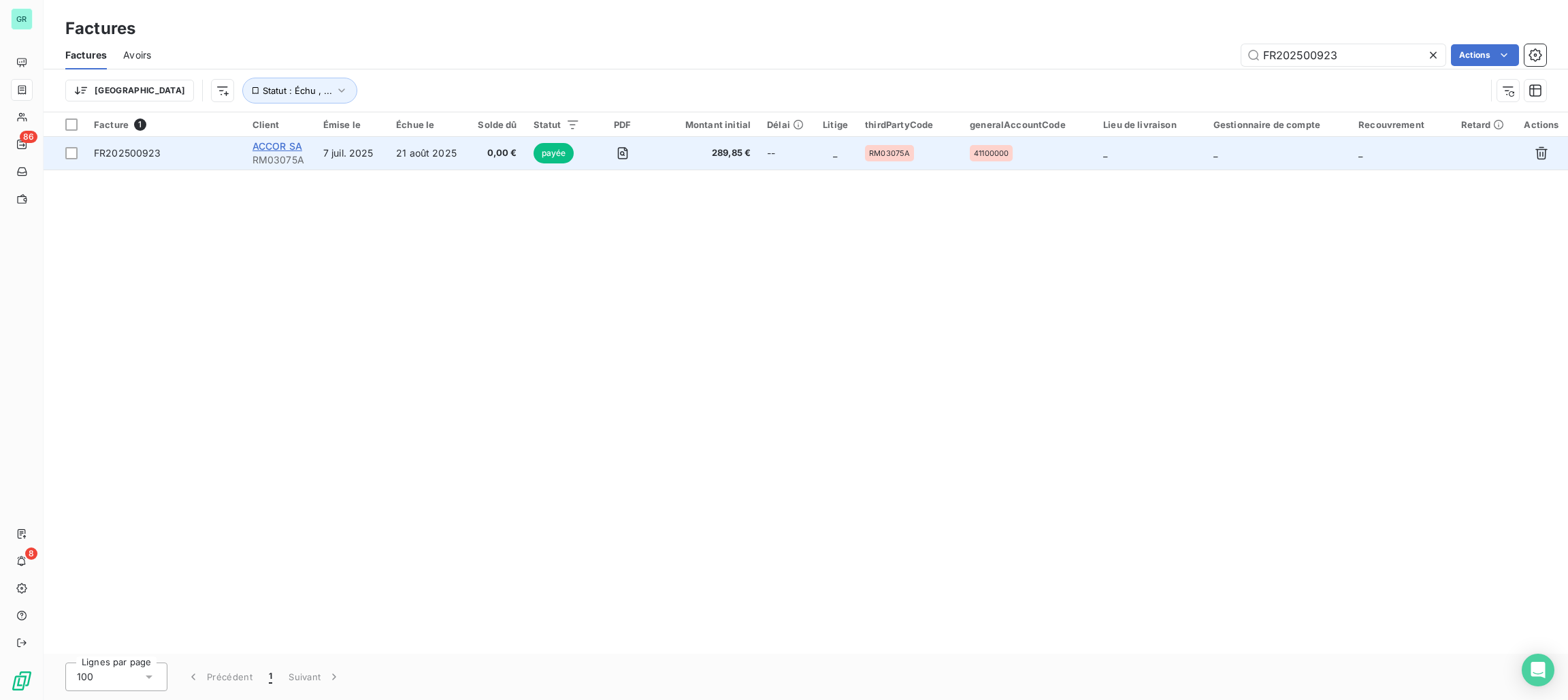
drag, startPoint x: 287, startPoint y: 137, endPoint x: 261, endPoint y: 147, distance: 27.9
click at [261, 147] on span "ACCOR SA" at bounding box center [277, 146] width 50 height 12
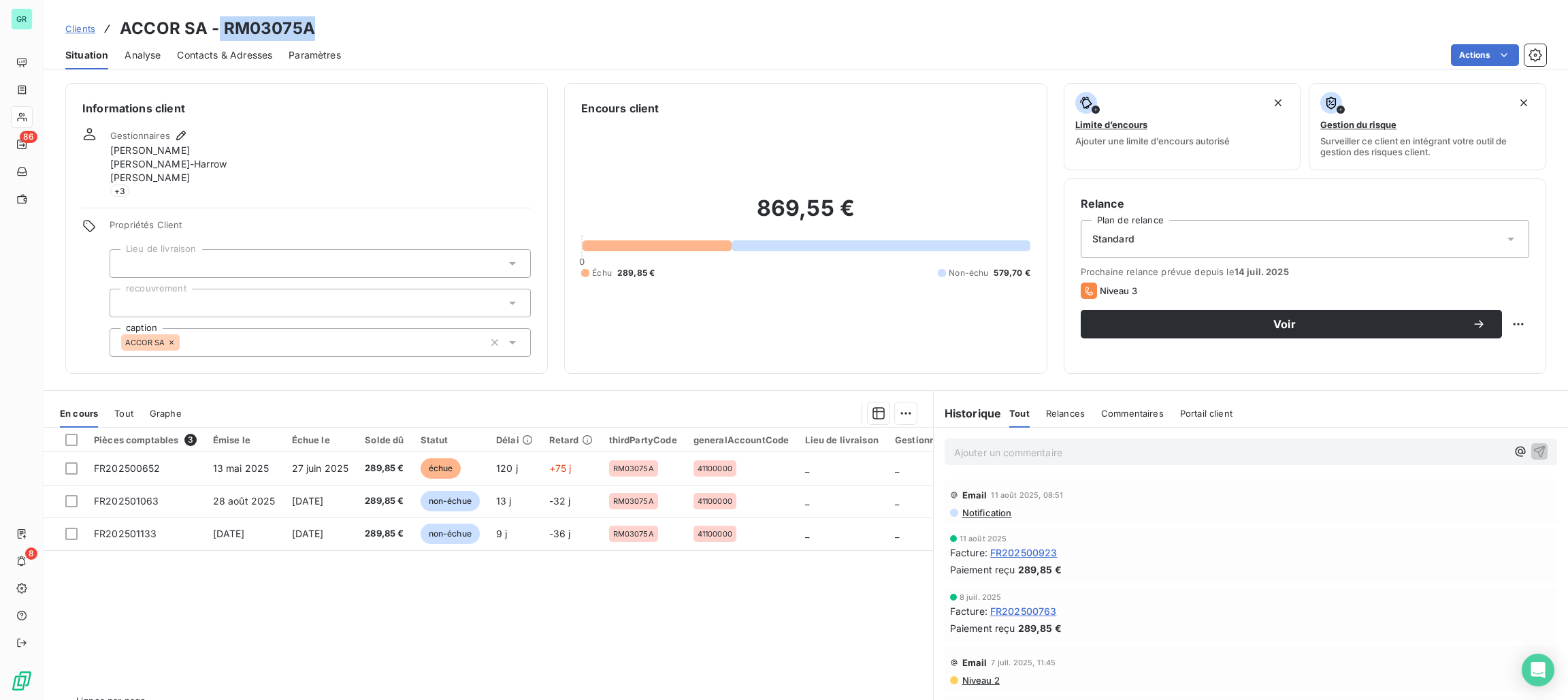
drag, startPoint x: 320, startPoint y: 33, endPoint x: 217, endPoint y: 17, distance: 104.2
click at [217, 17] on div "Clients ACCOR SA - RM03075A" at bounding box center [805, 29] width 1525 height 25
copy h3 "RM03075A"
click at [275, 34] on h3 "ACCOR SA - RM03075A" at bounding box center [217, 29] width 195 height 25
drag, startPoint x: 311, startPoint y: 29, endPoint x: 222, endPoint y: 24, distance: 89.1
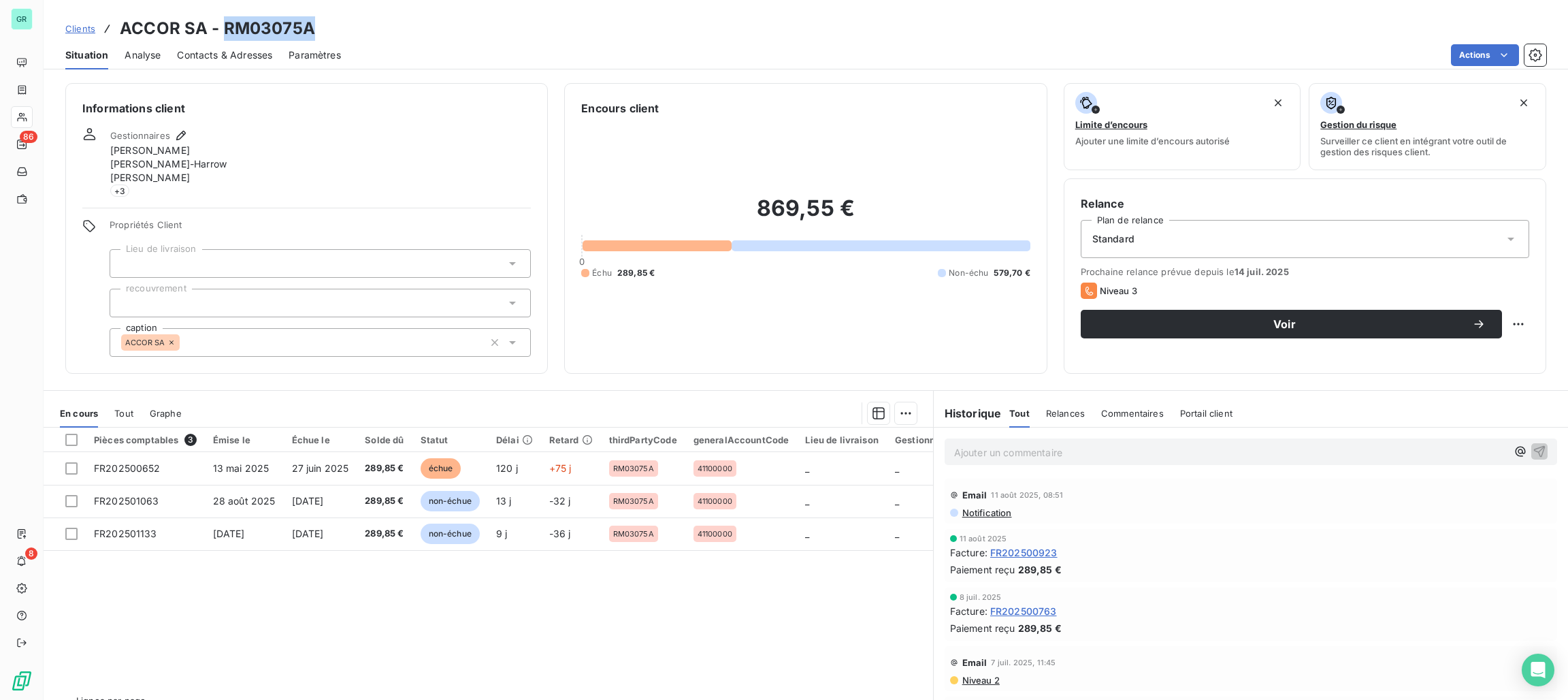
click at [222, 24] on h3 "ACCOR SA - RM03075A" at bounding box center [217, 29] width 195 height 25
copy h3 "RM03075A"
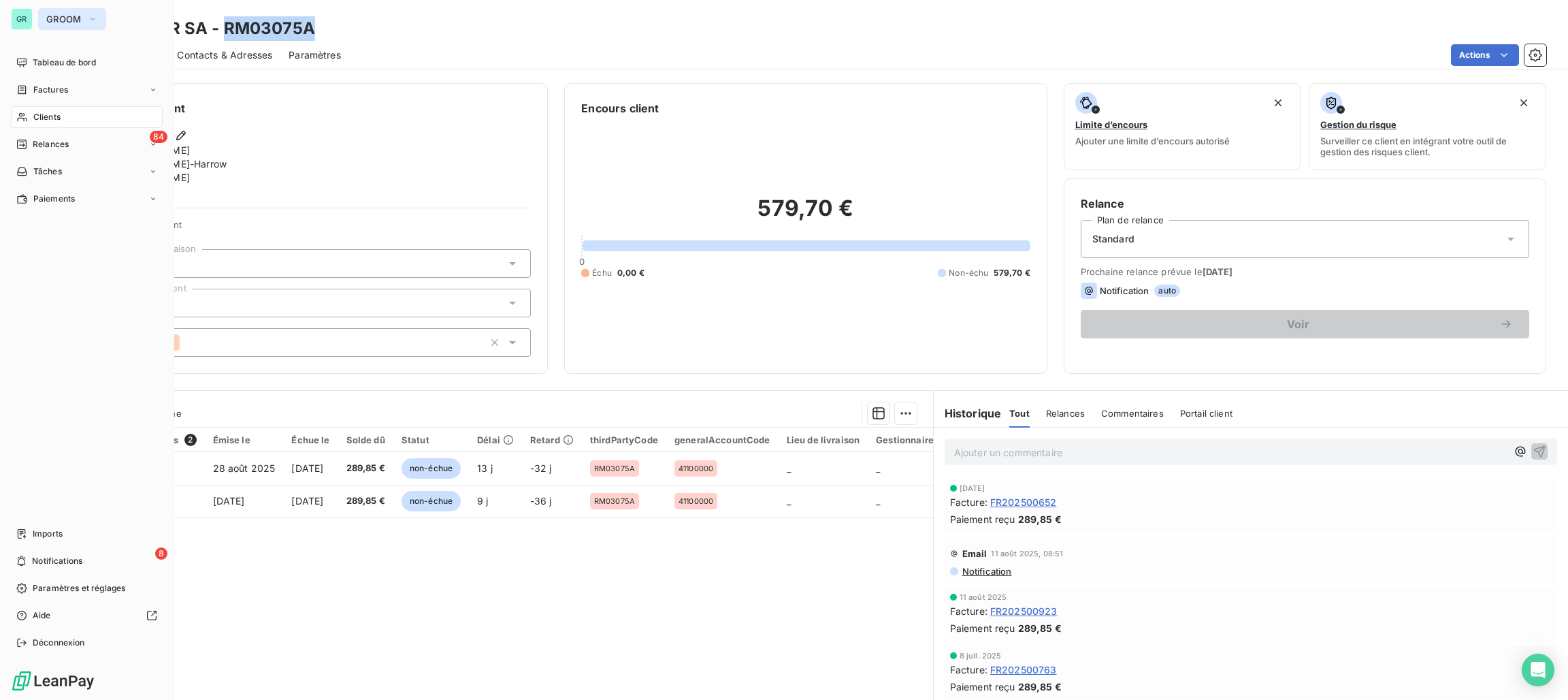
click at [75, 20] on span "GROOM" at bounding box center [64, 19] width 35 height 11
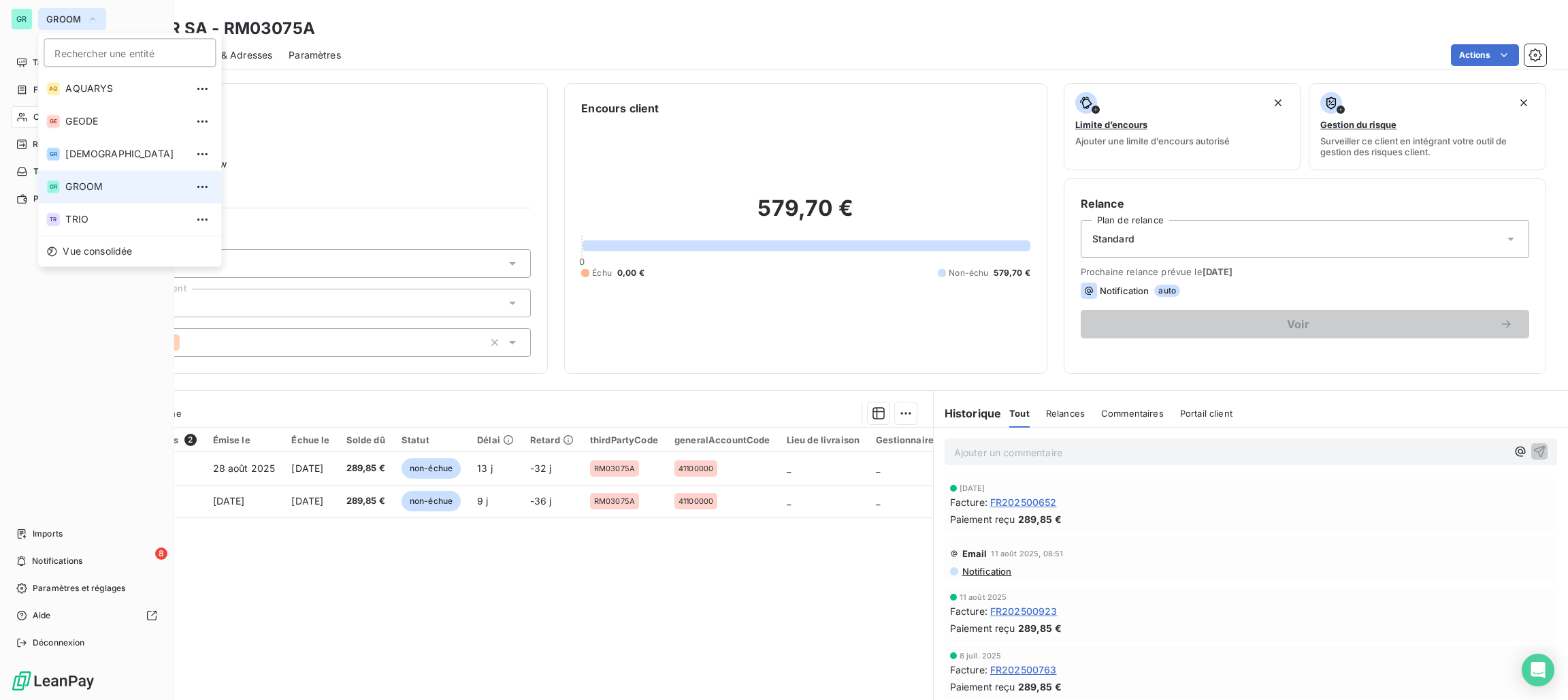
click at [75, 20] on span "GROOM" at bounding box center [64, 19] width 35 height 11
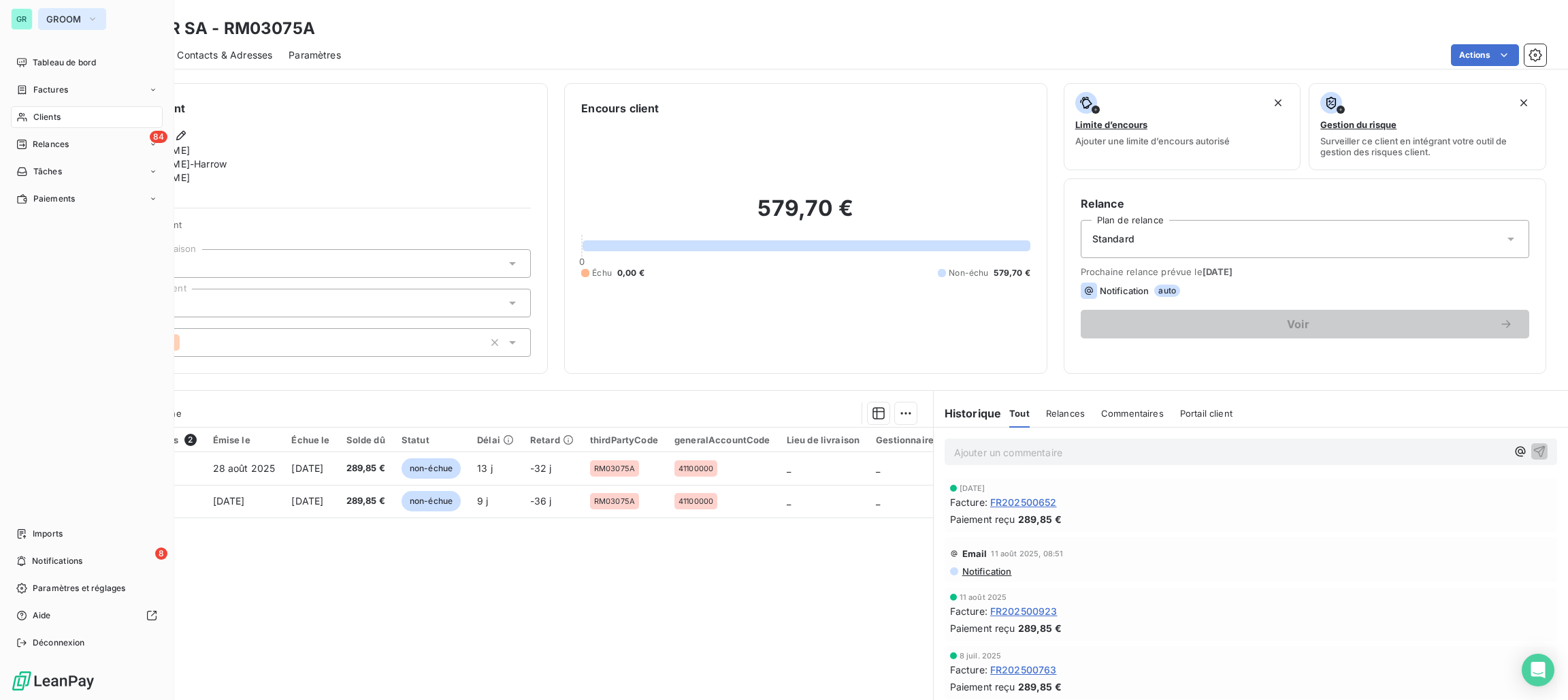
click at [75, 22] on span "GROOM" at bounding box center [64, 19] width 35 height 11
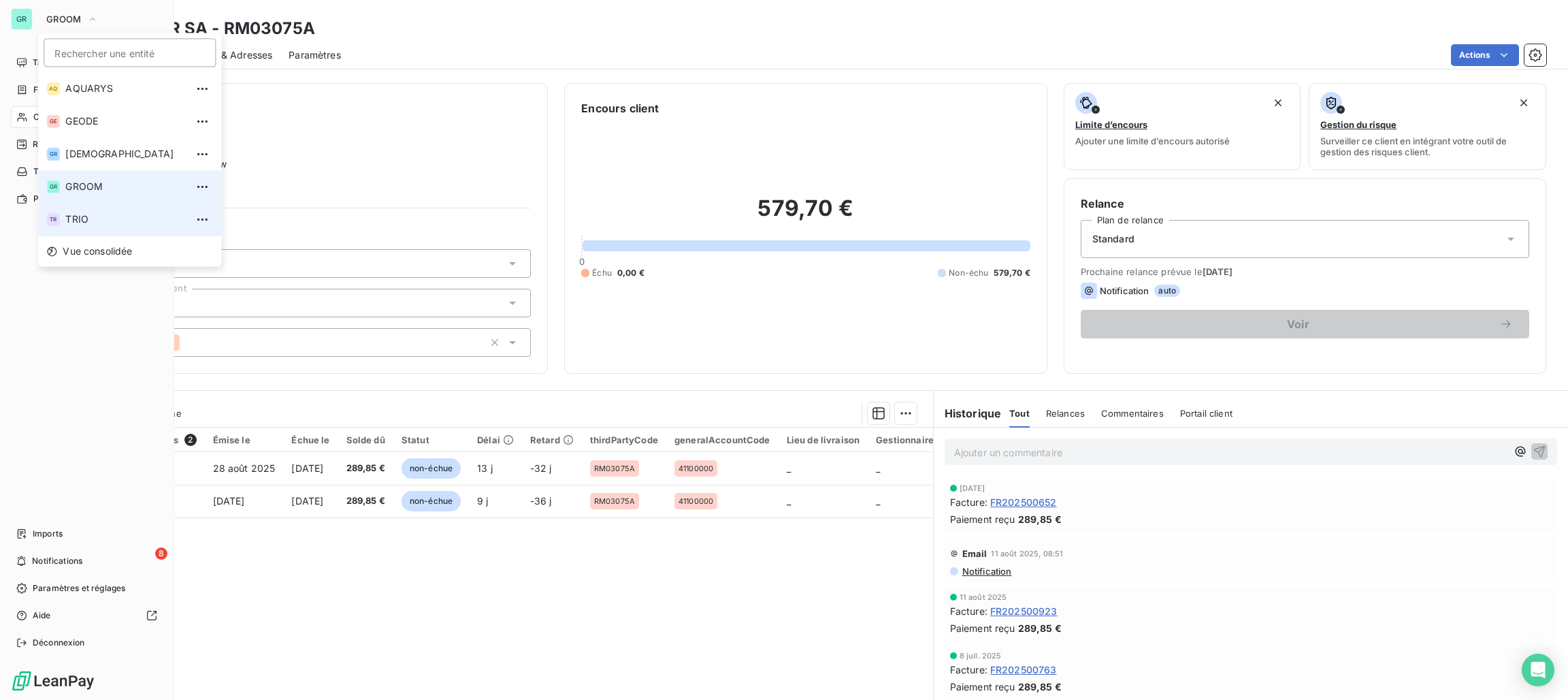
click at [82, 206] on li "TR TRIO" at bounding box center [129, 218] width 183 height 32
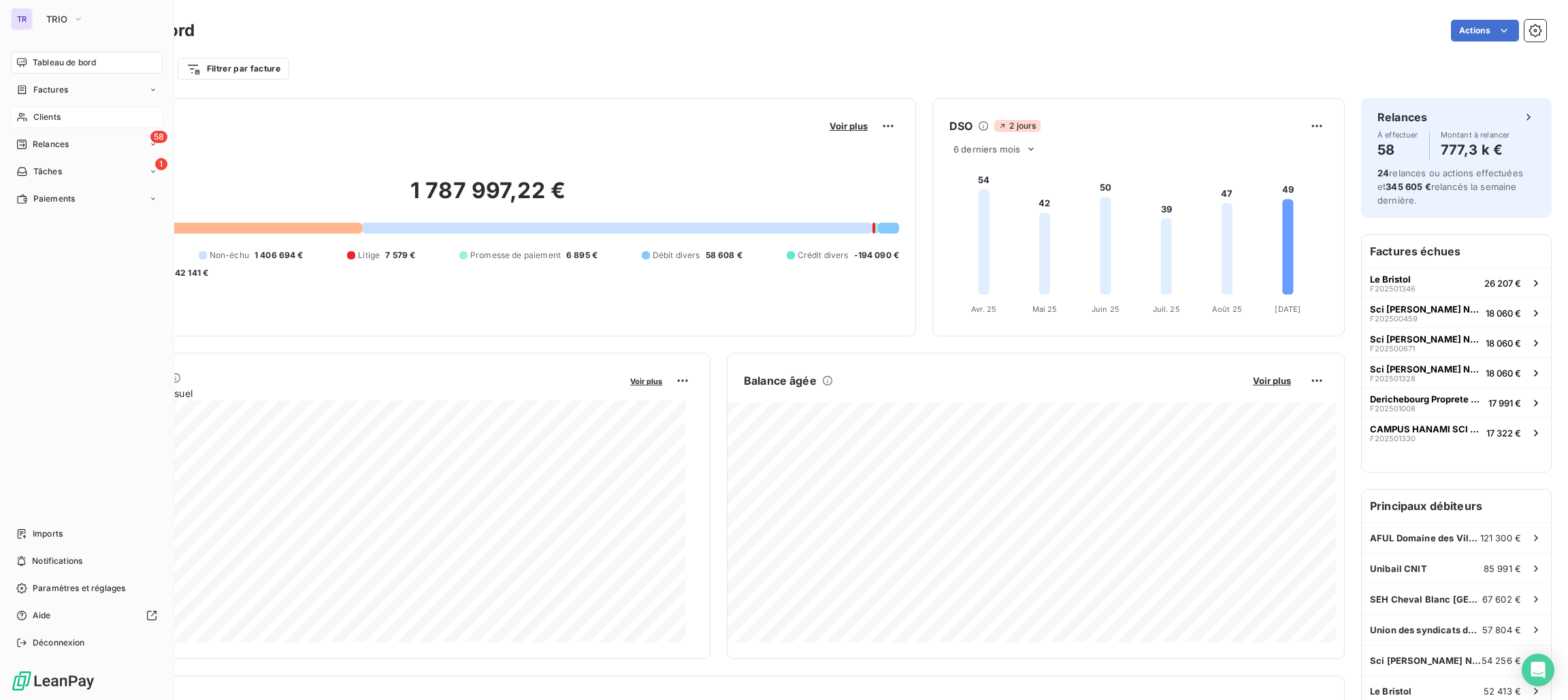
click at [52, 116] on span "Clients" at bounding box center [47, 116] width 28 height 12
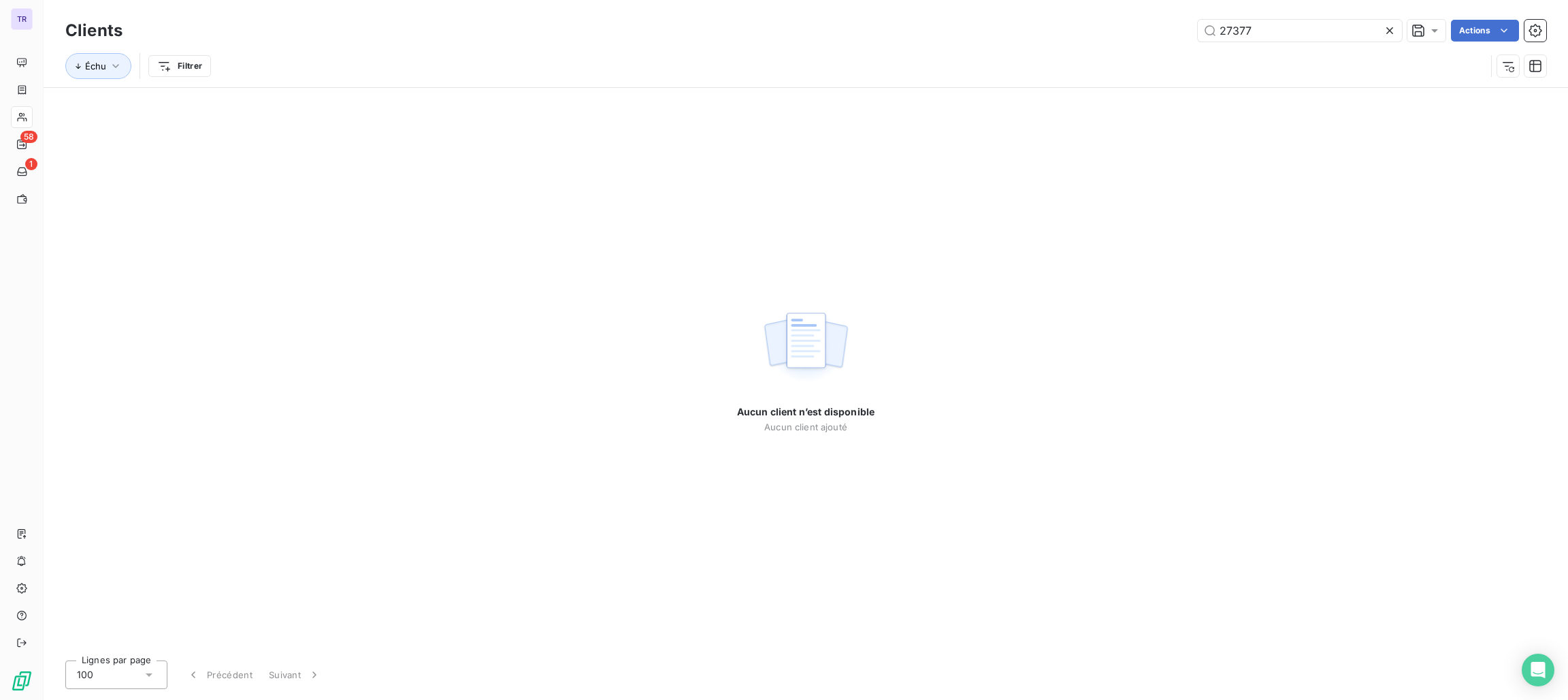
drag, startPoint x: 1281, startPoint y: 38, endPoint x: 1098, endPoint y: 38, distance: 183.0
click at [1098, 38] on div "27377 Actions" at bounding box center [843, 30] width 1408 height 22
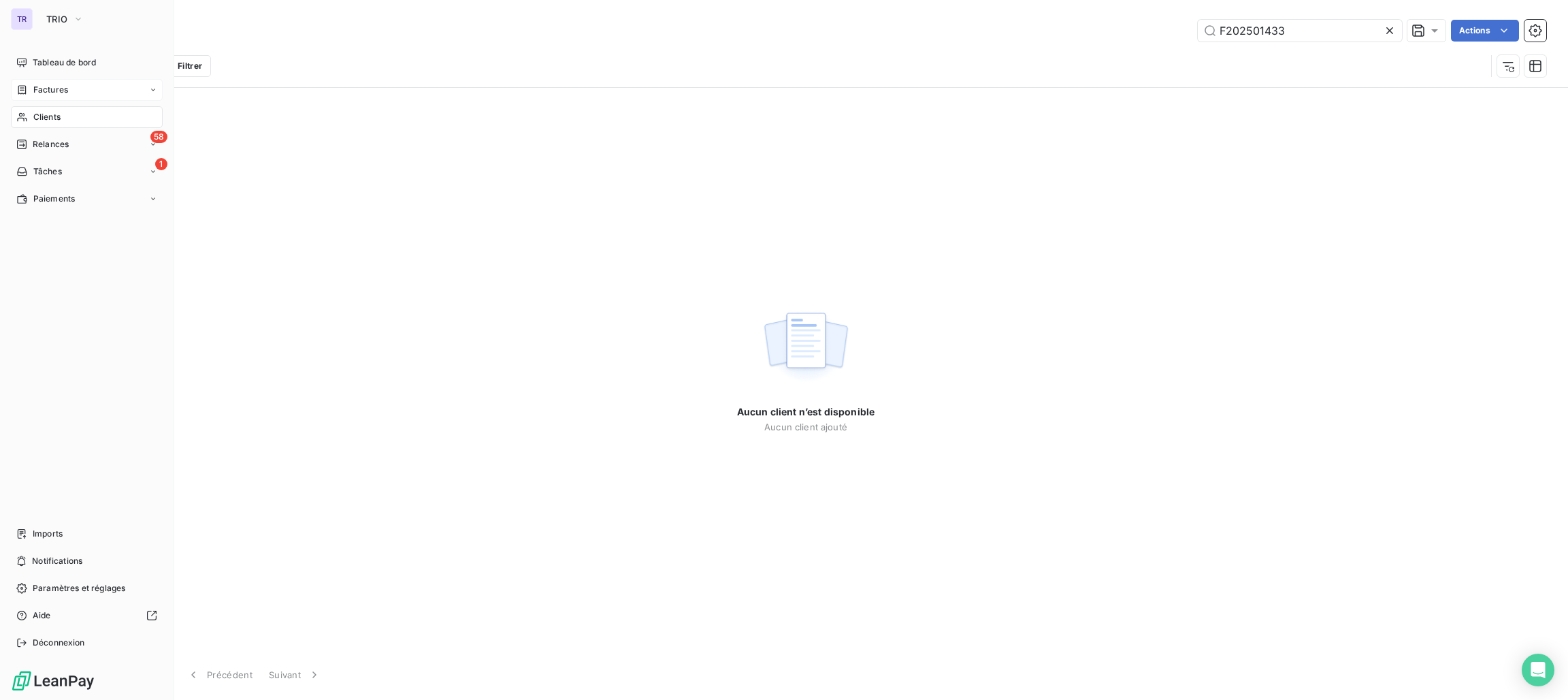
type input "F202501433"
click at [46, 90] on span "Factures" at bounding box center [51, 89] width 35 height 12
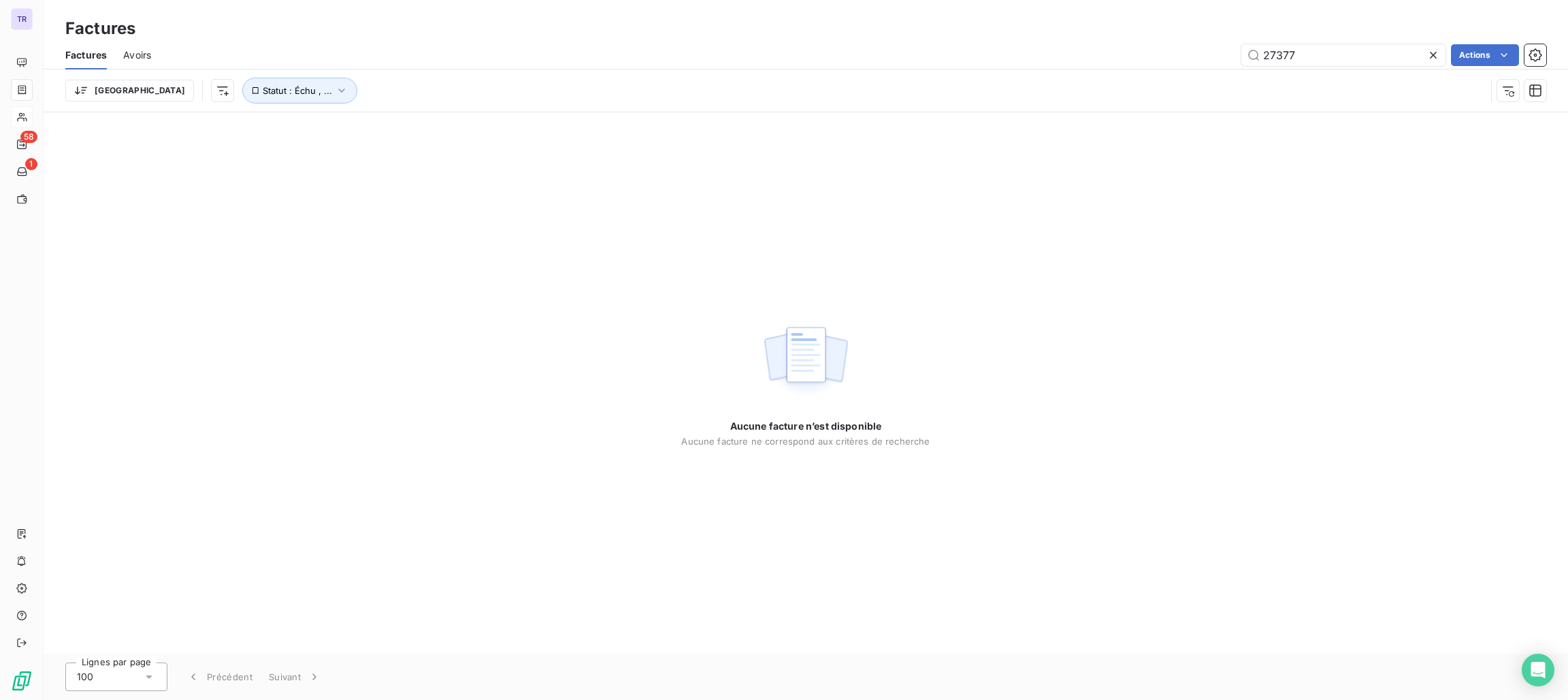
drag, startPoint x: 1346, startPoint y: 58, endPoint x: 1122, endPoint y: 79, distance: 225.0
click at [1122, 79] on div "Factures Avoirs 27377 Actions Trier Statut : Échu , ..." at bounding box center [805, 76] width 1525 height 71
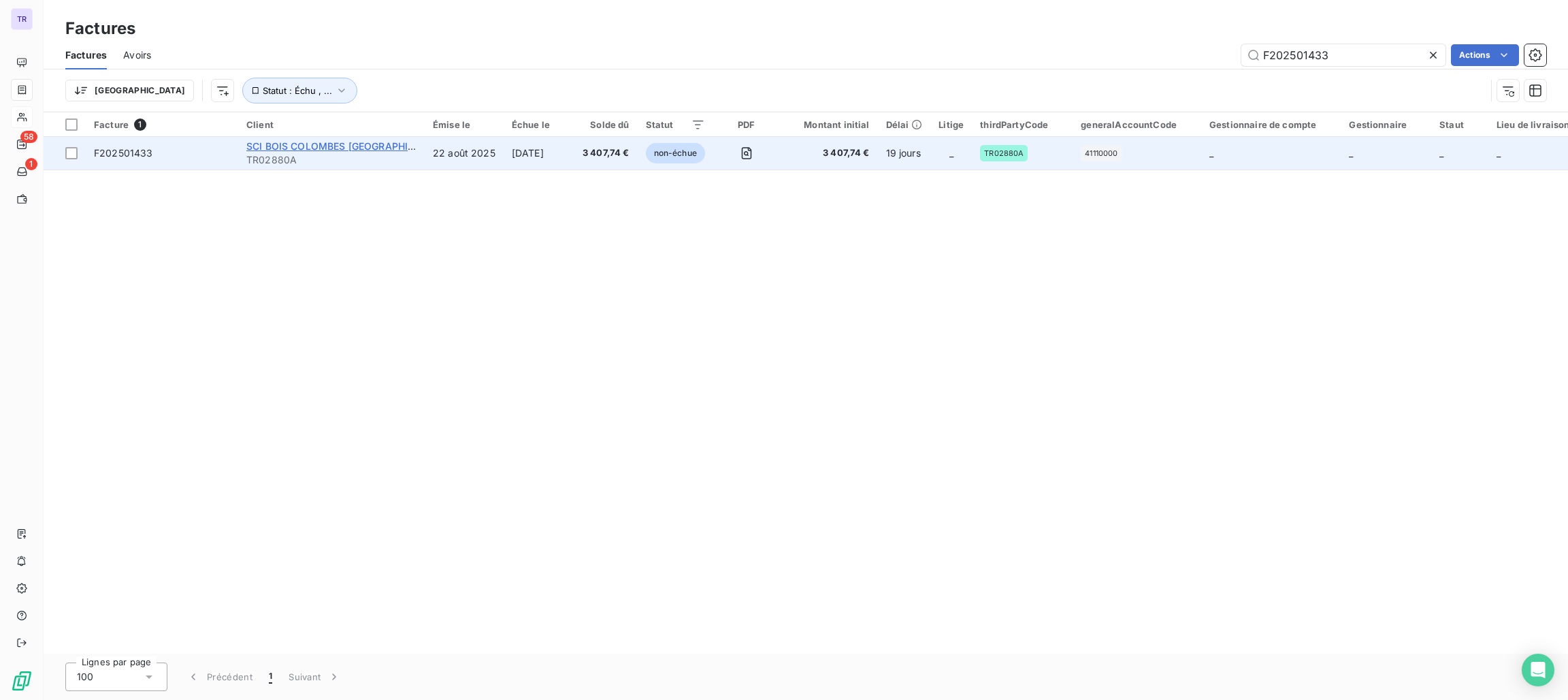
type input "F202501433"
click at [371, 145] on span "SCI BOIS COLOMBES [GEOGRAPHIC_DATA]" at bounding box center [345, 146] width 200 height 12
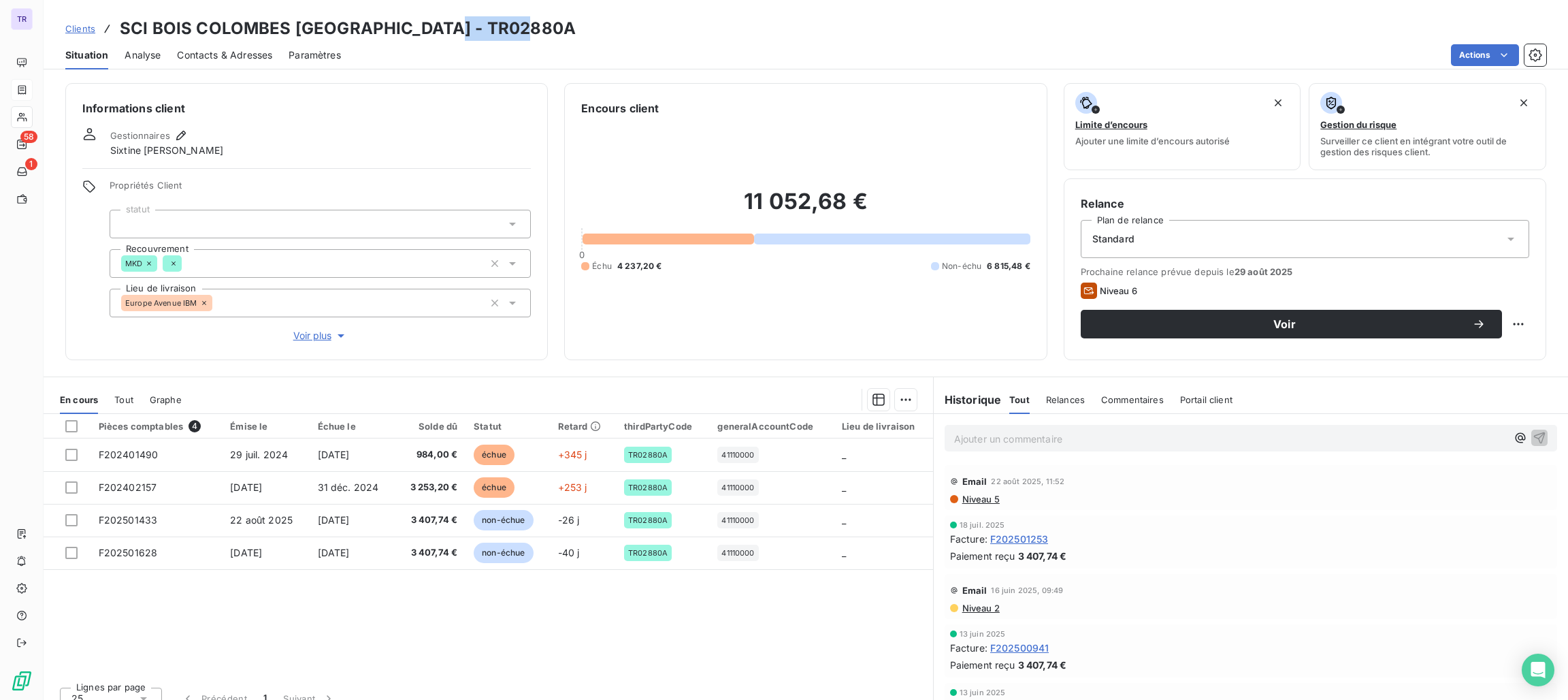
drag, startPoint x: 533, startPoint y: 38, endPoint x: 449, endPoint y: 20, distance: 85.9
click at [449, 20] on h3 "SCI BOIS COLOMBES [GEOGRAPHIC_DATA] - TR02880A" at bounding box center [347, 29] width 456 height 25
copy h3 "TR02880A"
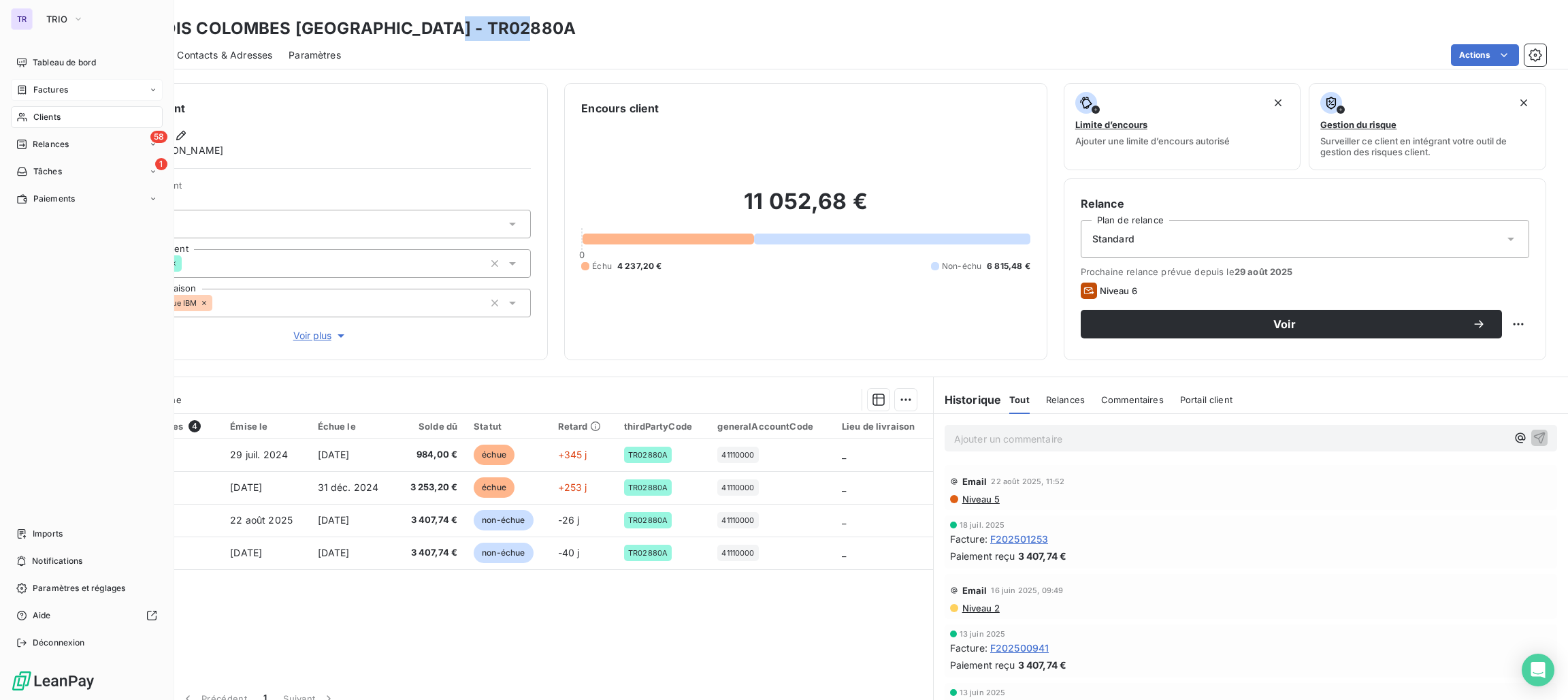
click at [46, 114] on span "Clients" at bounding box center [47, 116] width 28 height 12
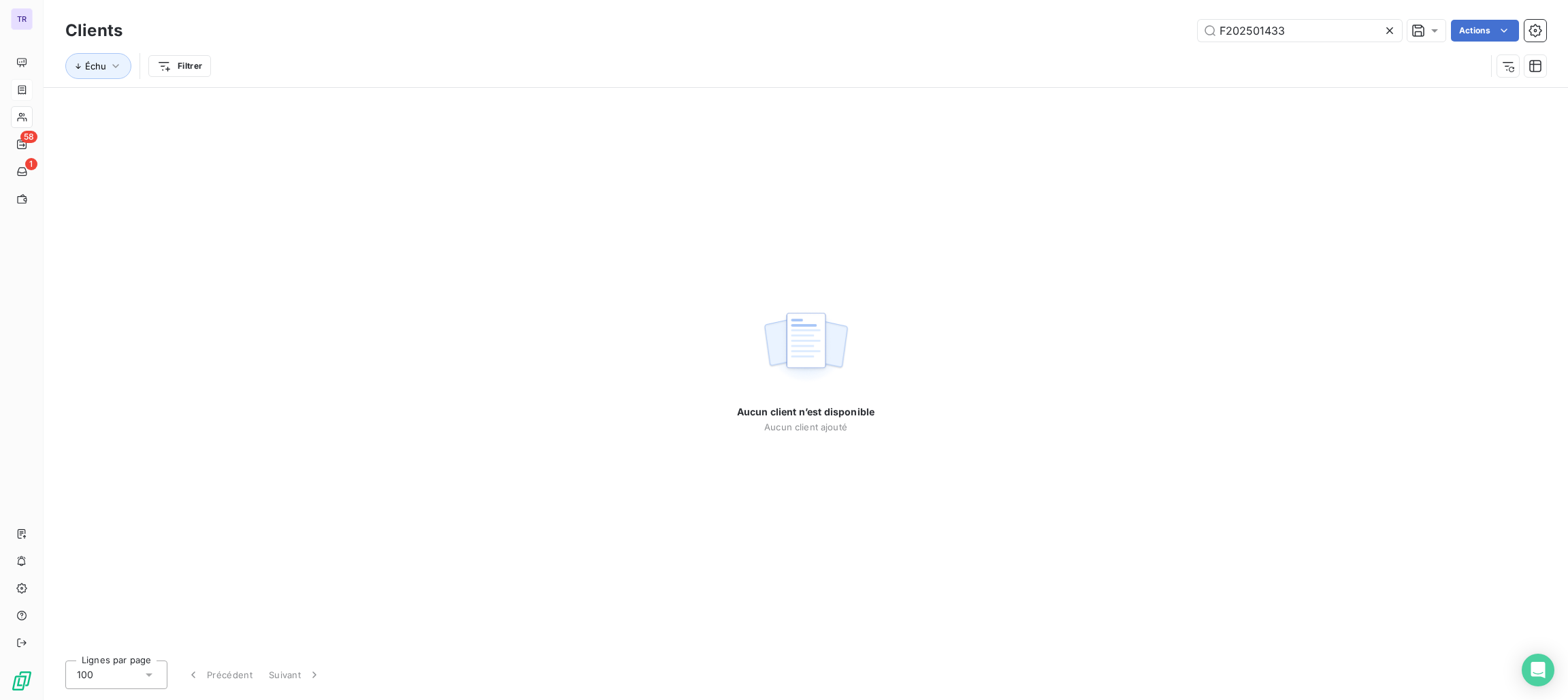
drag, startPoint x: 1297, startPoint y: 36, endPoint x: 1048, endPoint y: 26, distance: 249.2
click at [1048, 26] on div "F202501433 Actions" at bounding box center [843, 30] width 1408 height 22
click at [1216, 30] on input "F202501265" at bounding box center [1300, 30] width 205 height 22
drag, startPoint x: 1325, startPoint y: 33, endPoint x: 922, endPoint y: 33, distance: 403.0
click at [922, 33] on div "F202501265 Actions" at bounding box center [843, 30] width 1408 height 22
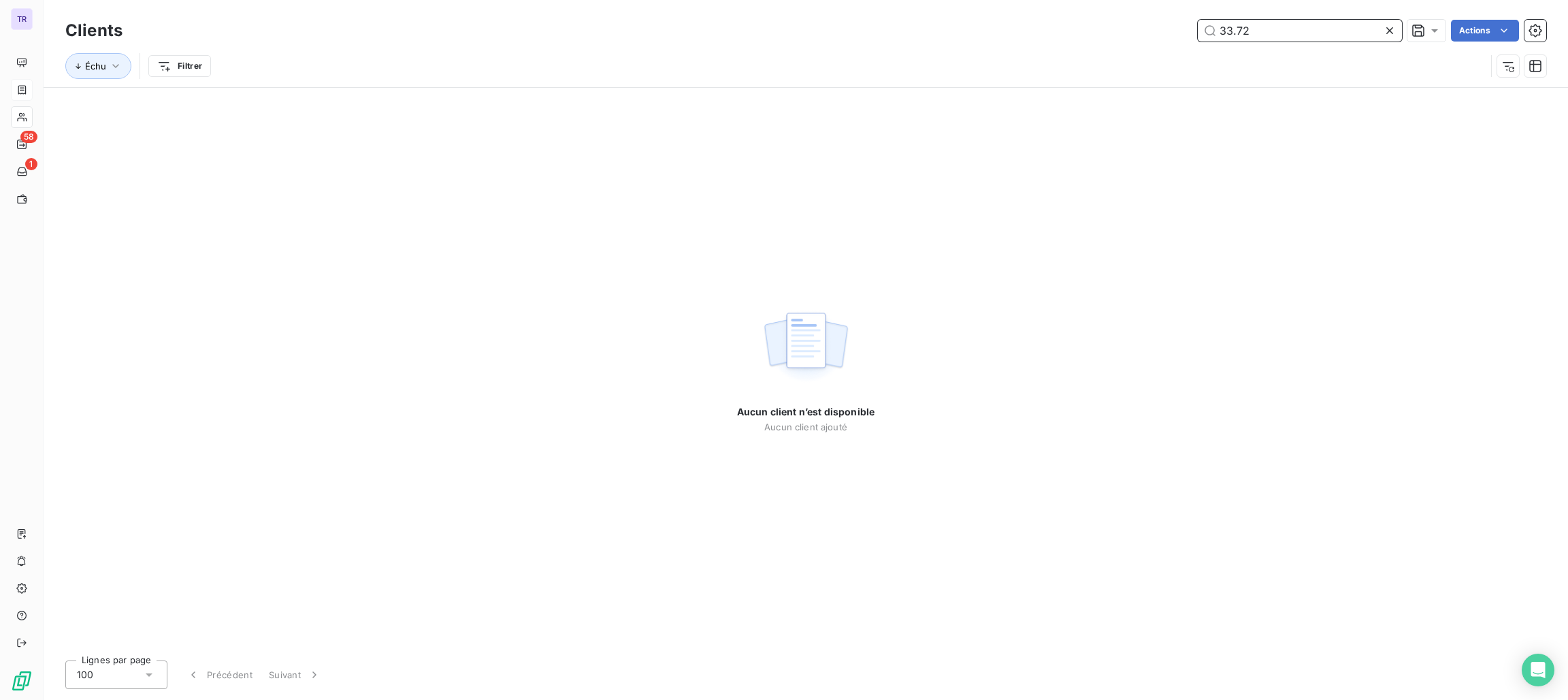
drag, startPoint x: 1260, startPoint y: 37, endPoint x: 983, endPoint y: 51, distance: 277.4
click at [983, 51] on div "Clients 33.72 Actions Échu Filtrer" at bounding box center [806, 52] width 1481 height 71
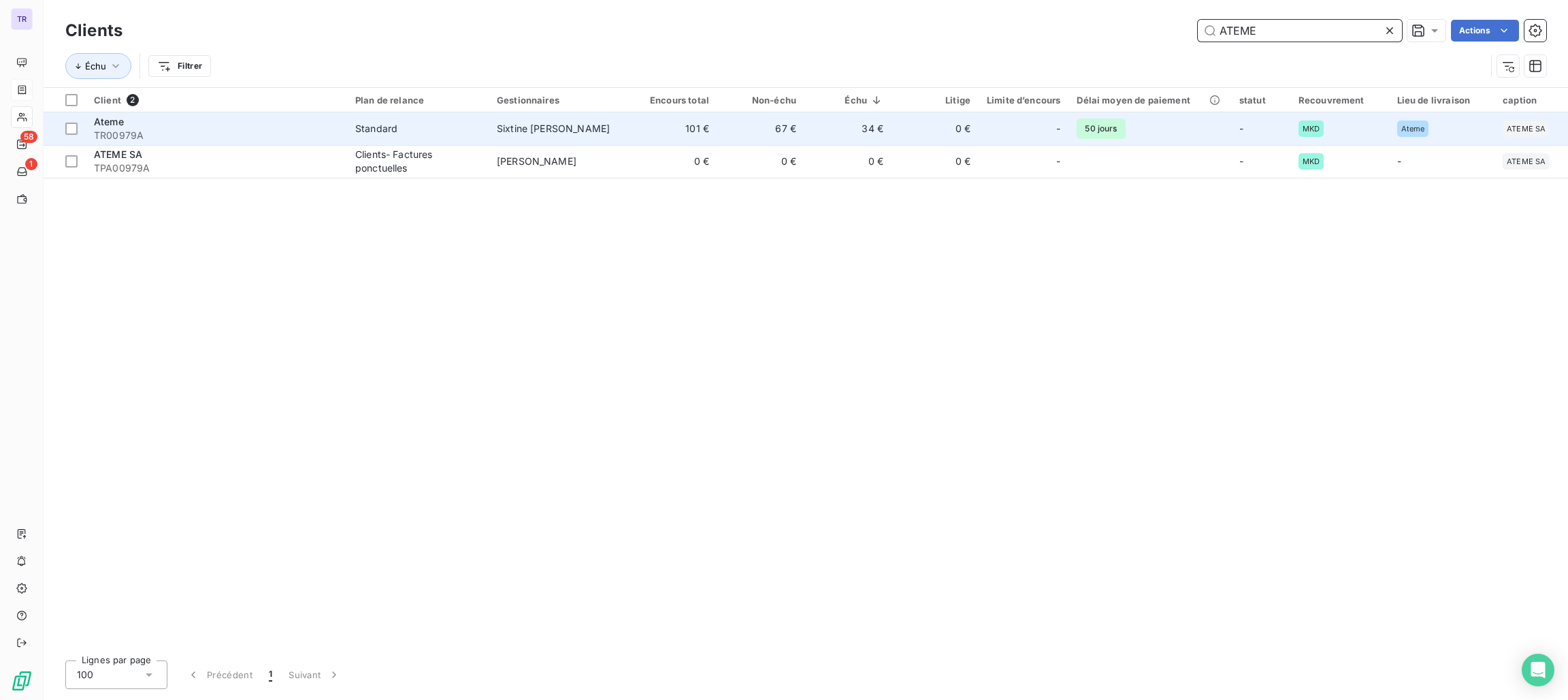
type input "ATEME"
click at [373, 122] on div "Standard" at bounding box center [377, 128] width 42 height 14
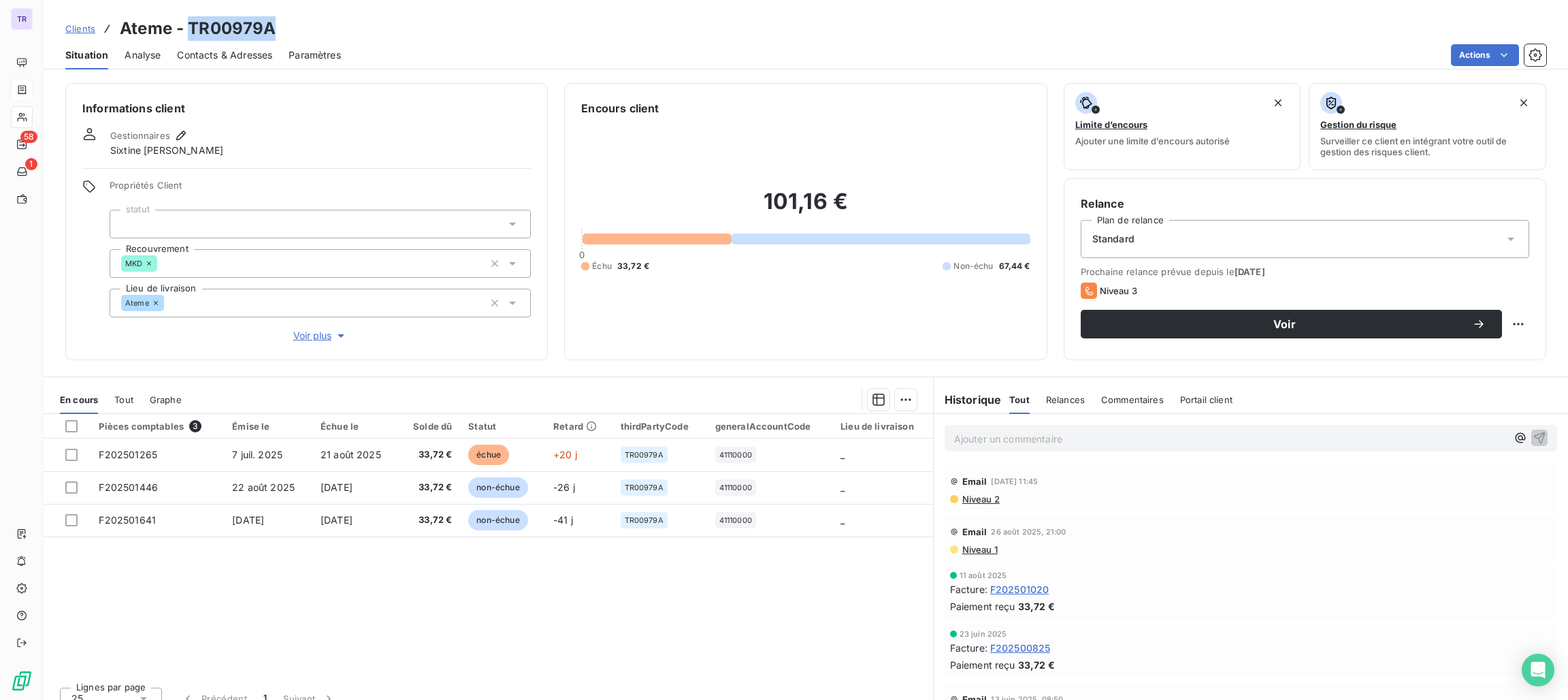
drag, startPoint x: 276, startPoint y: 22, endPoint x: 190, endPoint y: 17, distance: 86.1
click at [190, 17] on div "Clients Ateme - TR00979A" at bounding box center [805, 29] width 1525 height 25
copy h3 "TR00979A"
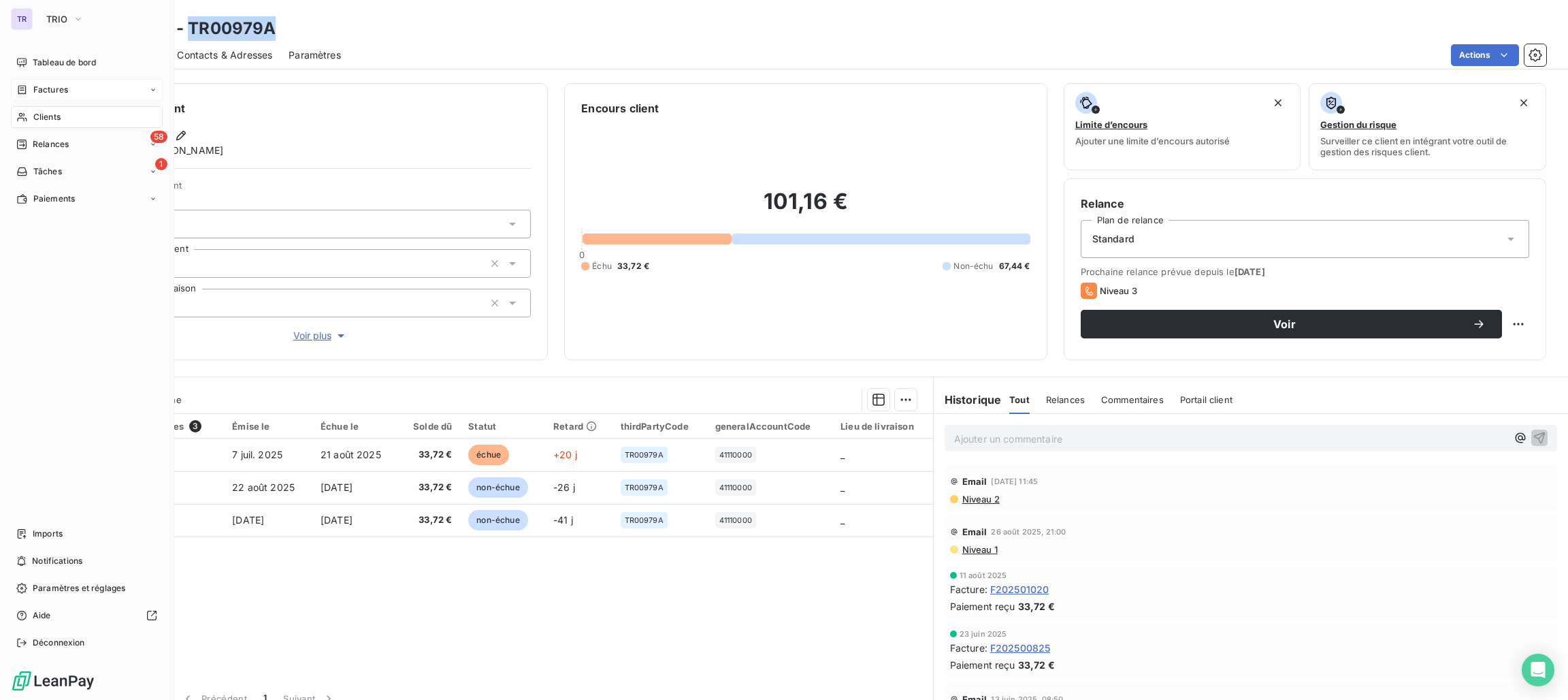
click at [51, 94] on span "Factures" at bounding box center [51, 89] width 35 height 12
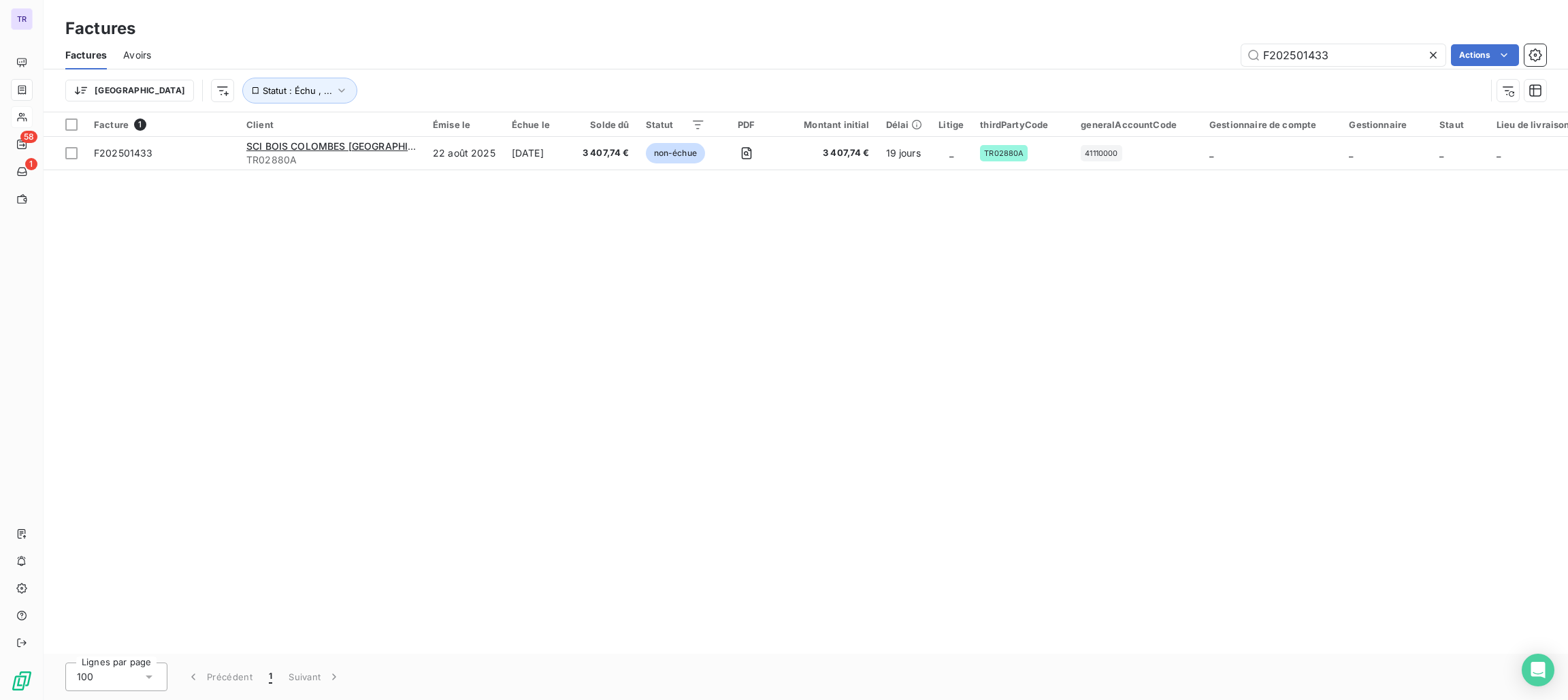
drag, startPoint x: 1347, startPoint y: 49, endPoint x: 1087, endPoint y: 65, distance: 260.5
click at [1087, 65] on div "F202501433 Actions" at bounding box center [857, 55] width 1379 height 22
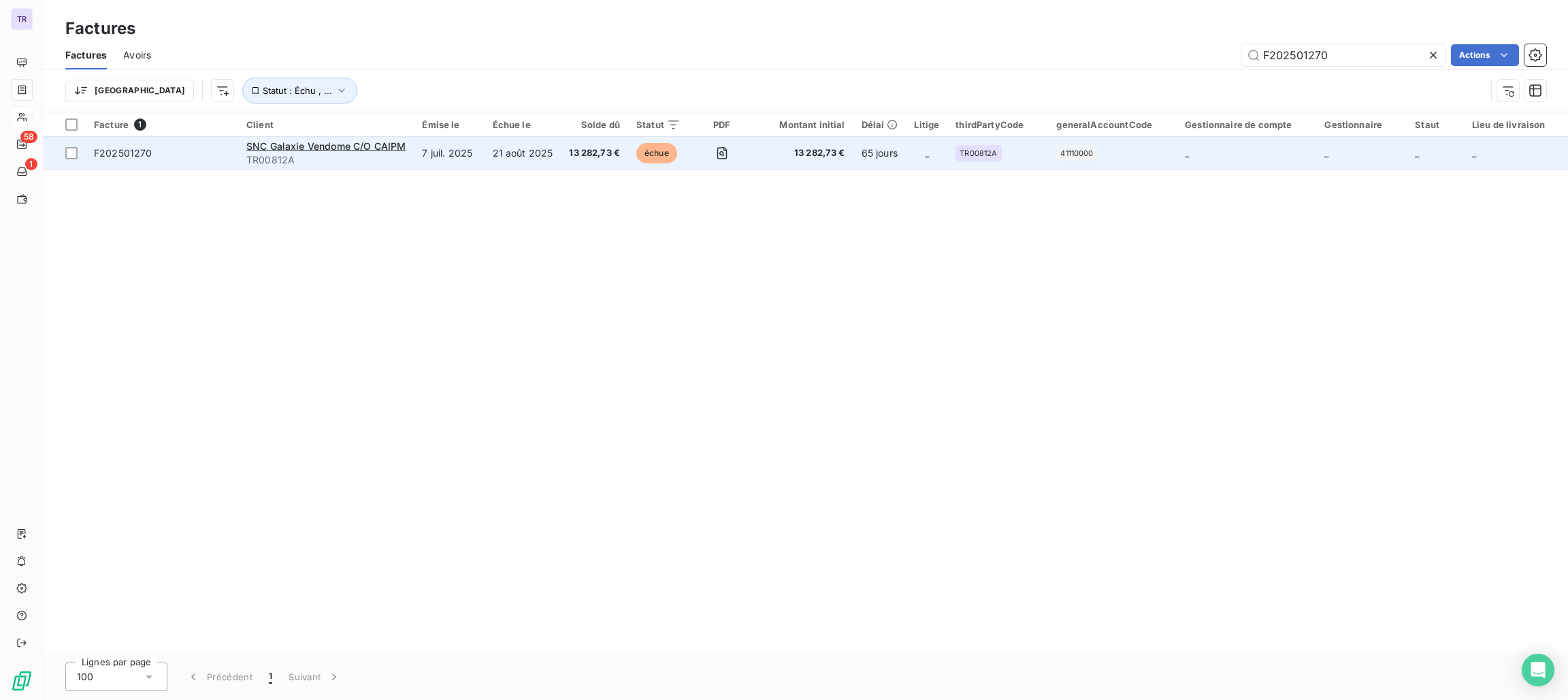
type input "F202501270"
click at [337, 139] on div "SNC Galaxie Vendome C/O CAIPM" at bounding box center [325, 146] width 159 height 14
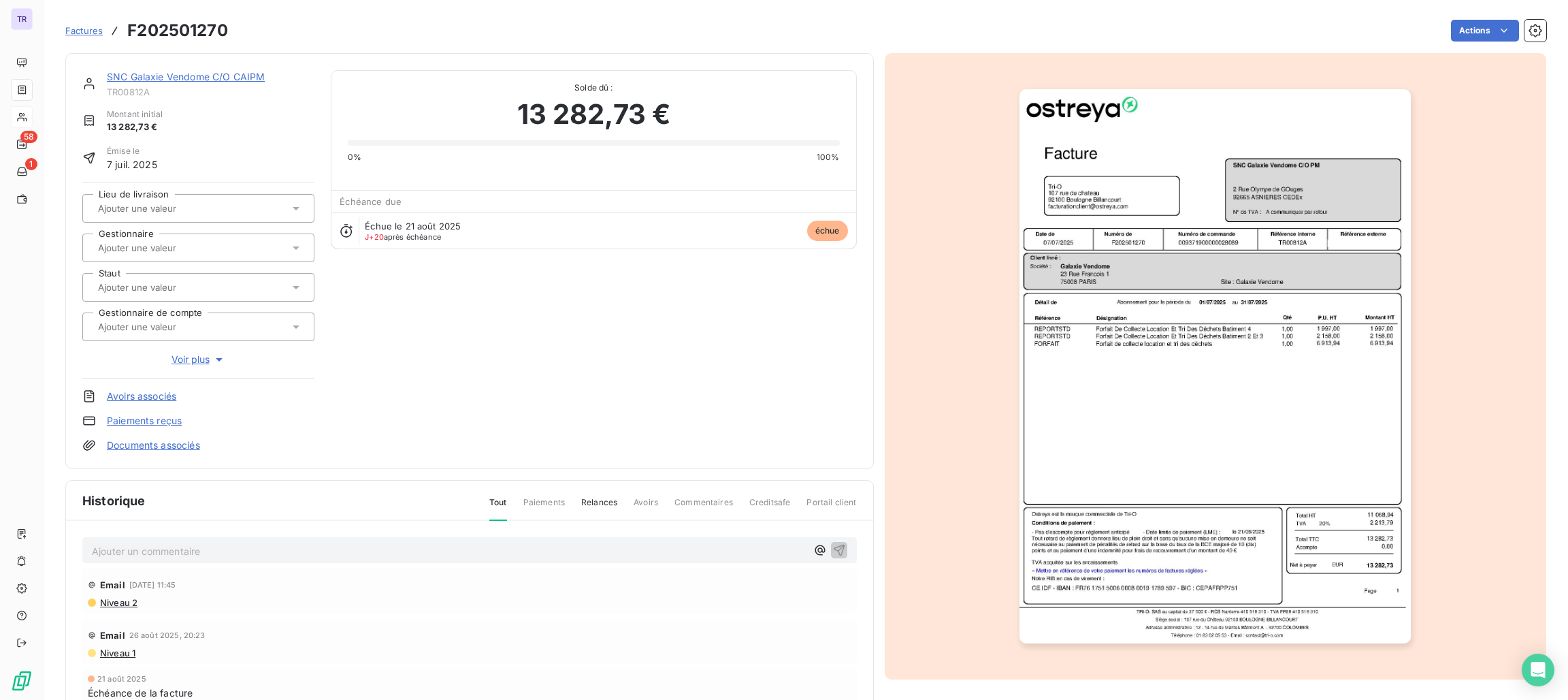
click at [259, 78] on link "SNC Galaxie Vendome C/O CAIPM" at bounding box center [185, 76] width 158 height 12
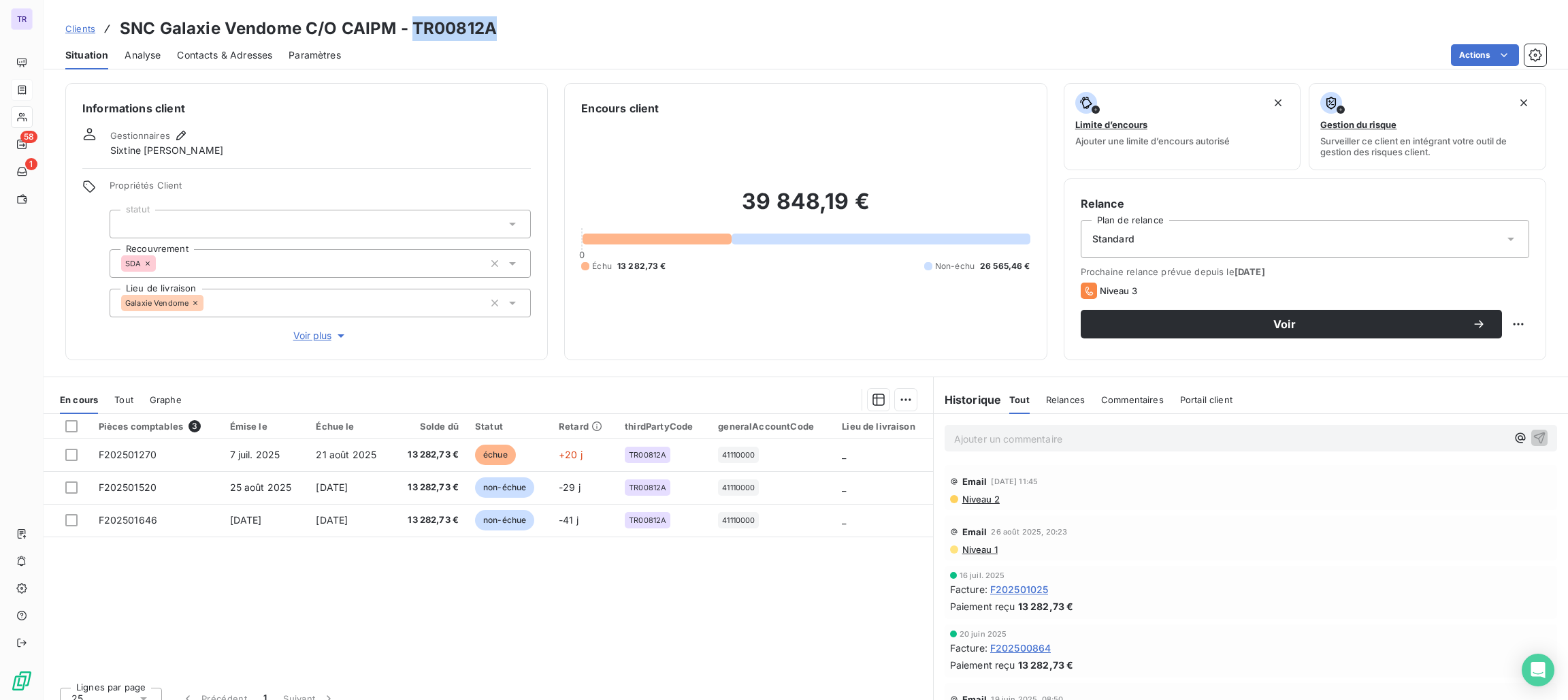
drag, startPoint x: 497, startPoint y: 27, endPoint x: 414, endPoint y: 29, distance: 83.0
click at [414, 29] on div "Clients SNC Galaxie Vendome C/O CAIPM - TR00812A" at bounding box center [805, 29] width 1525 height 25
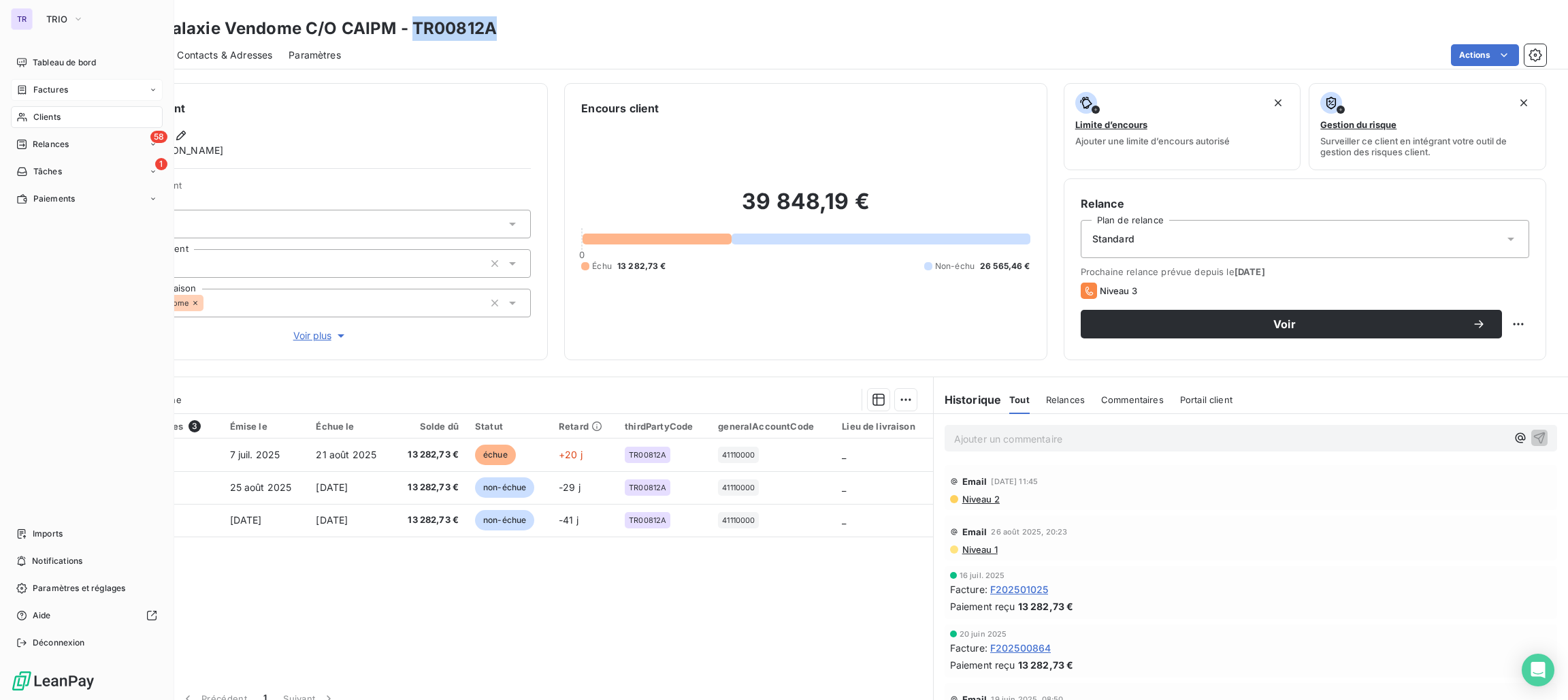
click at [53, 79] on div "Factures" at bounding box center [87, 90] width 152 height 22
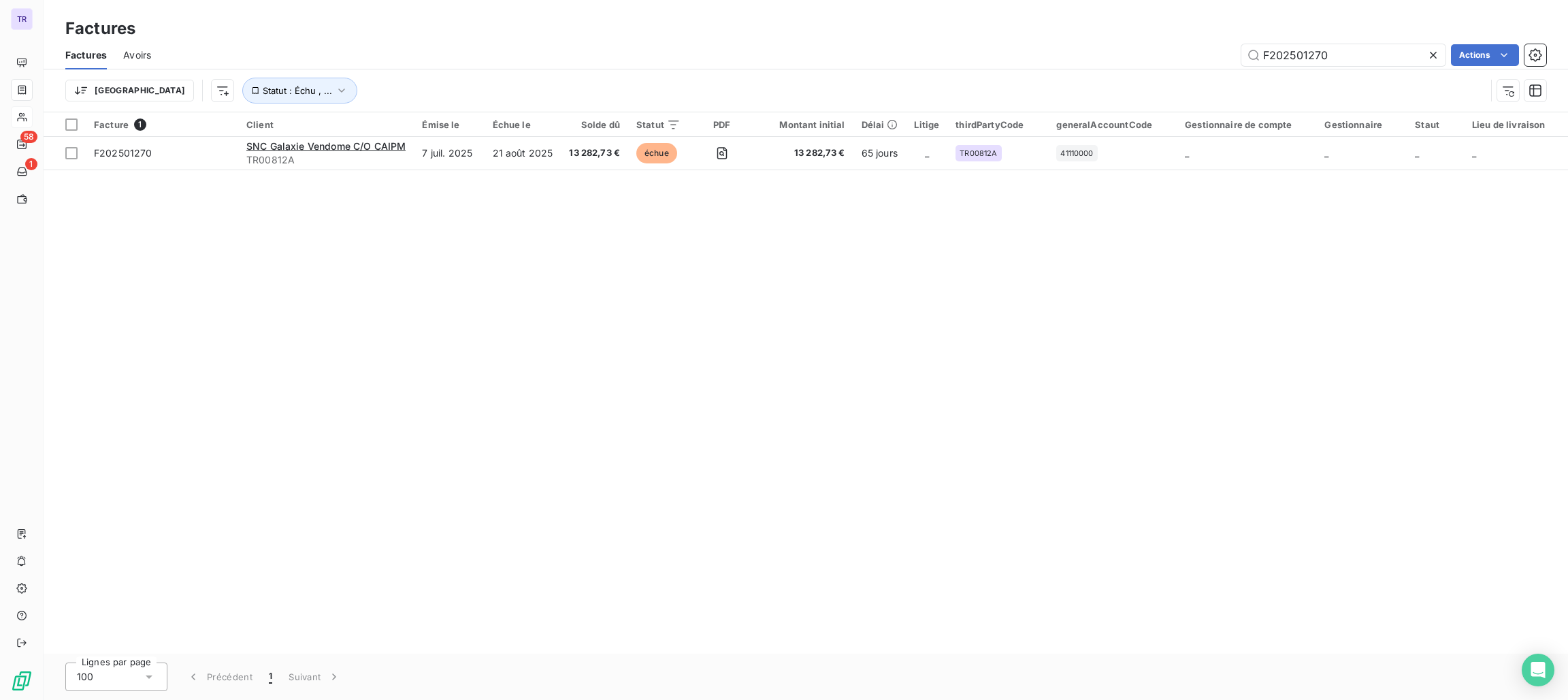
drag, startPoint x: 1362, startPoint y: 62, endPoint x: 1133, endPoint y: 57, distance: 229.1
click at [1133, 57] on div "F202501270 Actions" at bounding box center [857, 55] width 1379 height 22
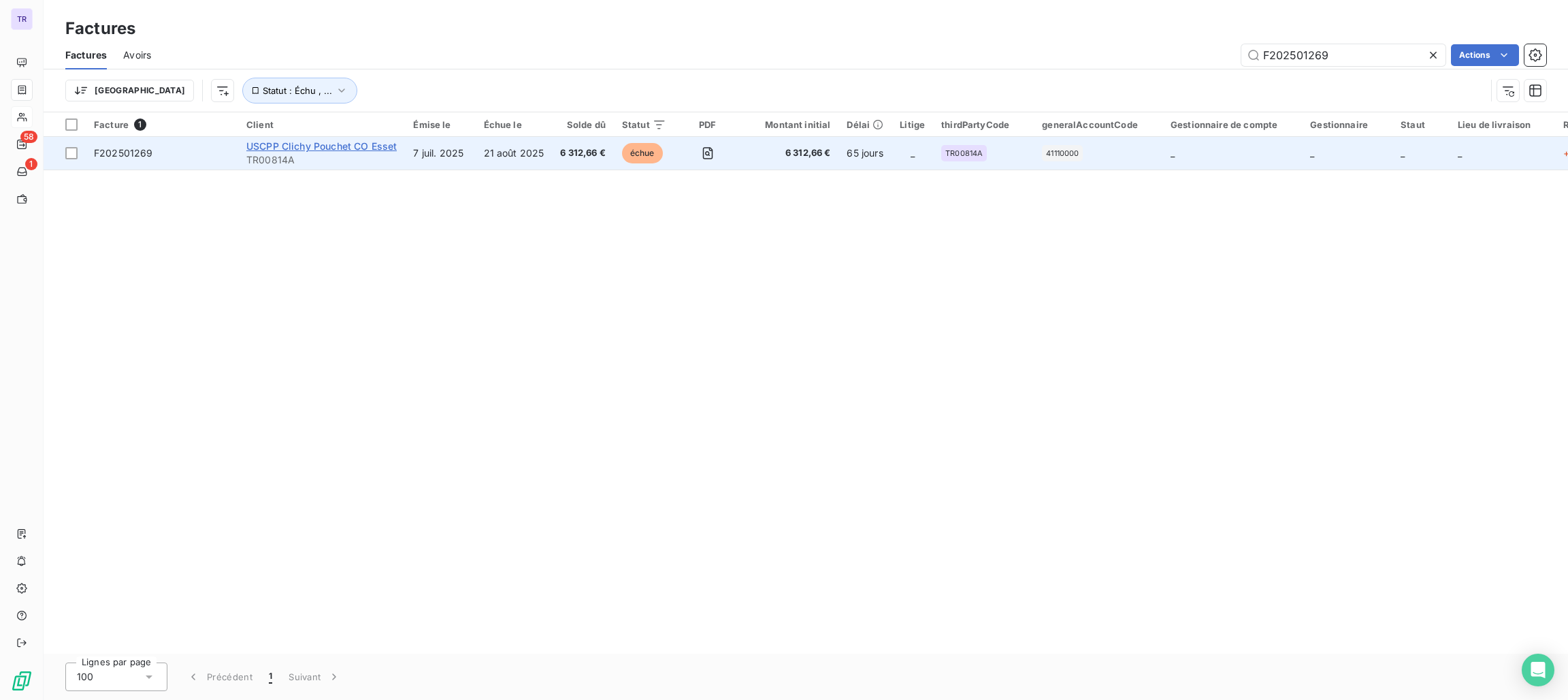
type input "F202501269"
click at [390, 144] on span "USCPP Clichy Pouchet CO Esset" at bounding box center [321, 146] width 150 height 12
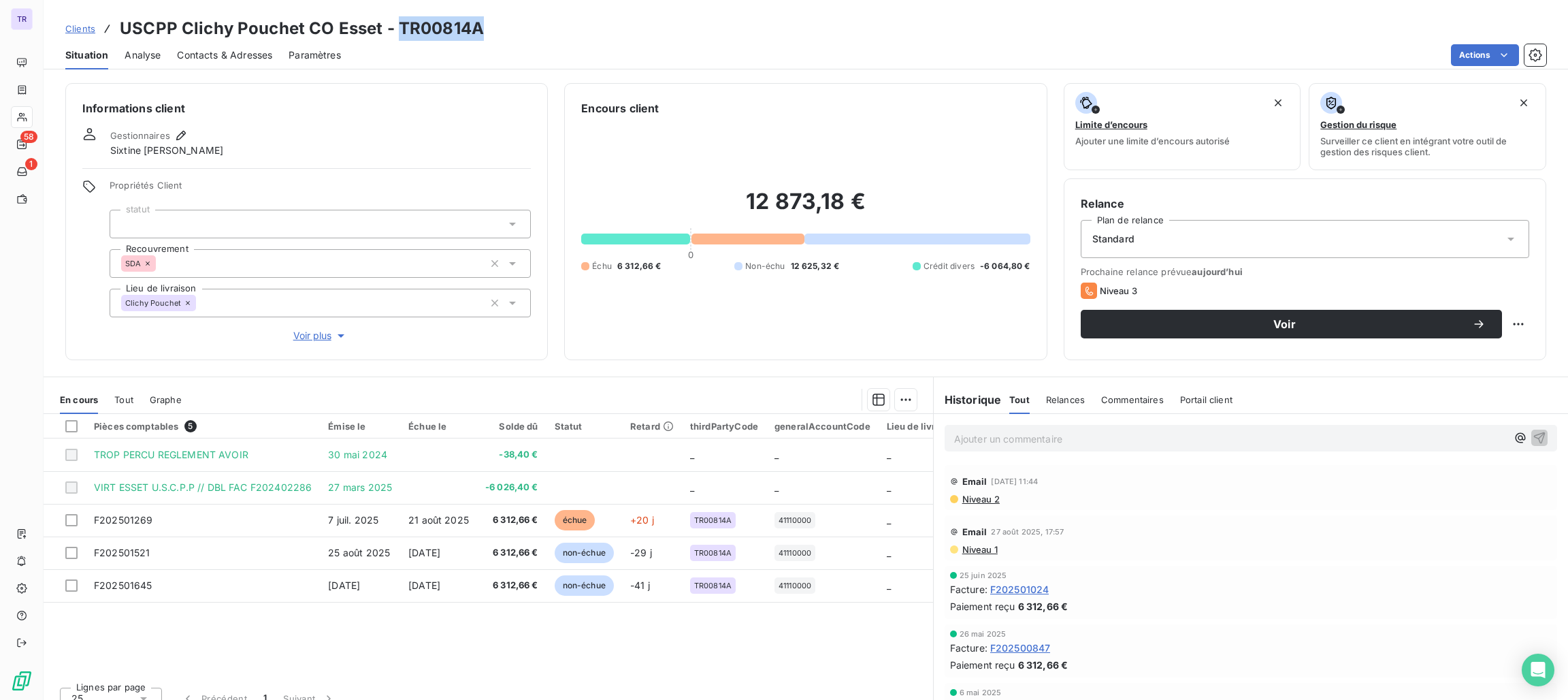
drag, startPoint x: 484, startPoint y: 32, endPoint x: 399, endPoint y: 25, distance: 85.3
click at [399, 25] on div "Clients USCPP Clichy Pouchet CO Esset - TR00814A" at bounding box center [805, 29] width 1525 height 25
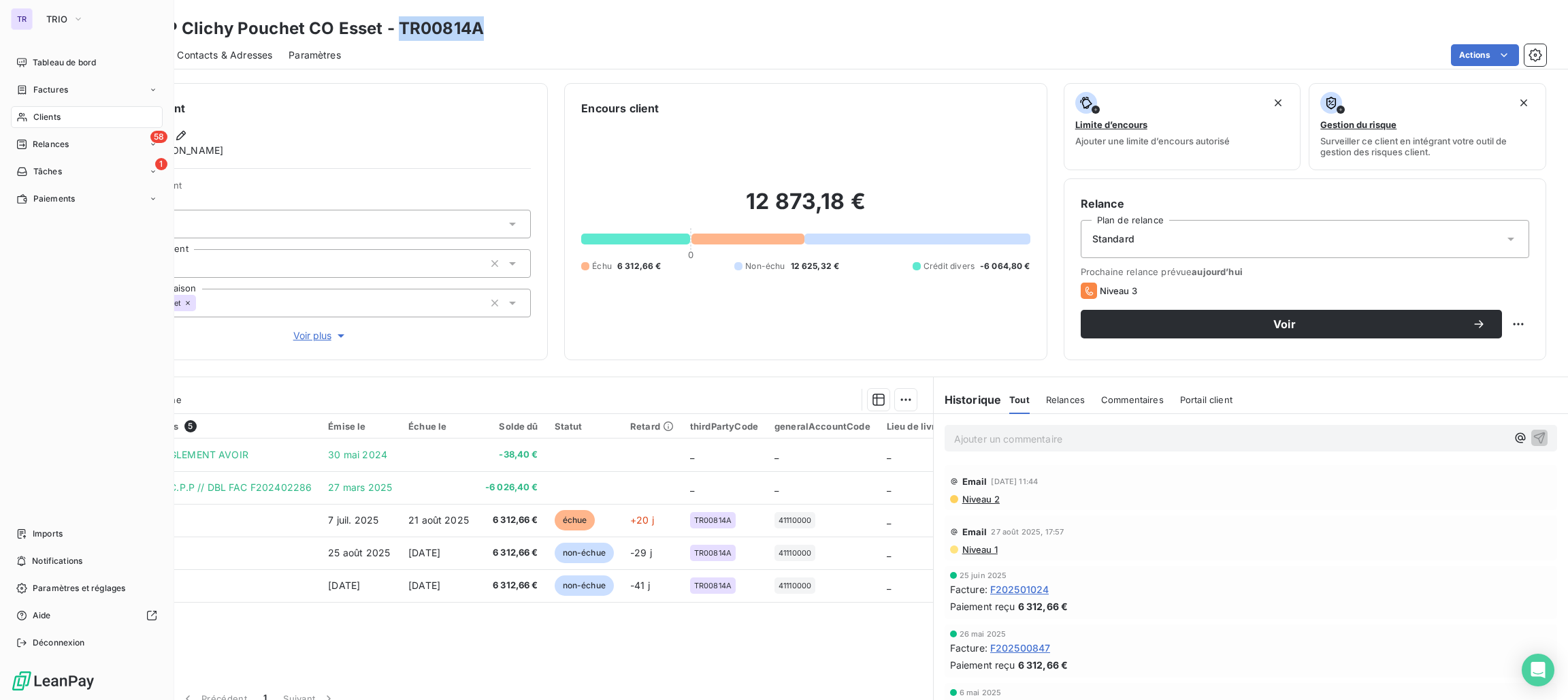
click at [56, 89] on span "Factures" at bounding box center [51, 89] width 35 height 12
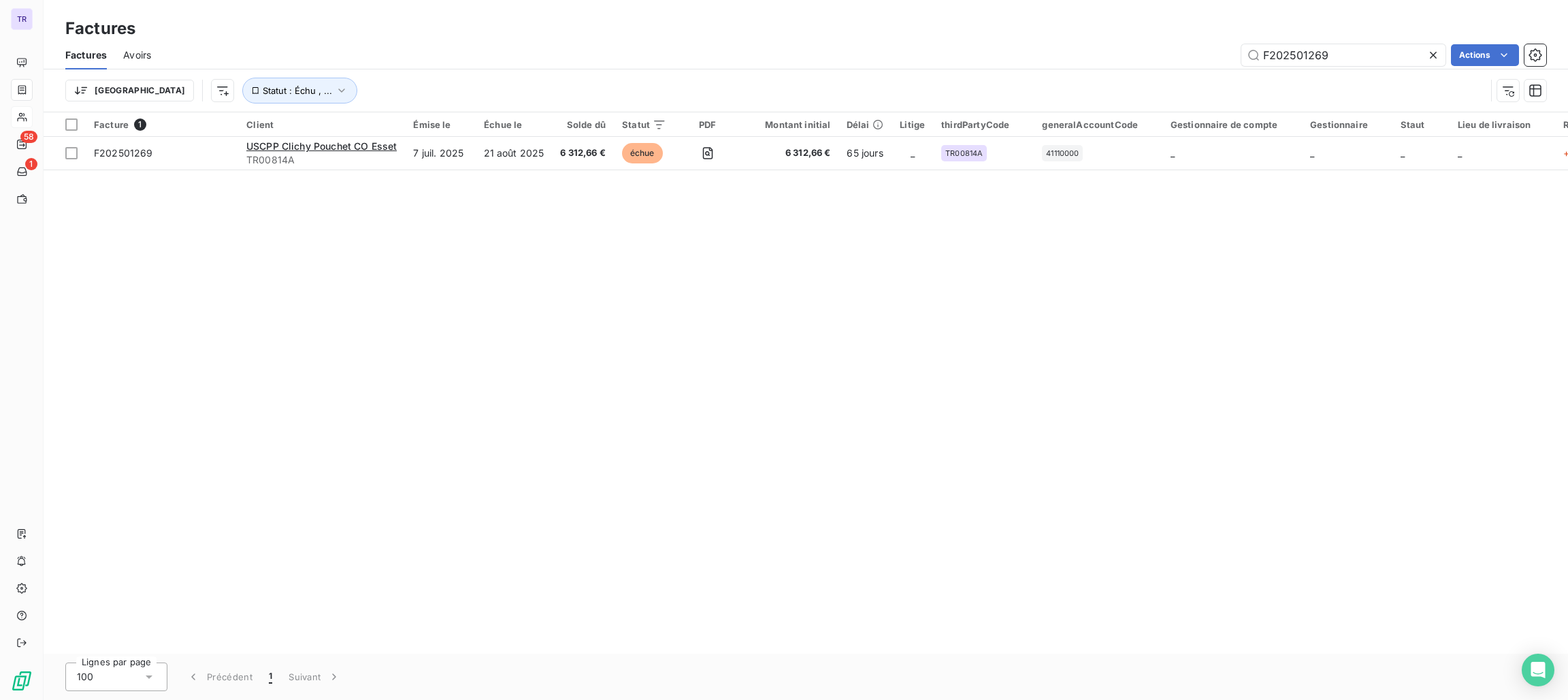
drag, startPoint x: 1361, startPoint y: 53, endPoint x: 1172, endPoint y: 82, distance: 191.2
click at [1172, 82] on div "Factures Avoirs F202501269 Actions Trier Statut : Échu , ..." at bounding box center [805, 76] width 1525 height 71
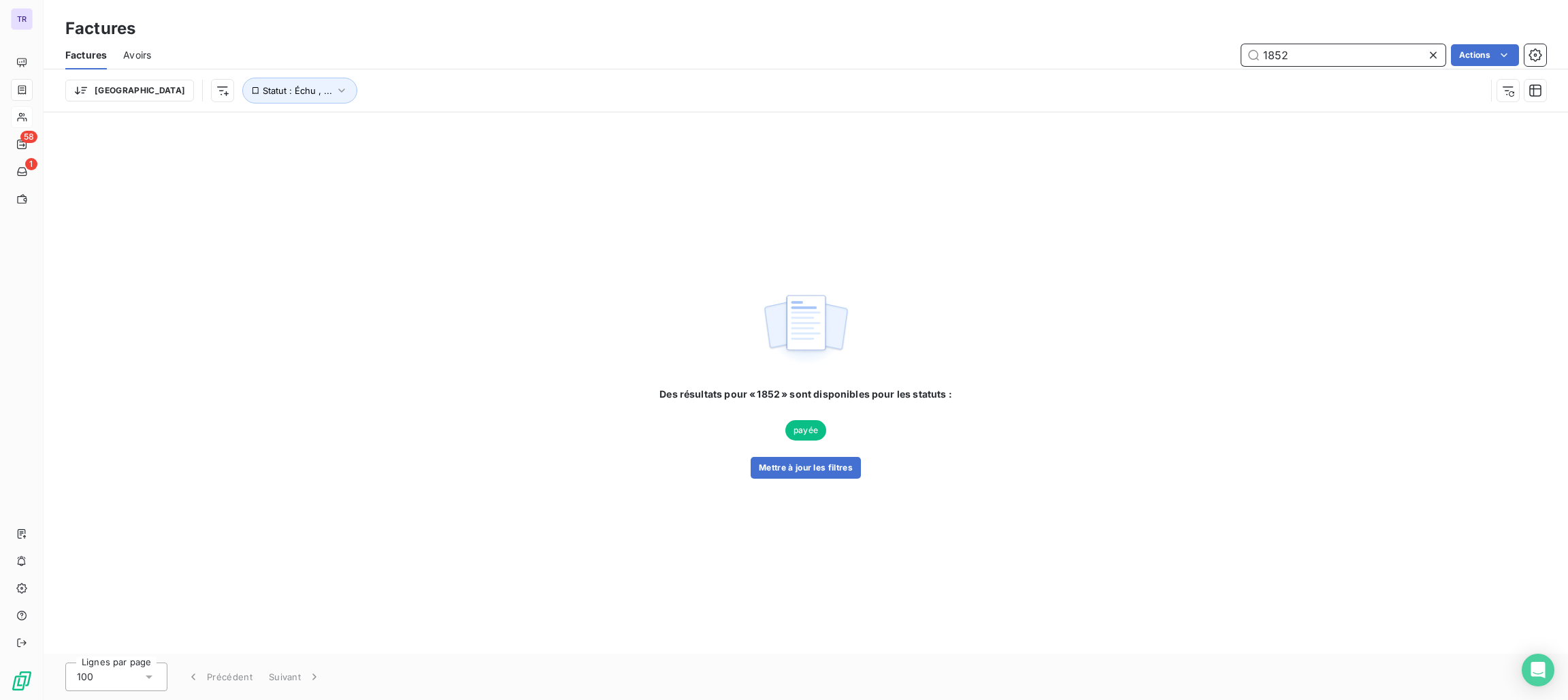
drag, startPoint x: 1341, startPoint y: 57, endPoint x: 1146, endPoint y: 79, distance: 196.2
click at [1146, 79] on div "Factures Avoirs 1852 Actions Trier Statut : Échu , ..." at bounding box center [805, 76] width 1525 height 71
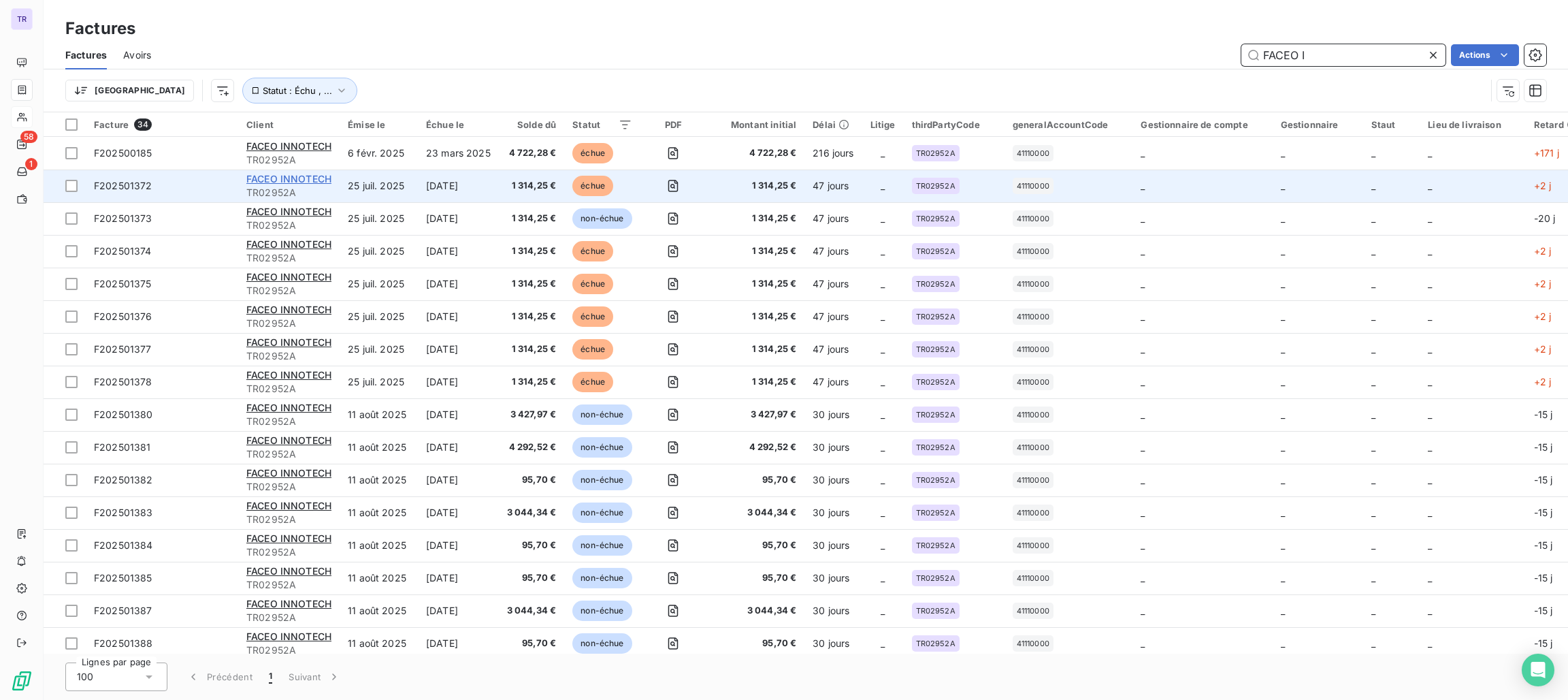
type input "FACEO I"
click at [295, 184] on span "FACEO INNOTECH" at bounding box center [288, 179] width 85 height 12
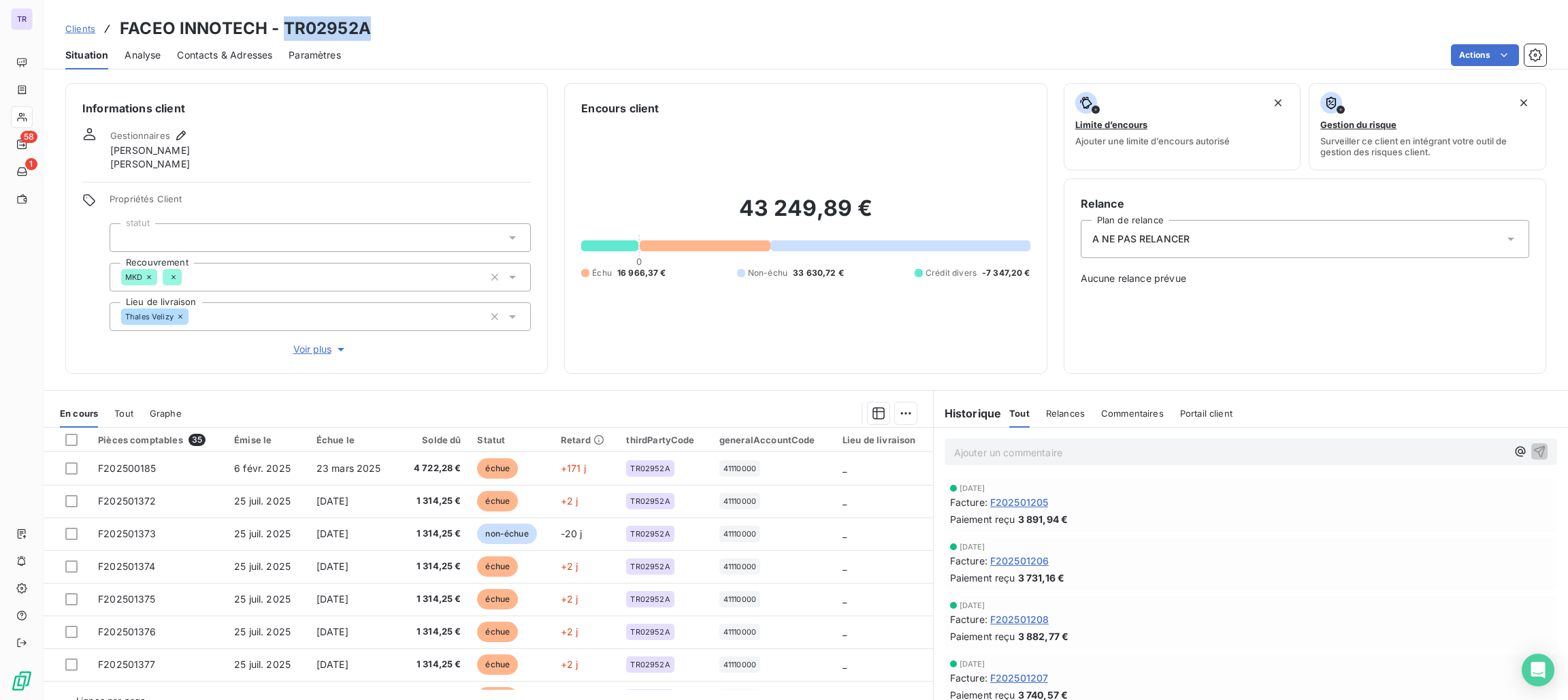
drag, startPoint x: 372, startPoint y: 20, endPoint x: 281, endPoint y: 19, distance: 91.0
click at [281, 19] on div "Clients FACEO INNOTECH - TR02952A" at bounding box center [805, 29] width 1525 height 25
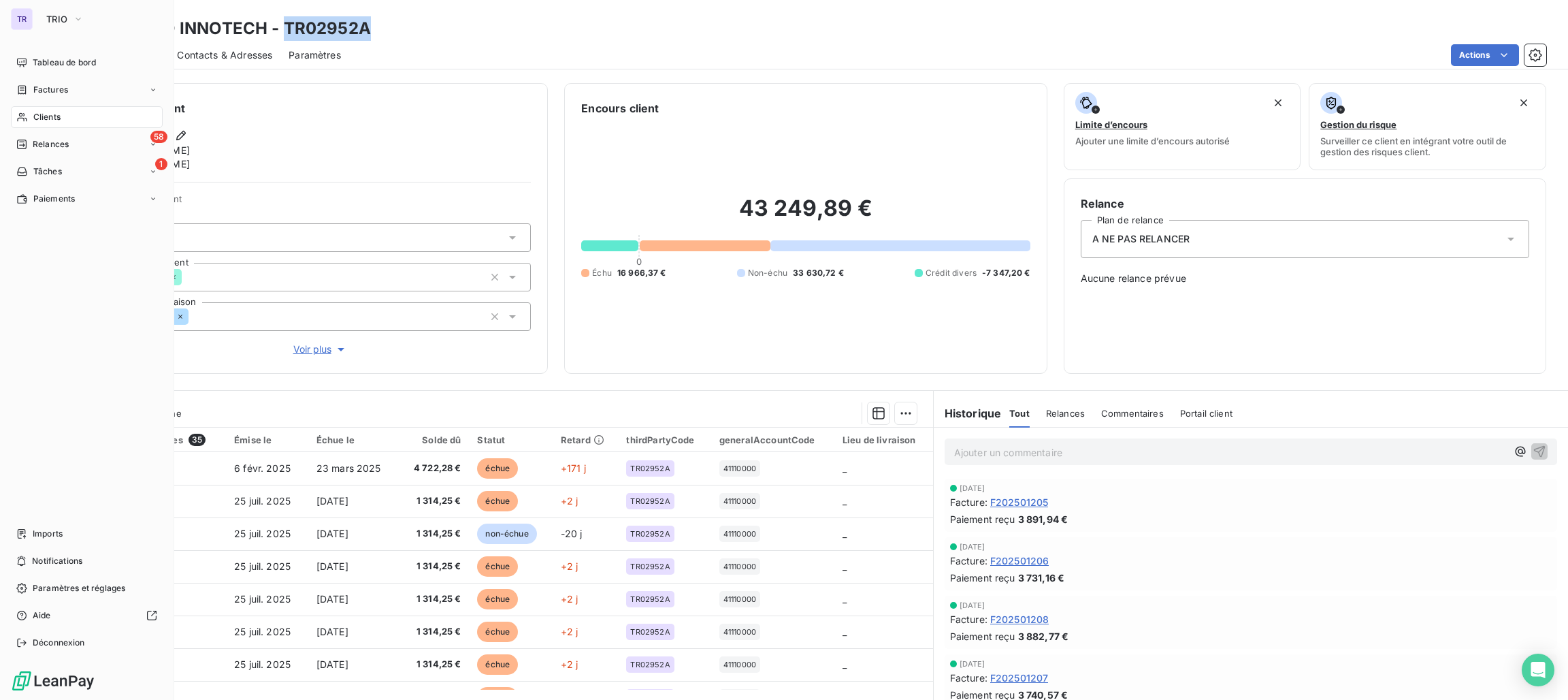
click at [48, 111] on span "Clients" at bounding box center [47, 116] width 28 height 12
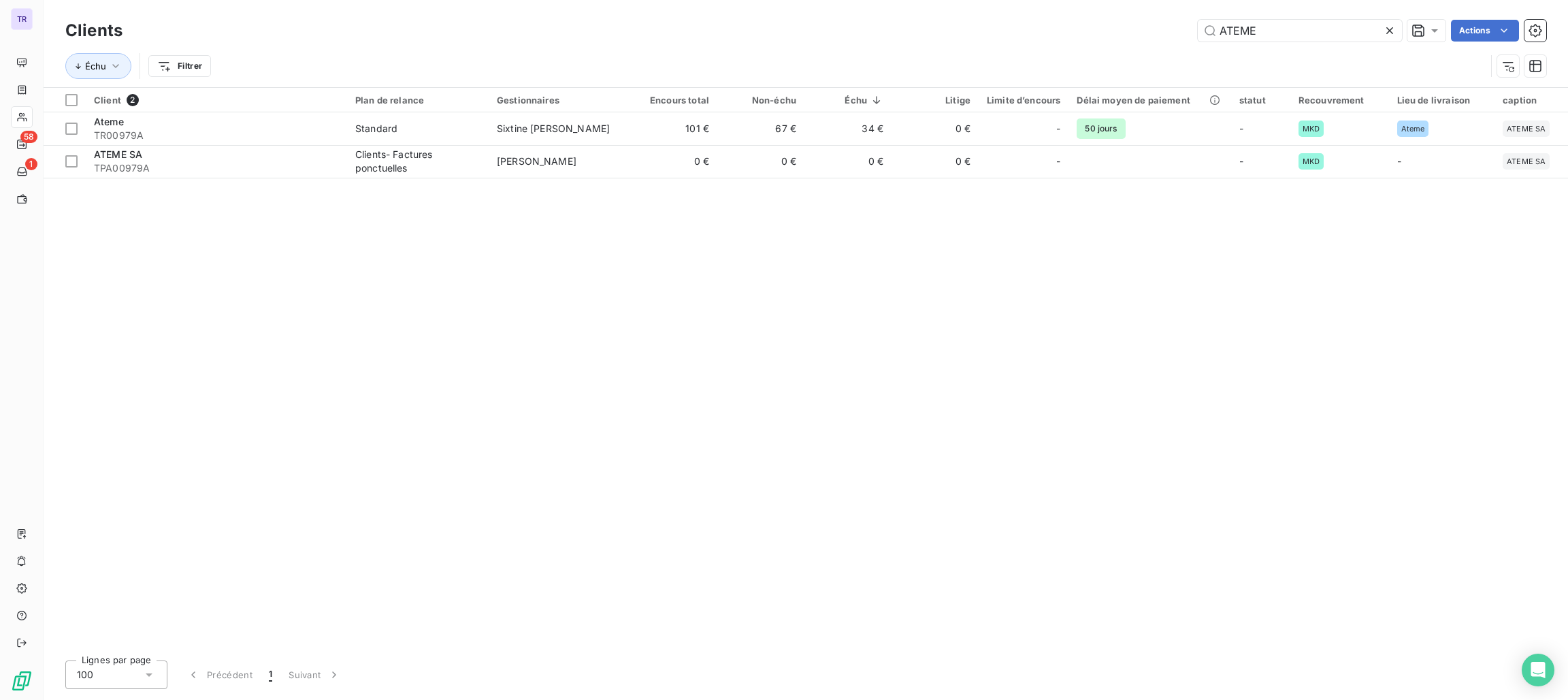
drag, startPoint x: 1325, startPoint y: 34, endPoint x: 1085, endPoint y: 53, distance: 240.8
click at [1085, 53] on div "Clients ATEME Actions Échu Filtrer" at bounding box center [806, 52] width 1481 height 71
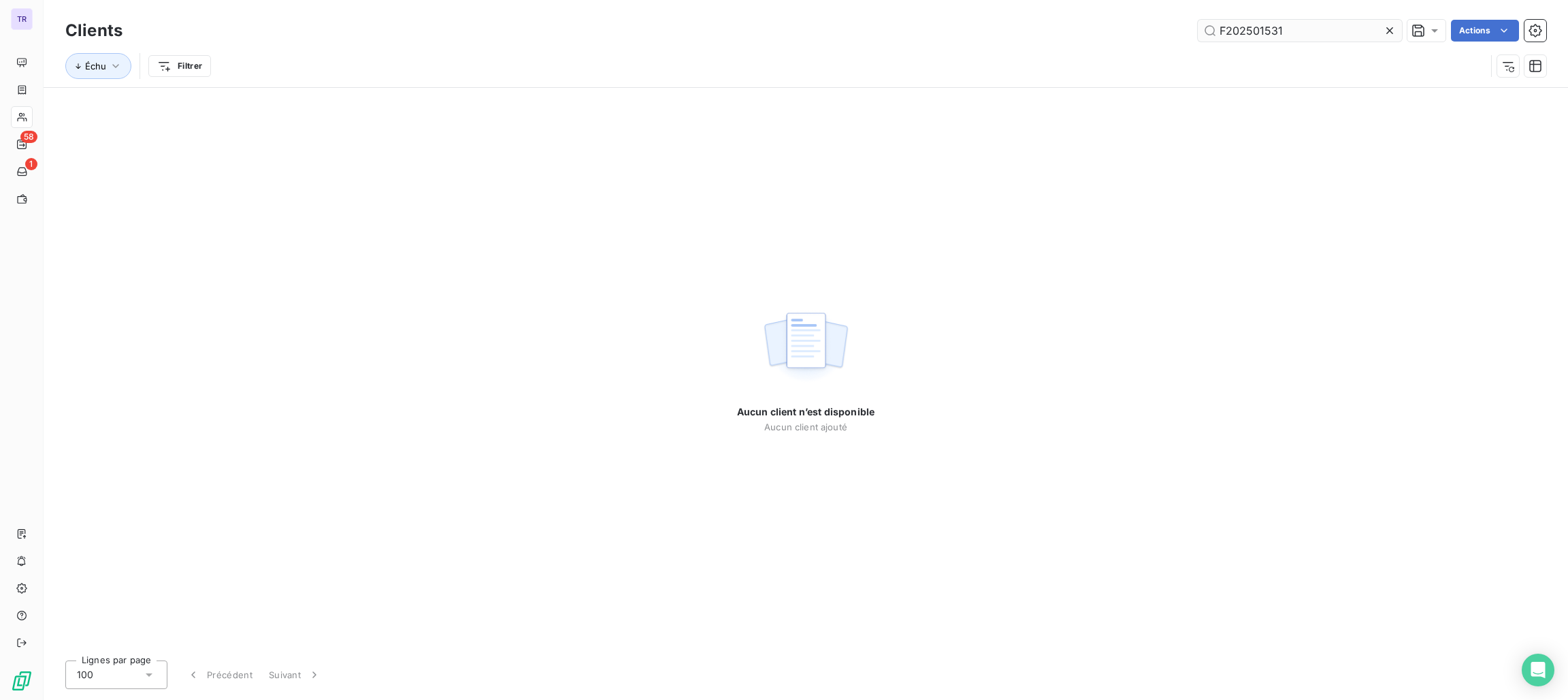
click at [1219, 37] on input "F202501531" at bounding box center [1300, 30] width 205 height 22
drag, startPoint x: 1317, startPoint y: 22, endPoint x: 1328, endPoint y: 18, distance: 11.7
click at [1328, 19] on input "F202501531" at bounding box center [1300, 30] width 205 height 22
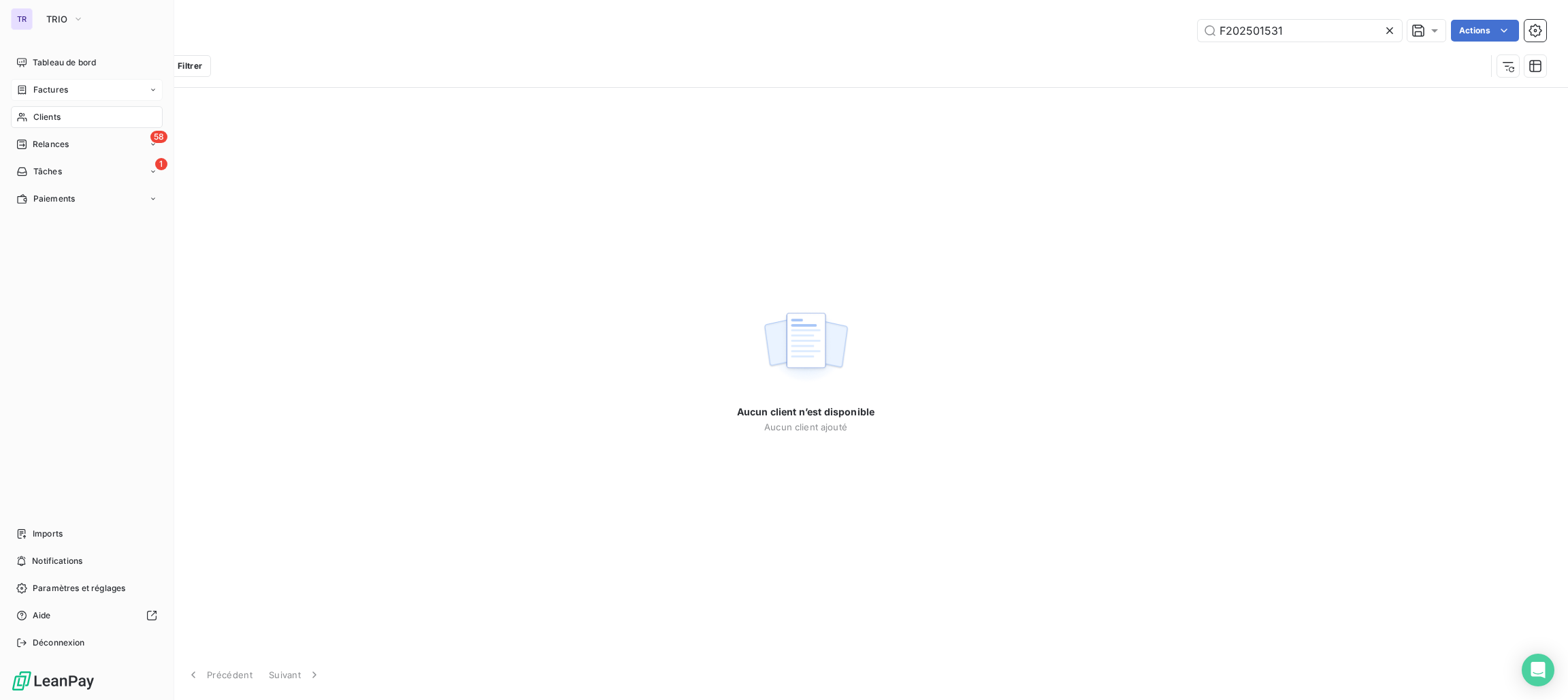
type input "F202501531"
click at [58, 81] on div "Factures" at bounding box center [87, 90] width 152 height 22
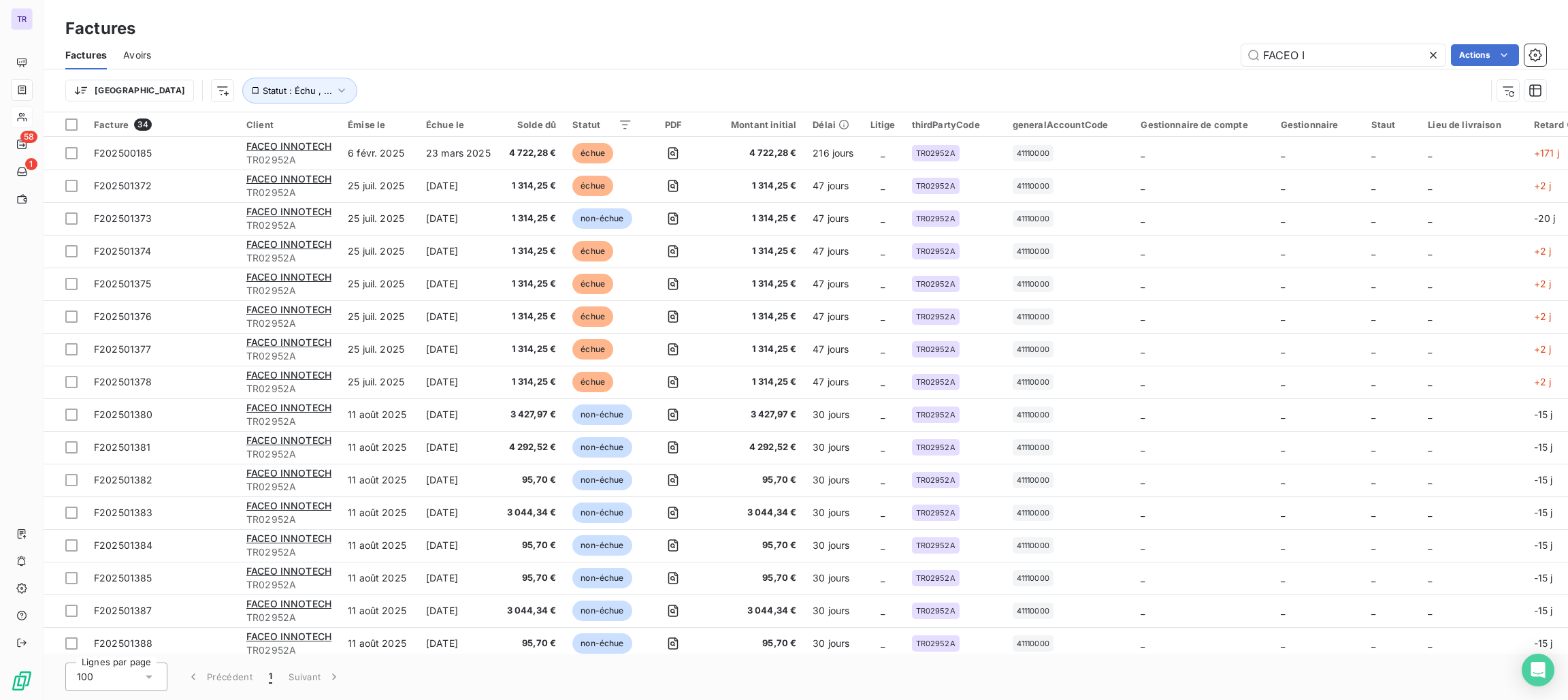
drag, startPoint x: 1326, startPoint y: 56, endPoint x: 1112, endPoint y: 81, distance: 215.5
click at [1112, 81] on div "Factures Avoirs FACEO I Actions Trier Statut : Échu , ..." at bounding box center [805, 76] width 1525 height 71
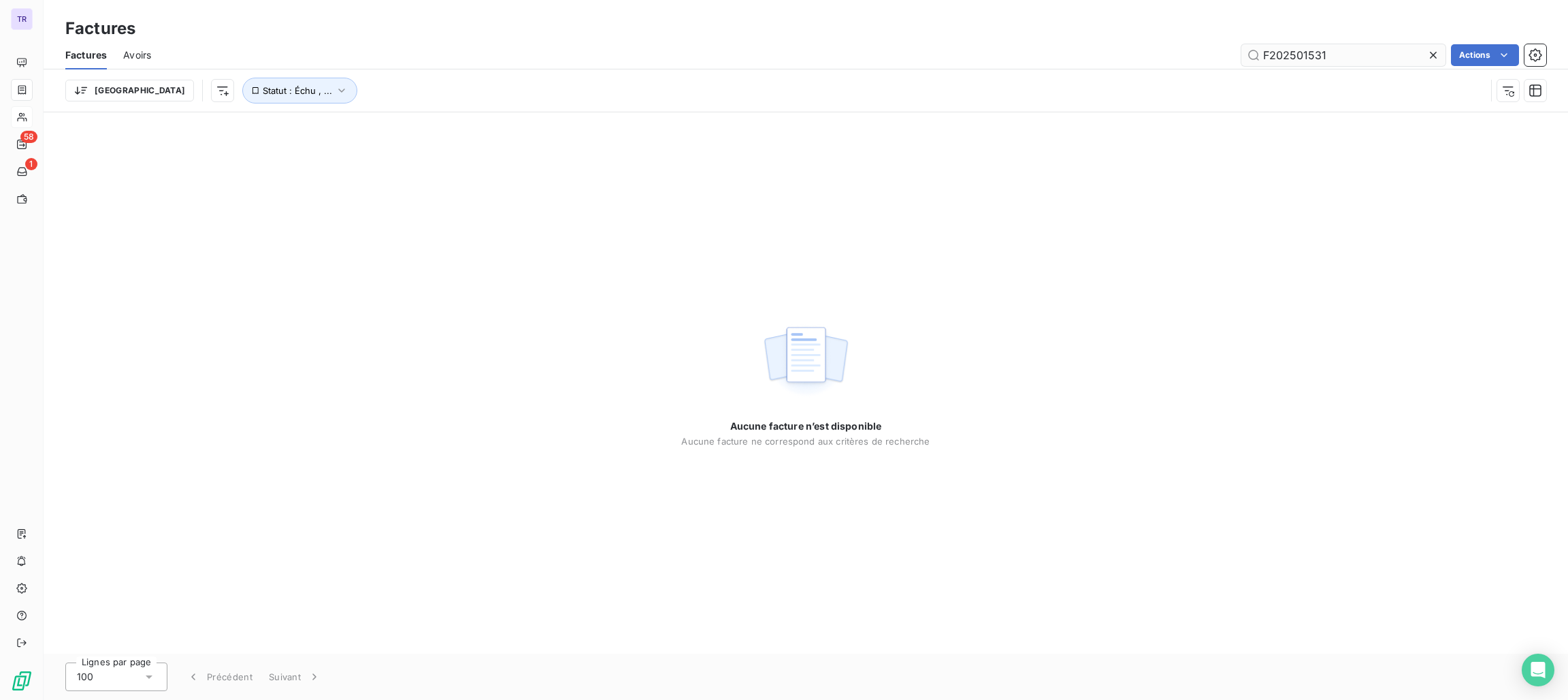
click at [1263, 57] on input "F202501531" at bounding box center [1344, 55] width 205 height 22
click at [1355, 45] on input "F202501531" at bounding box center [1344, 55] width 205 height 22
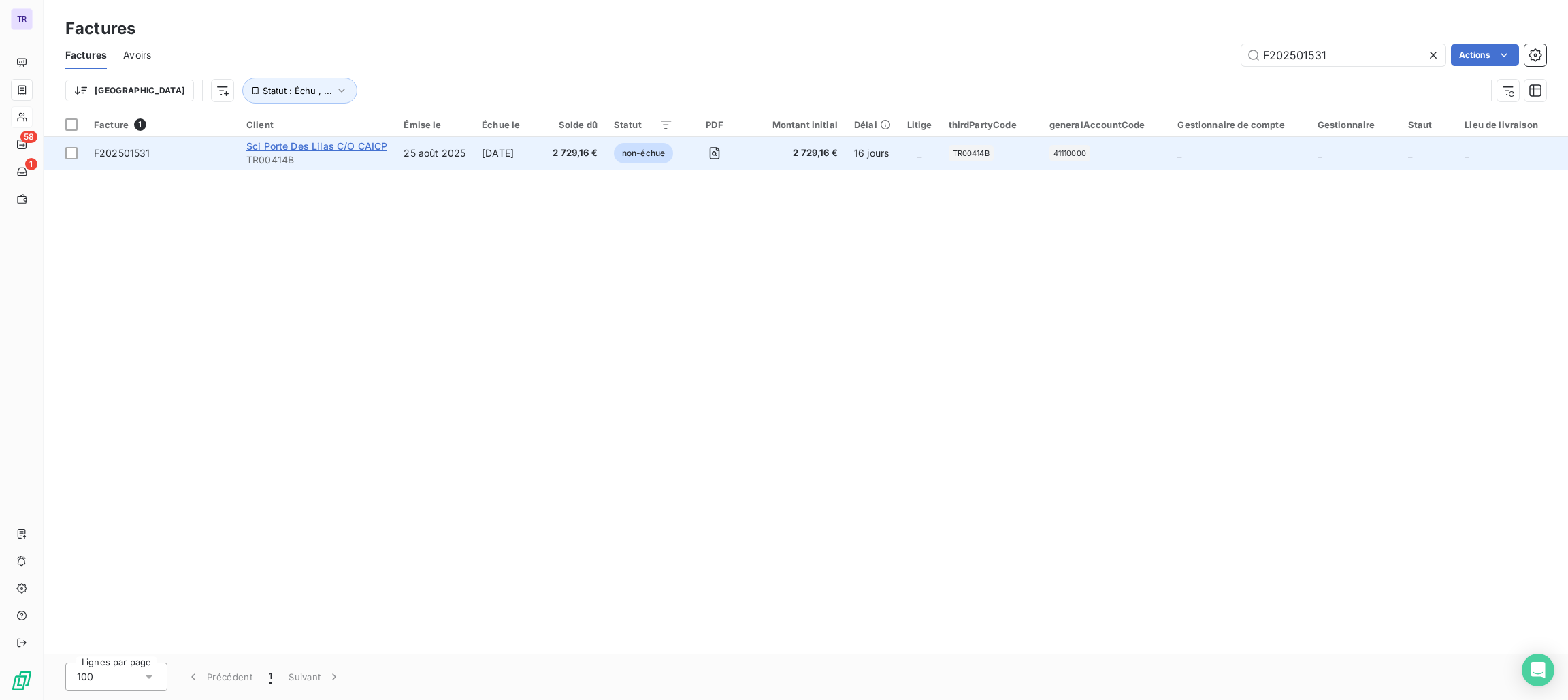
type input "F202501531"
click at [325, 144] on span "Sci Porte Des Lilas C/O CAICP" at bounding box center [316, 146] width 141 height 12
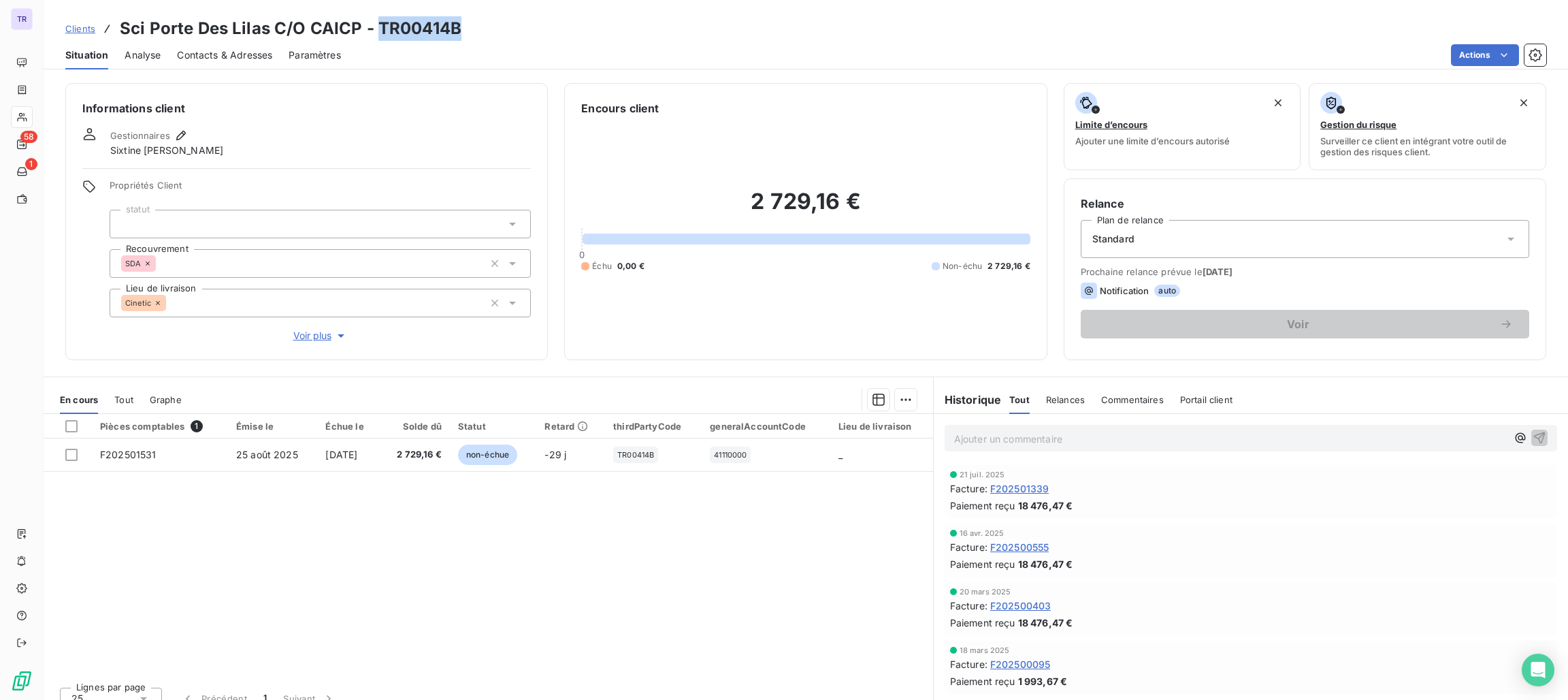
drag, startPoint x: 457, startPoint y: 30, endPoint x: 377, endPoint y: 25, distance: 80.2
click at [377, 25] on div "Clients Sci Porte Des Lilas C/O CAICP - TR00414B" at bounding box center [805, 29] width 1525 height 25
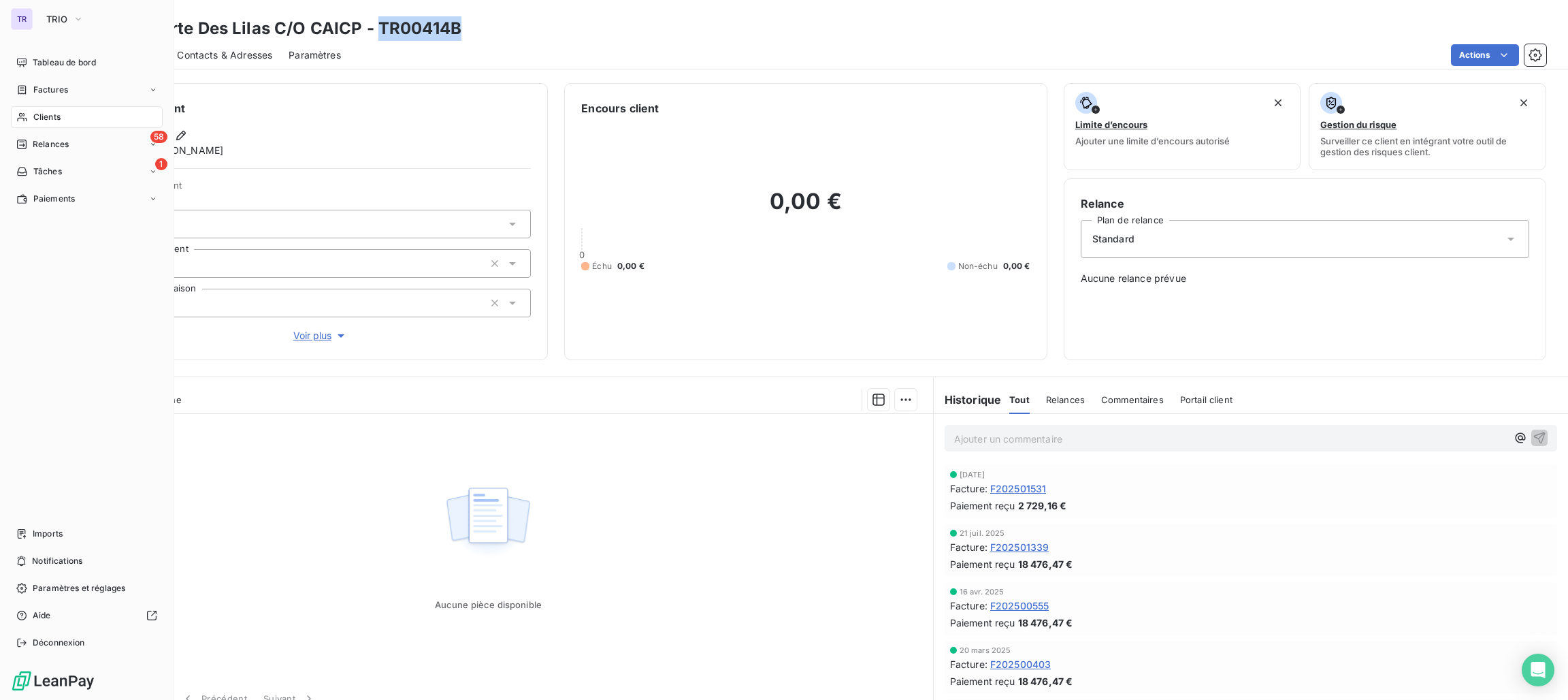
click at [46, 90] on span "Factures" at bounding box center [51, 89] width 35 height 12
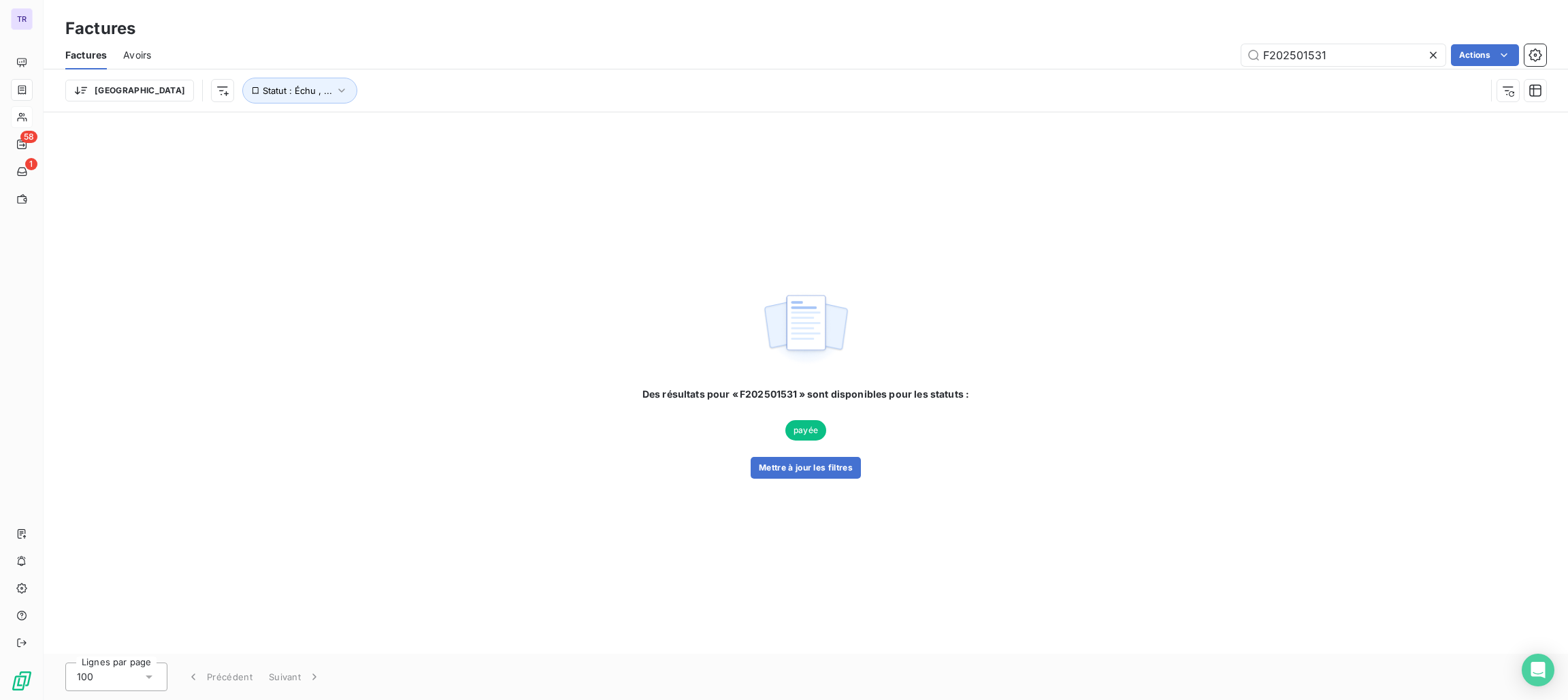
drag, startPoint x: 1381, startPoint y: 58, endPoint x: 1094, endPoint y: 63, distance: 287.0
click at [1094, 63] on div "F202501531 Actions" at bounding box center [857, 55] width 1379 height 22
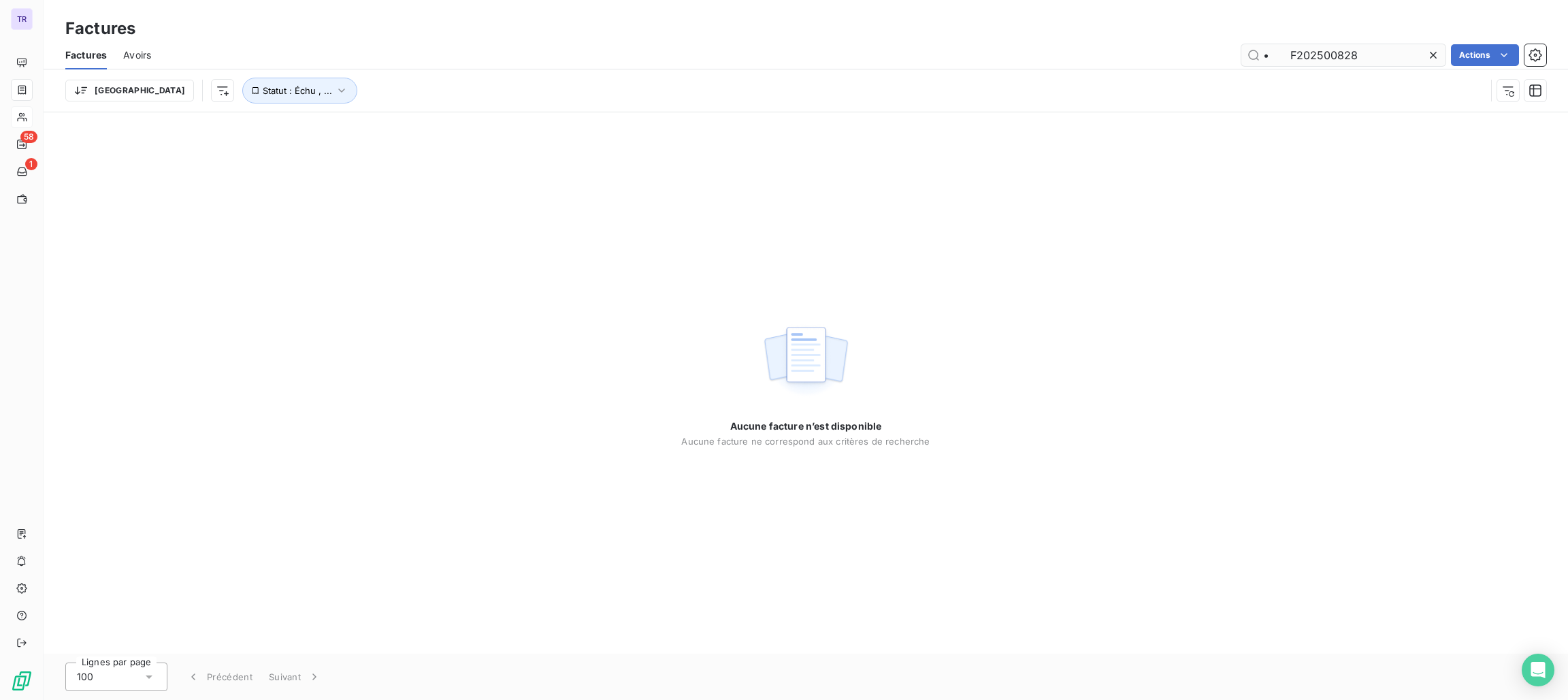
click at [1294, 58] on input "• F202500828" at bounding box center [1344, 55] width 205 height 22
click at [1286, 53] on input "• F202500828" at bounding box center [1344, 55] width 205 height 22
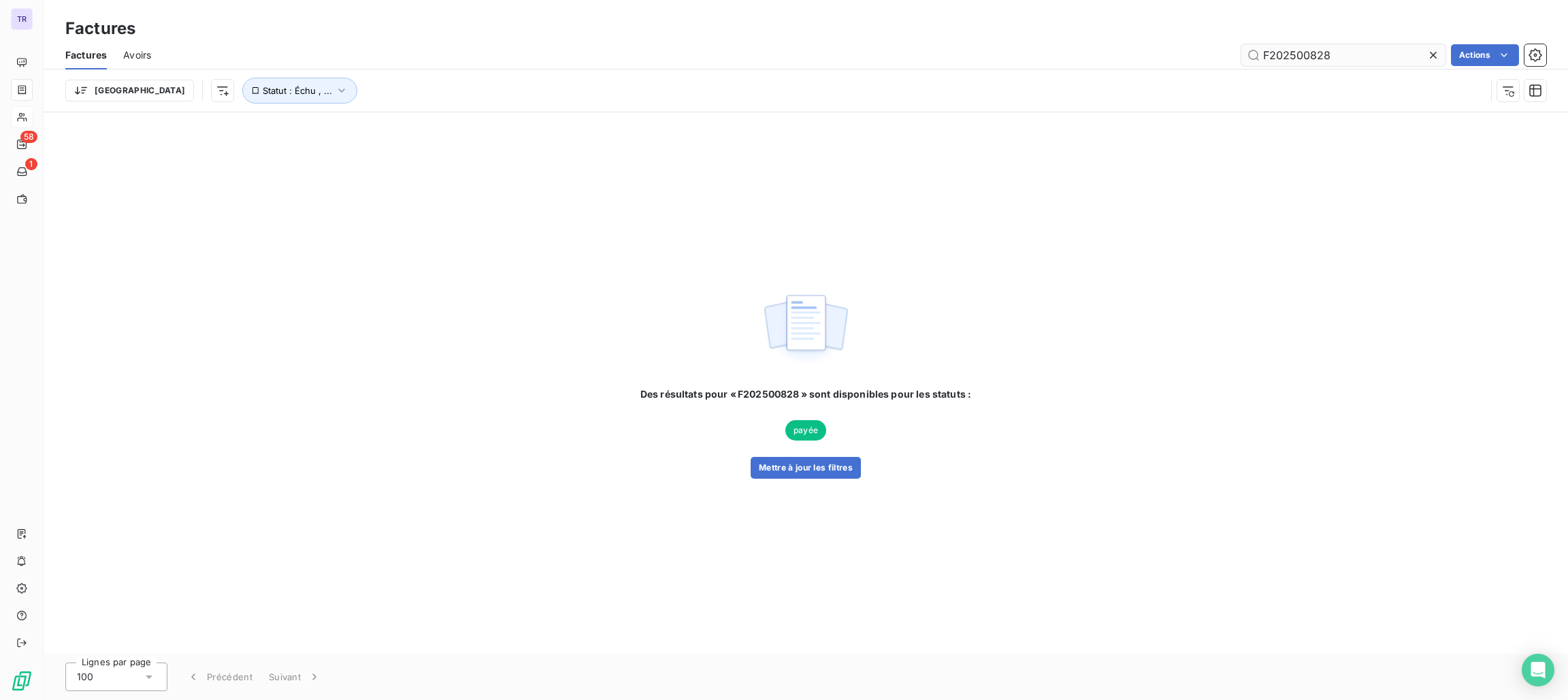
type input "F202500828"
click at [263, 90] on span "Statut : Échu , ..." at bounding box center [297, 90] width 69 height 11
click at [352, 115] on div "échue non-échue" at bounding box center [426, 125] width 196 height 29
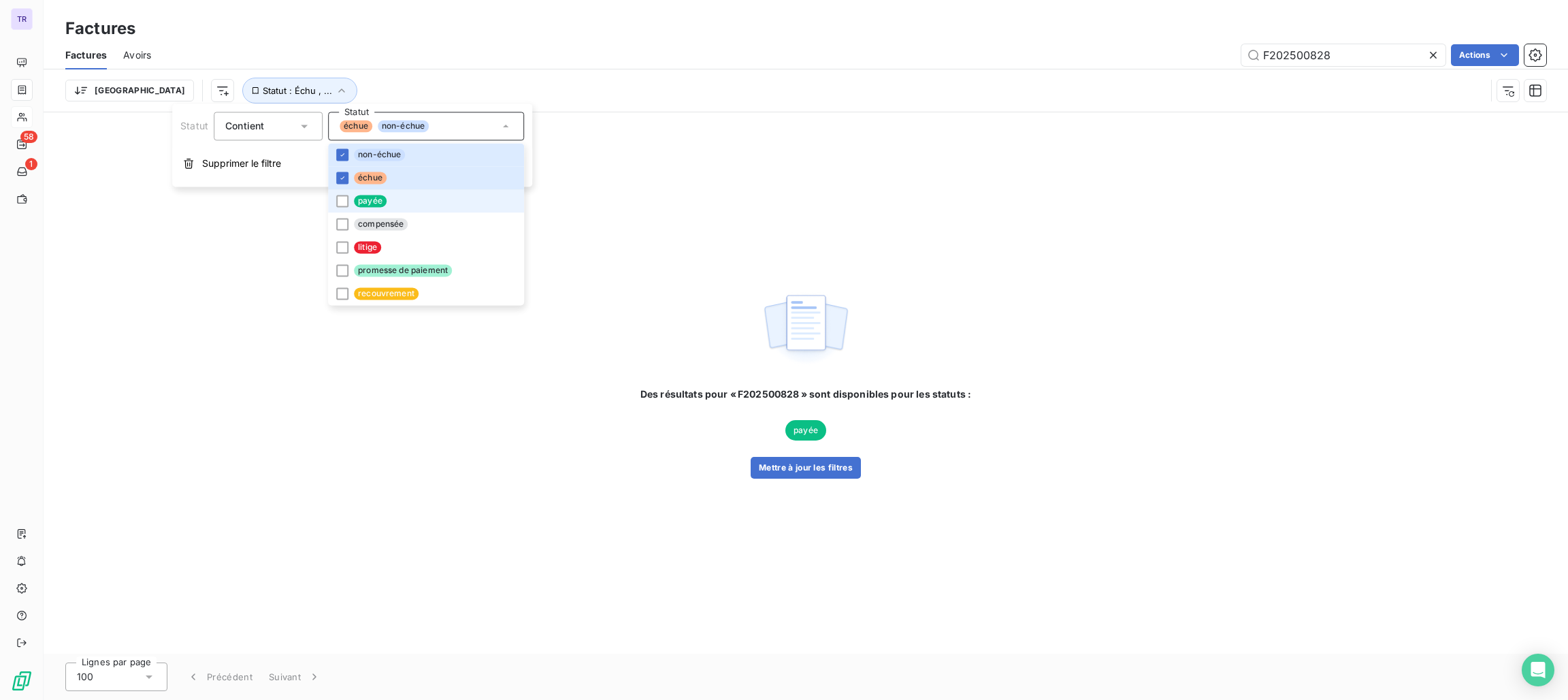
click at [378, 204] on span "payée" at bounding box center [369, 200] width 32 height 12
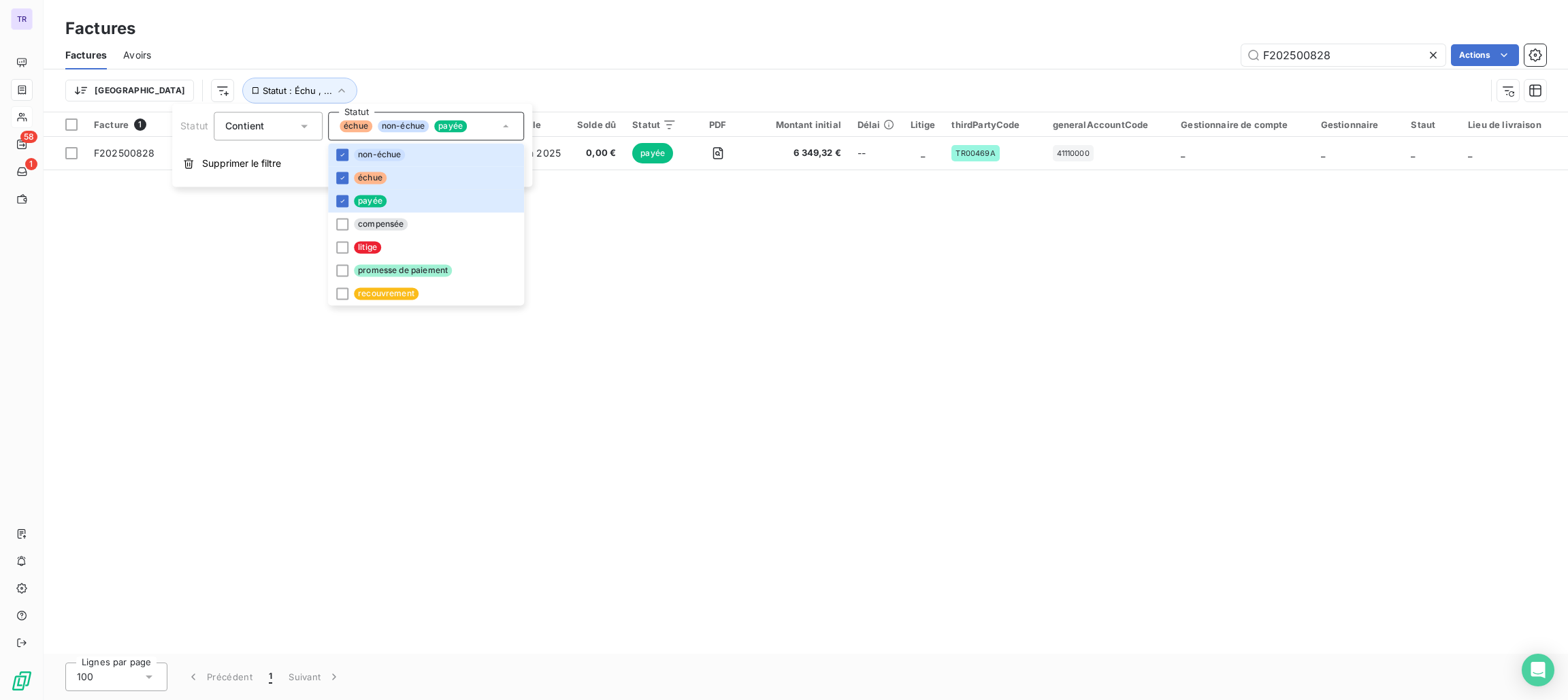
click at [701, 75] on div "Trier Statut : Échu , ..." at bounding box center [806, 90] width 1481 height 42
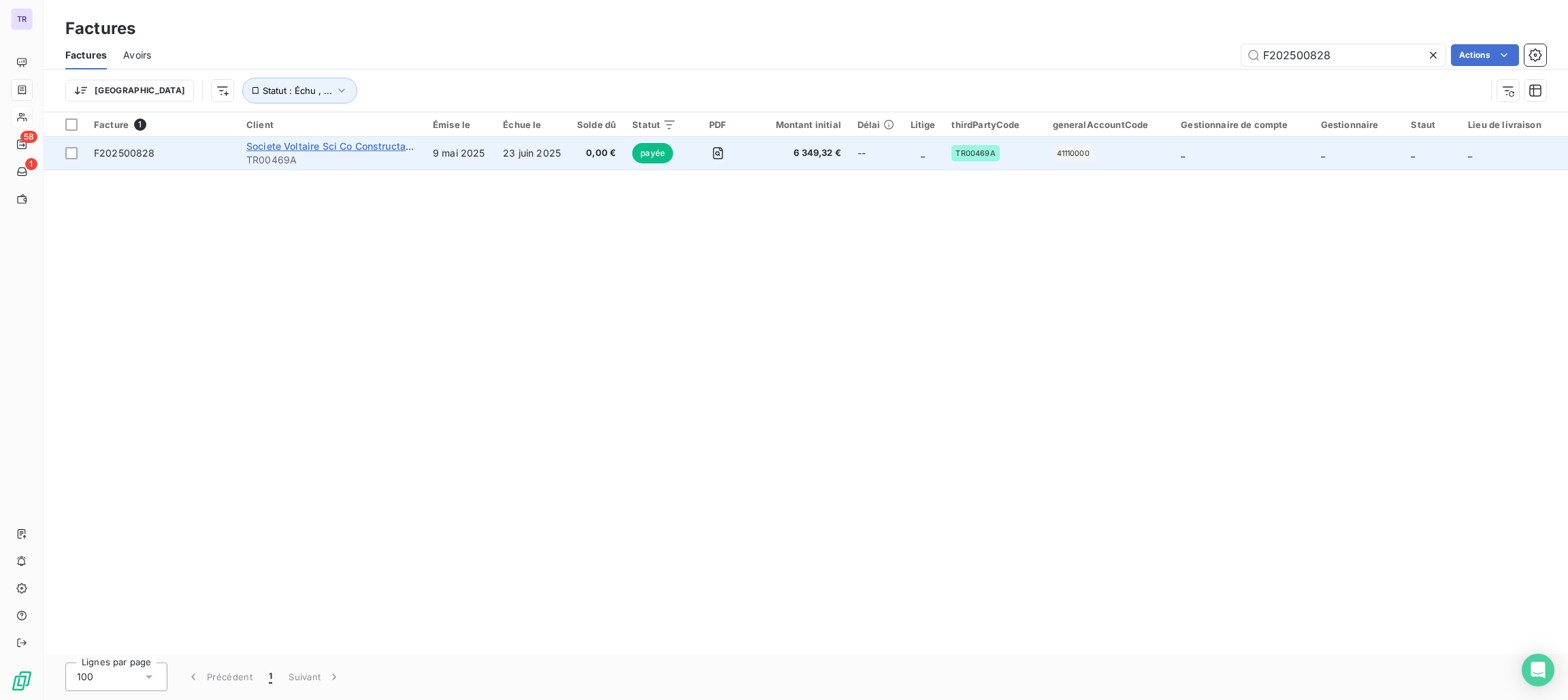
click at [372, 145] on span "Societe Voltaire Sci Co Constructa Asset Management" at bounding box center [372, 146] width 252 height 12
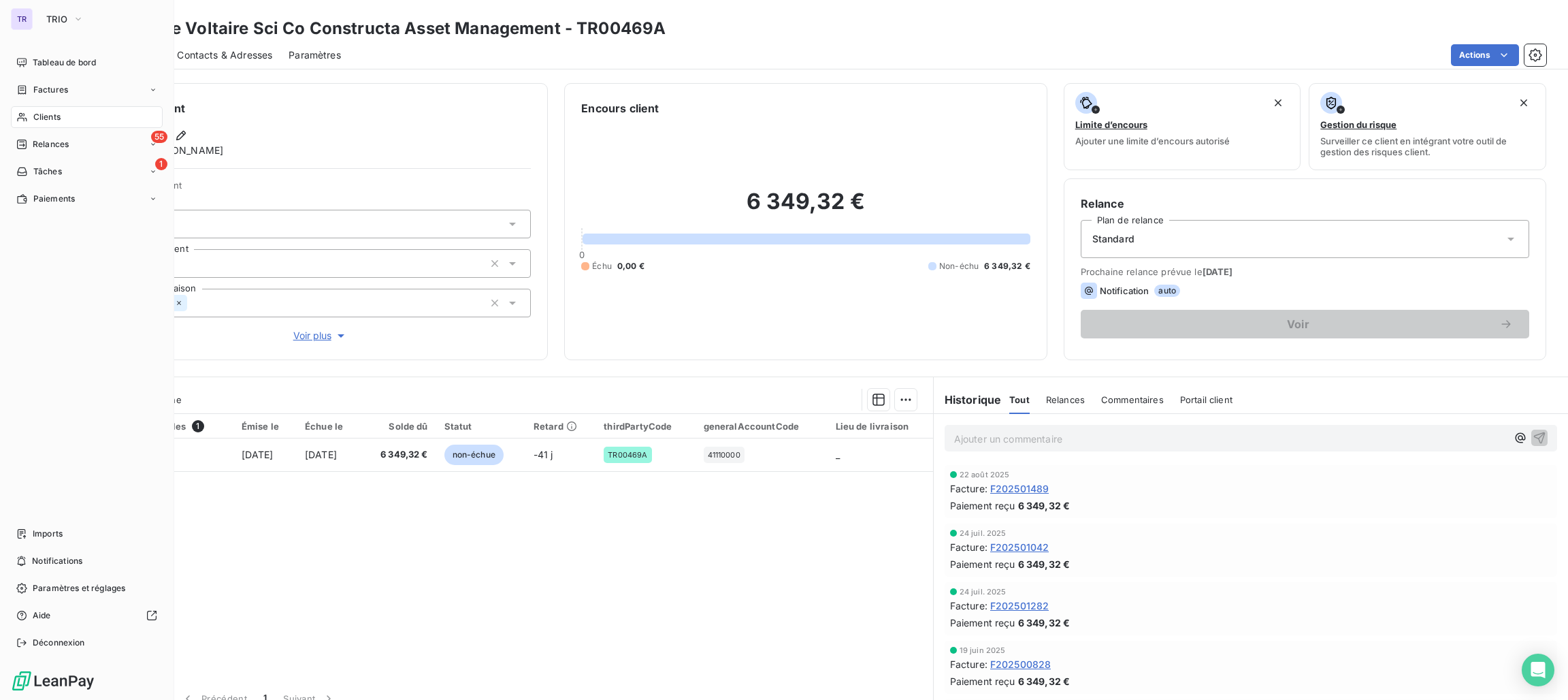
click at [64, 90] on span "Factures" at bounding box center [51, 89] width 35 height 12
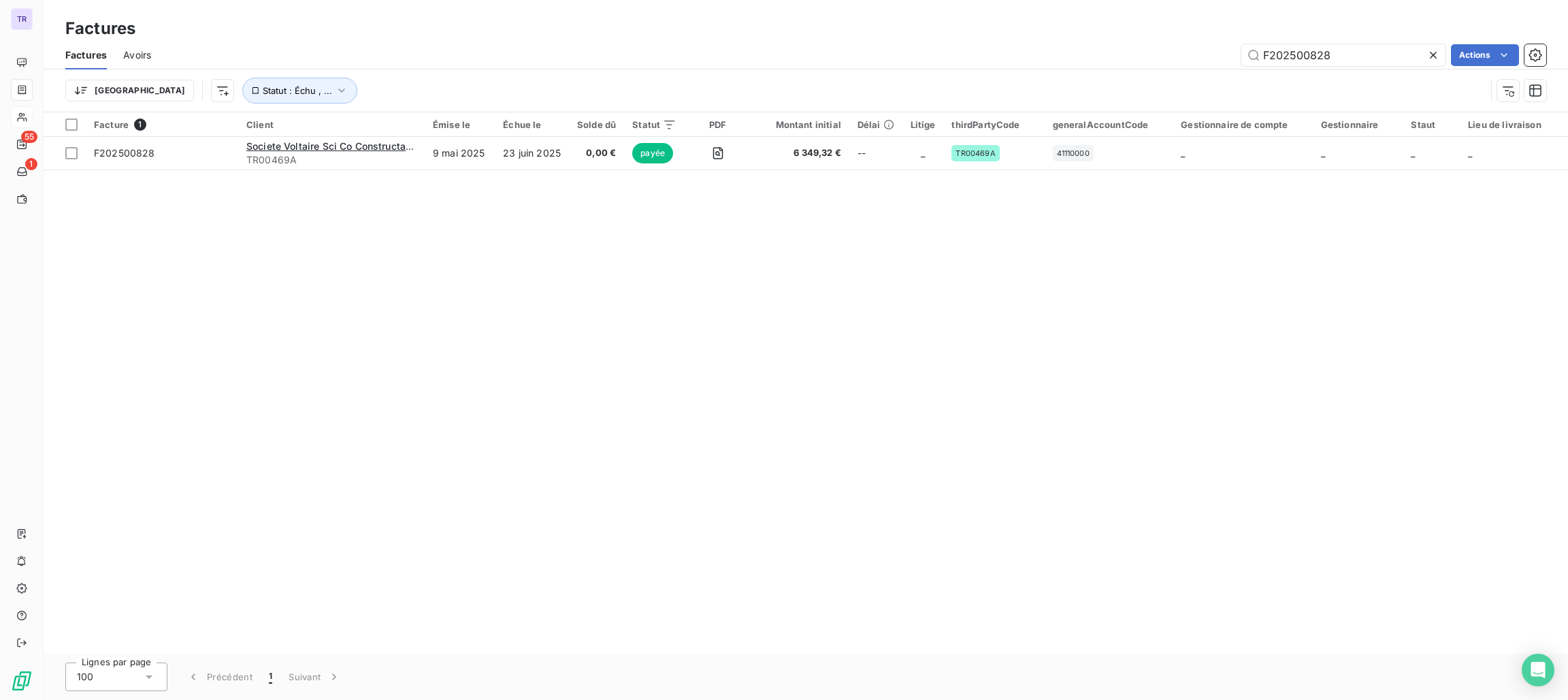
drag, startPoint x: 1354, startPoint y: 52, endPoint x: 1162, endPoint y: 71, distance: 192.9
click at [1162, 71] on div "Factures Avoirs F202500828 Actions Trier Statut : Échu , ..." at bounding box center [805, 76] width 1525 height 71
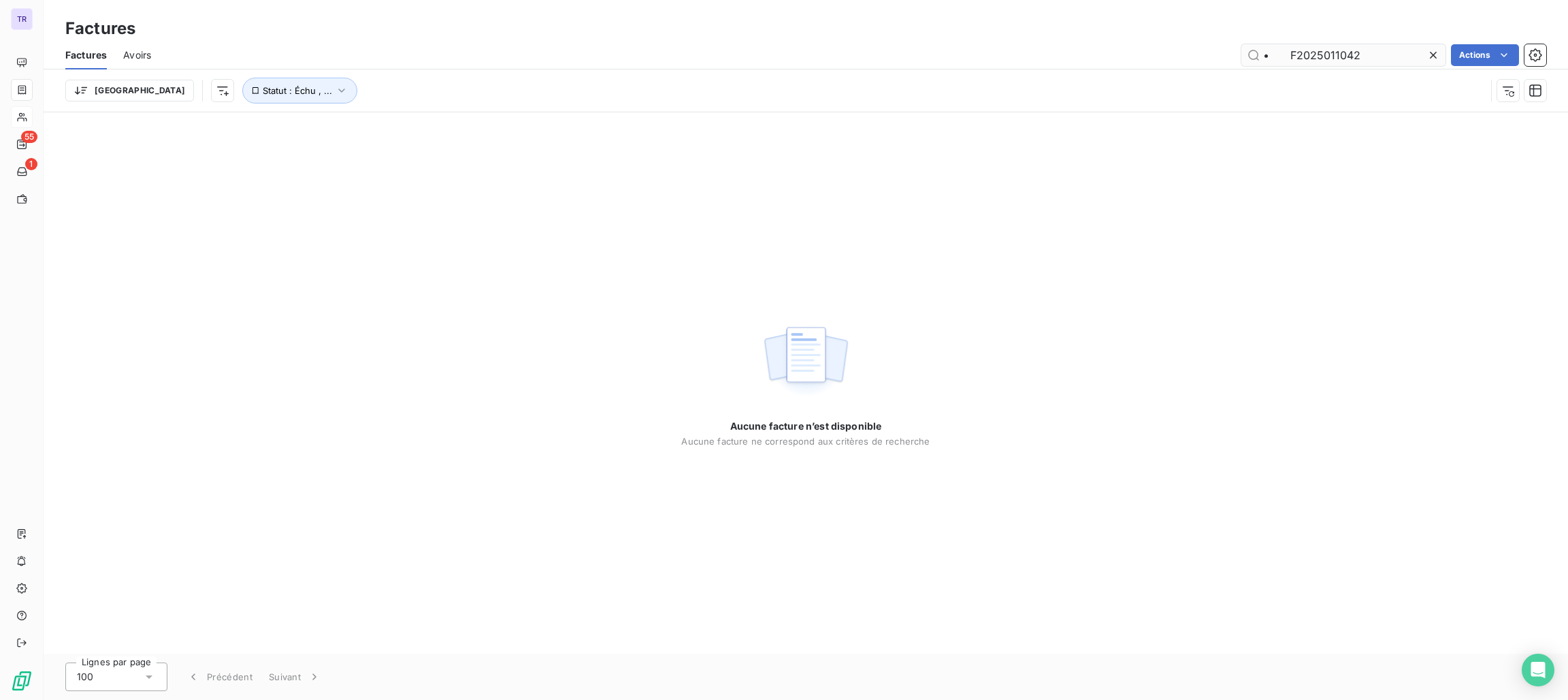
click at [1287, 53] on input "• F2025011042" at bounding box center [1344, 55] width 205 height 22
type input "F2025011042"
click at [1359, 48] on input "F2025011042" at bounding box center [1344, 55] width 205 height 22
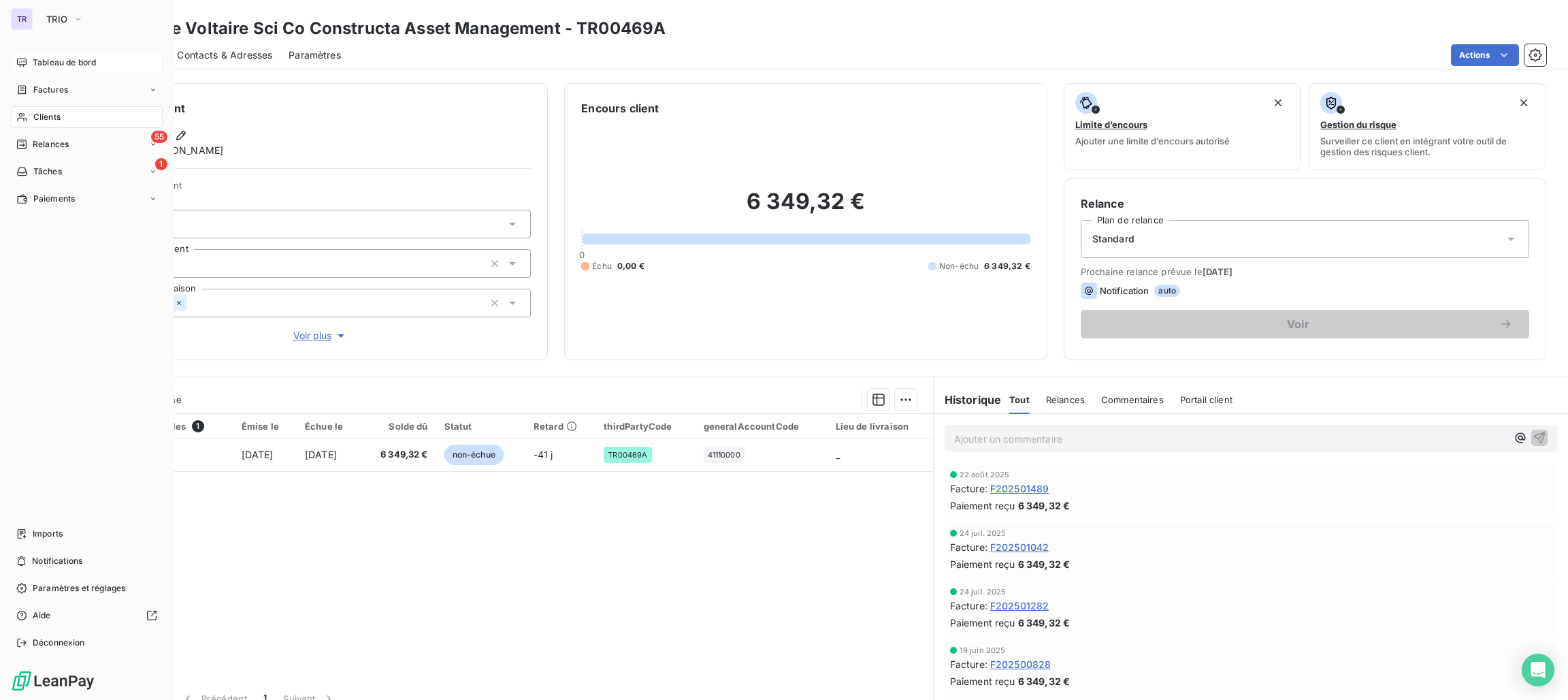
click at [55, 62] on span "Tableau de bord" at bounding box center [64, 62] width 64 height 12
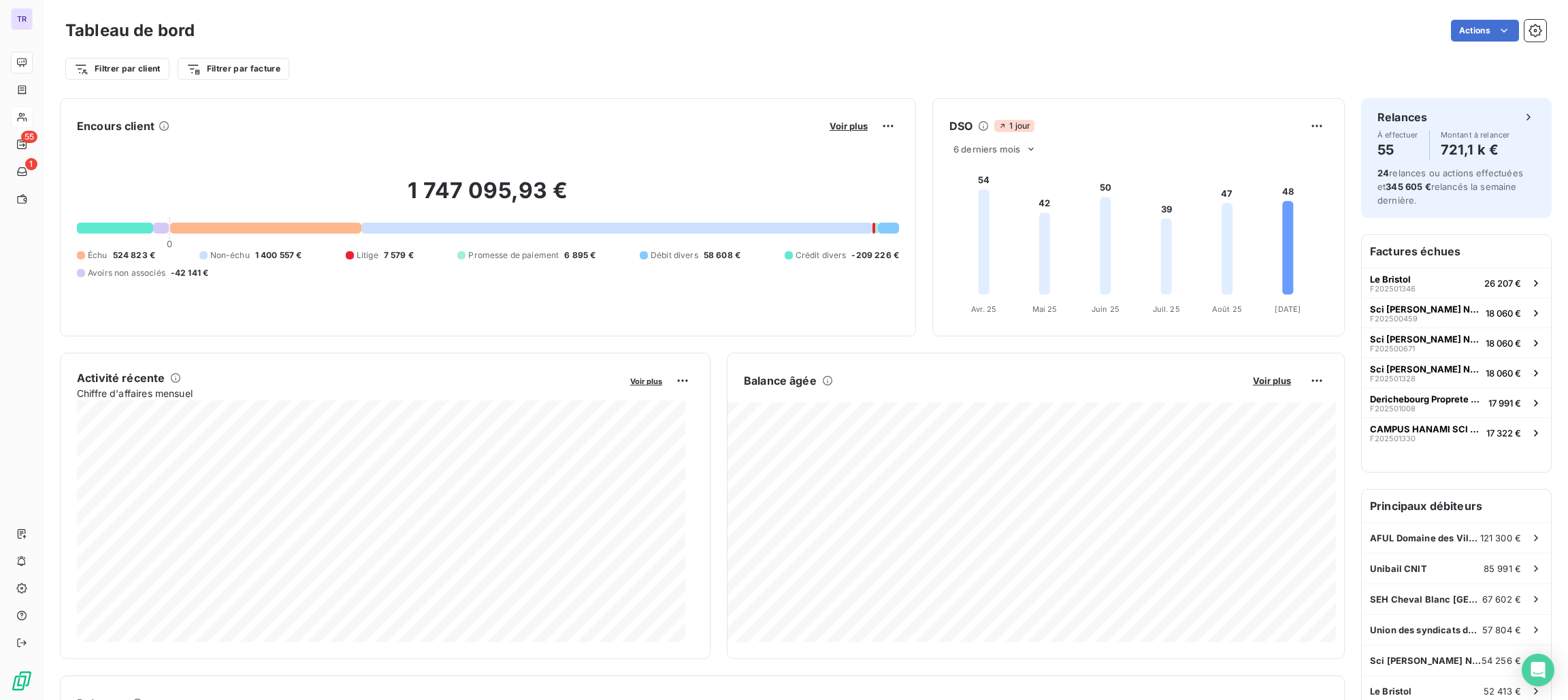
click at [619, 280] on div "1 747 095,93 € 0 Échu 524 823 € Non-échu 1 400 557 € Litige 7 579 € Promesse de…" at bounding box center [487, 228] width 823 height 182
